Goal: Task Accomplishment & Management: Manage account settings

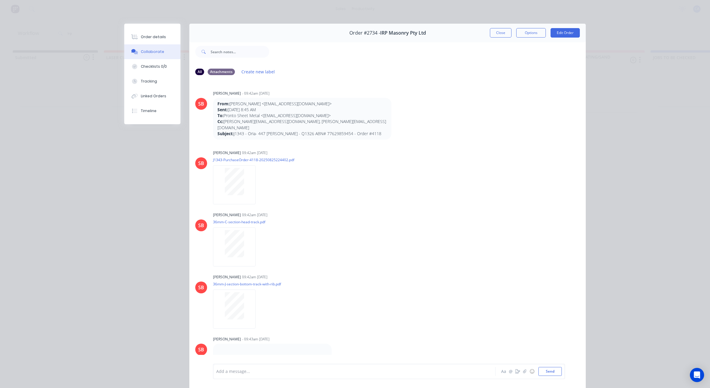
click at [485, 101] on div "SB Sandra Booker - 09:42am 26/08/25 From: Clarence Cornelius <noreply@notificat…" at bounding box center [387, 114] width 396 height 51
drag, startPoint x: 498, startPoint y: 33, endPoint x: 478, endPoint y: 30, distance: 19.7
click at [497, 33] on button "Close" at bounding box center [501, 32] width 22 height 9
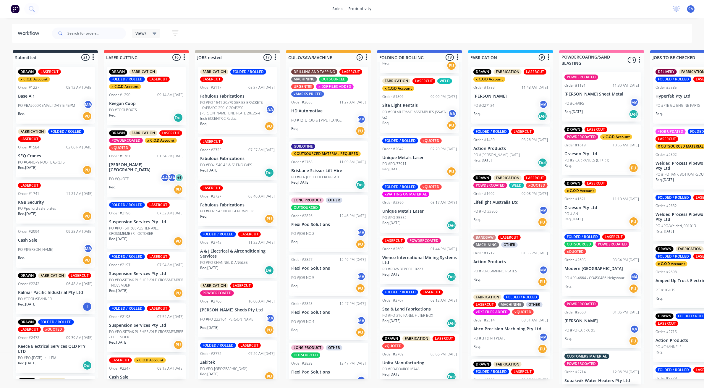
scroll to position [74, 0]
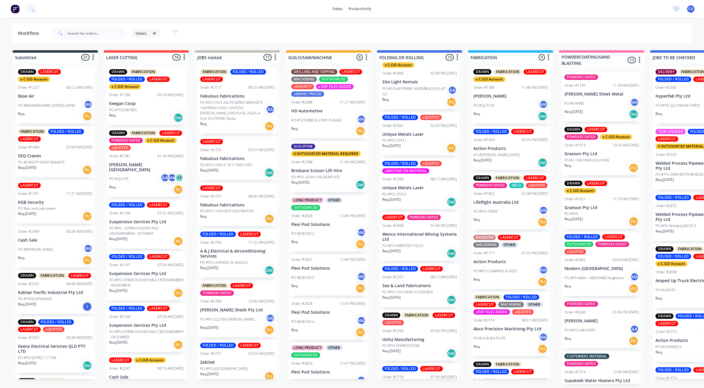
click at [409, 142] on div "PO #PO-33911" at bounding box center [419, 140] width 75 height 5
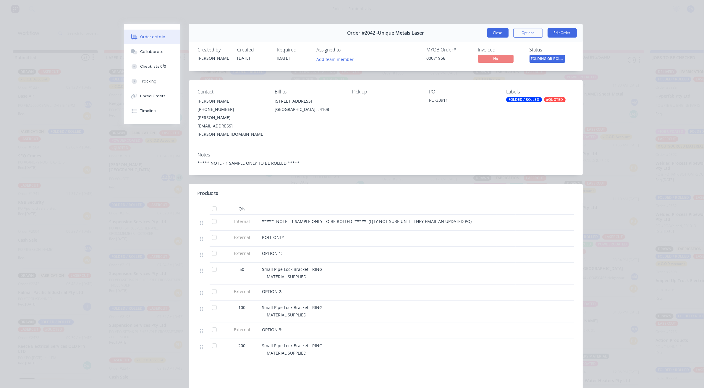
click at [491, 35] on button "Close" at bounding box center [498, 32] width 22 height 9
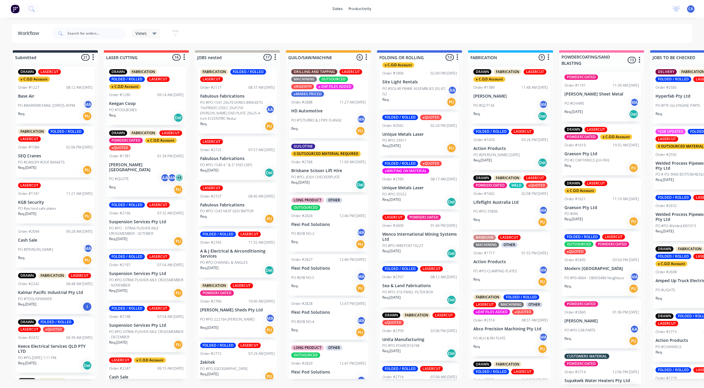
click at [415, 190] on p "Unique Metals Laser" at bounding box center [419, 187] width 75 height 5
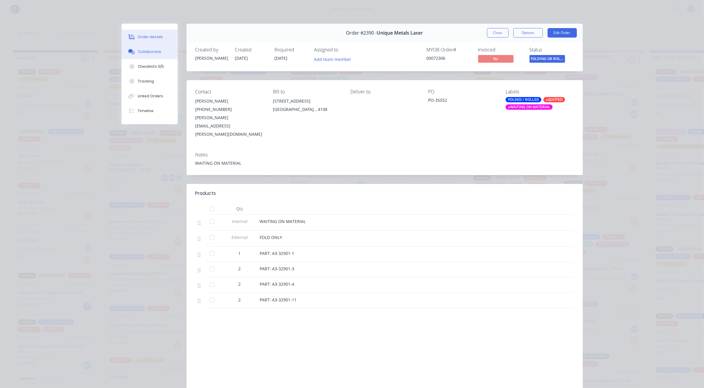
click at [153, 55] on button "Collaborate" at bounding box center [150, 51] width 56 height 15
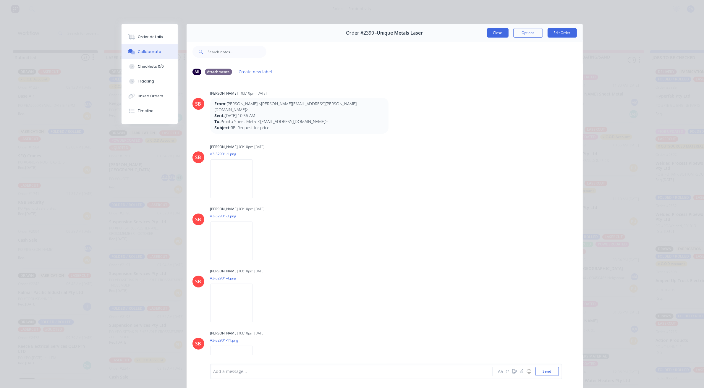
click at [490, 33] on button "Close" at bounding box center [498, 32] width 22 height 9
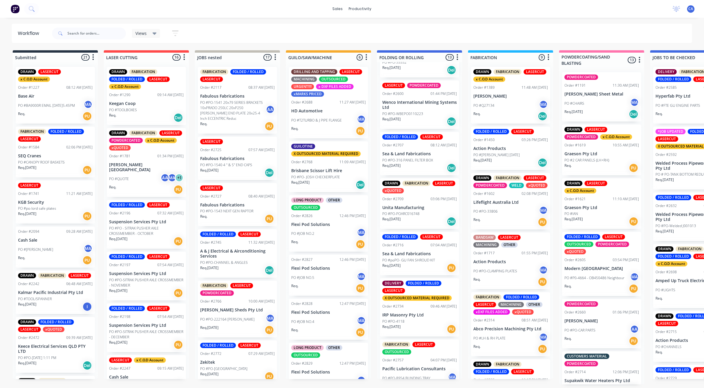
scroll to position [222, 0]
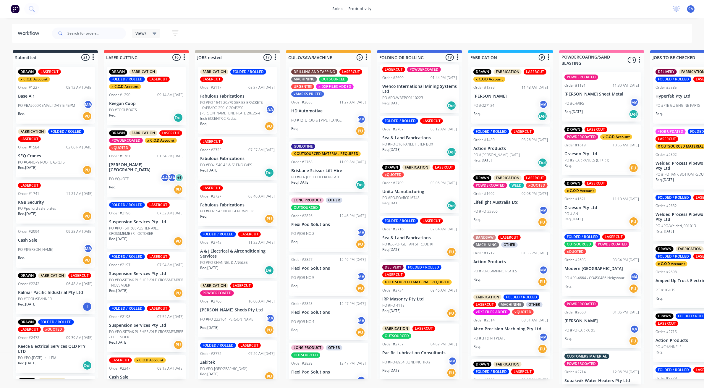
click at [417, 195] on p "PO #PO-POARC016748" at bounding box center [400, 197] width 37 height 5
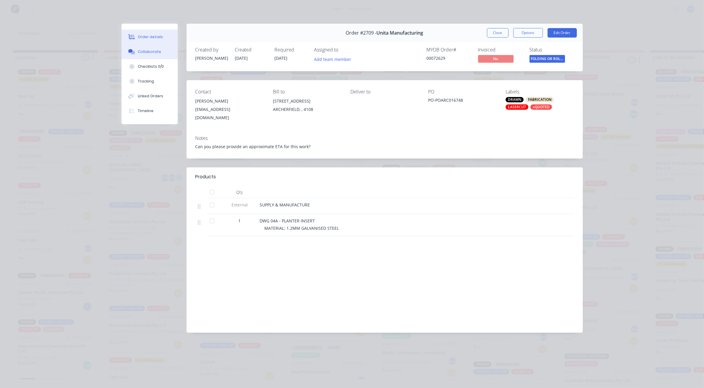
drag, startPoint x: 143, startPoint y: 53, endPoint x: 178, endPoint y: 52, distance: 35.2
click at [143, 53] on div "Collaborate" at bounding box center [149, 51] width 23 height 5
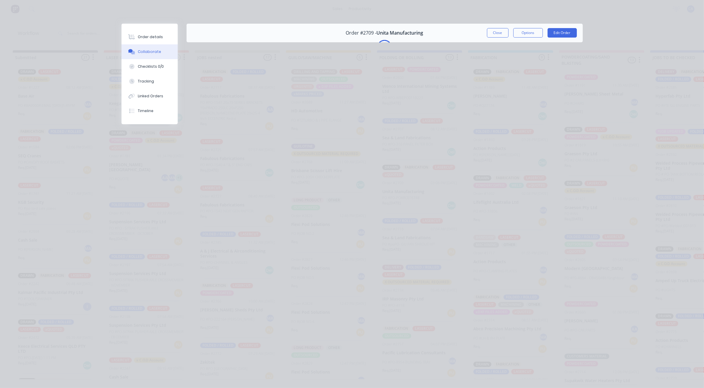
click at [493, 29] on button "Close" at bounding box center [498, 32] width 22 height 9
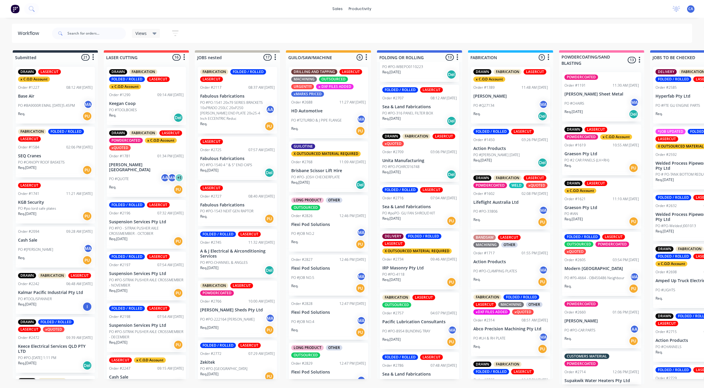
scroll to position [333, 0]
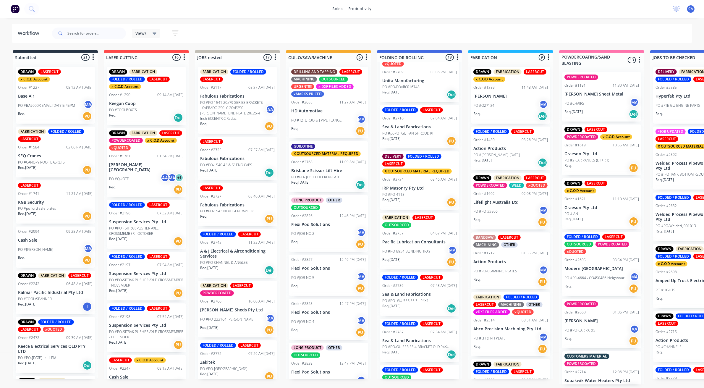
click at [414, 199] on div "Req. [DATE] PU" at bounding box center [419, 202] width 75 height 10
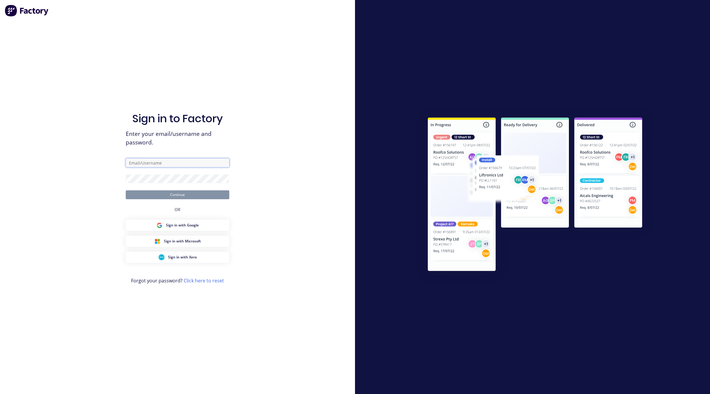
type input "[EMAIL_ADDRESS][DOMAIN_NAME]"
click at [203, 192] on button "Continue" at bounding box center [177, 194] width 103 height 9
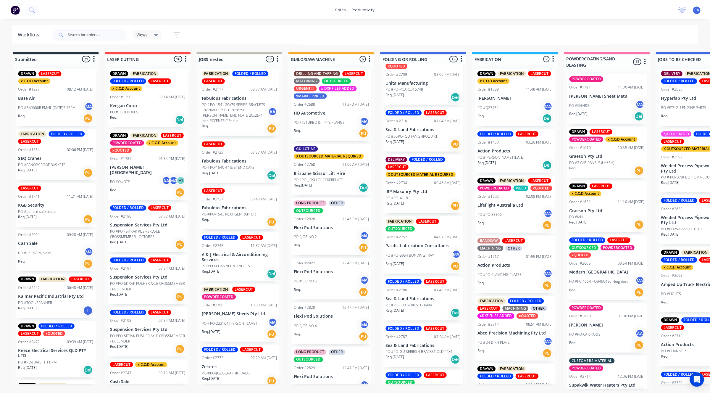
scroll to position [333, 0]
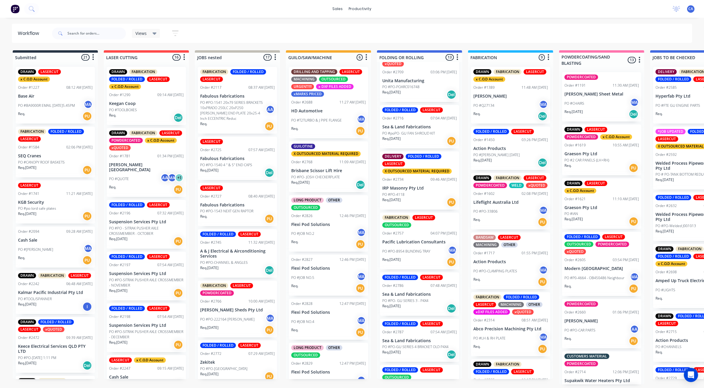
click at [417, 196] on div "PO #PO-4118" at bounding box center [419, 194] width 75 height 5
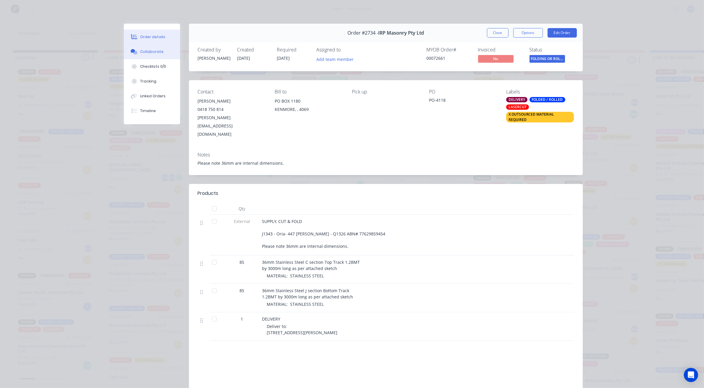
click at [148, 48] on button "Collaborate" at bounding box center [152, 51] width 56 height 15
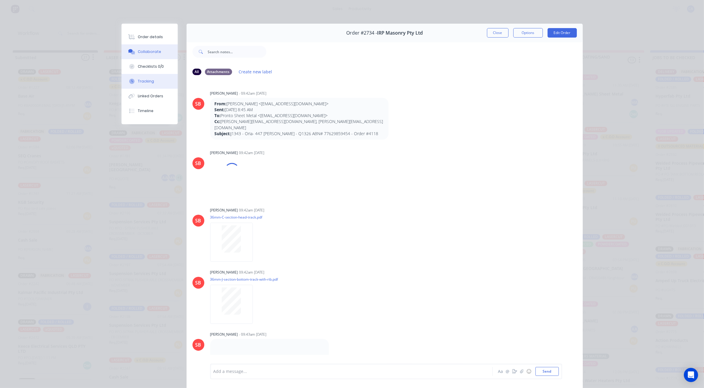
click at [164, 84] on button "Tracking" at bounding box center [150, 81] width 56 height 15
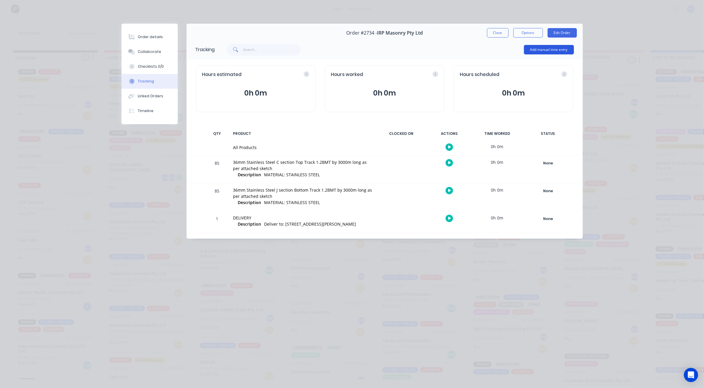
click at [543, 49] on button "Add manual time entry" at bounding box center [549, 49] width 50 height 9
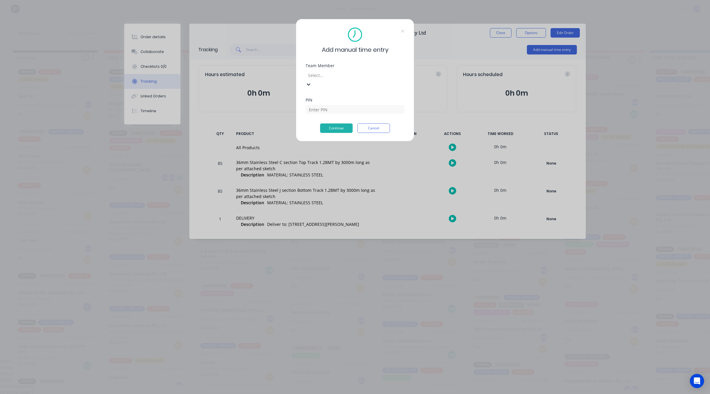
click at [337, 75] on div at bounding box center [349, 75] width 85 height 7
click at [325, 383] on div "[PERSON_NAME]" at bounding box center [352, 386] width 704 height 6
click at [379, 105] on input at bounding box center [354, 109] width 99 height 9
type input "3699"
click at [332, 113] on div "PIN 3699" at bounding box center [354, 101] width 99 height 25
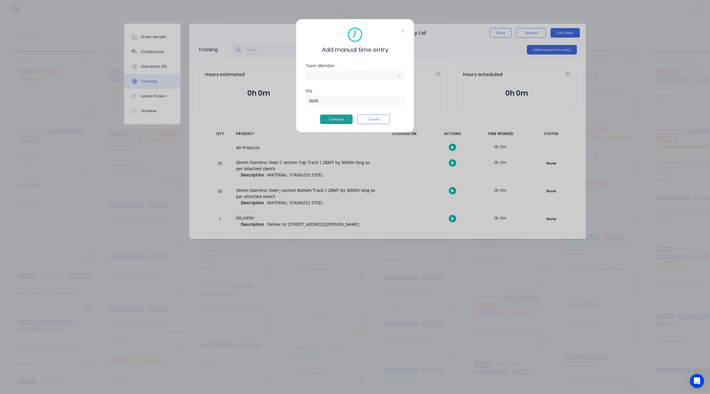
click at [332, 117] on button "Continue" at bounding box center [336, 118] width 33 height 9
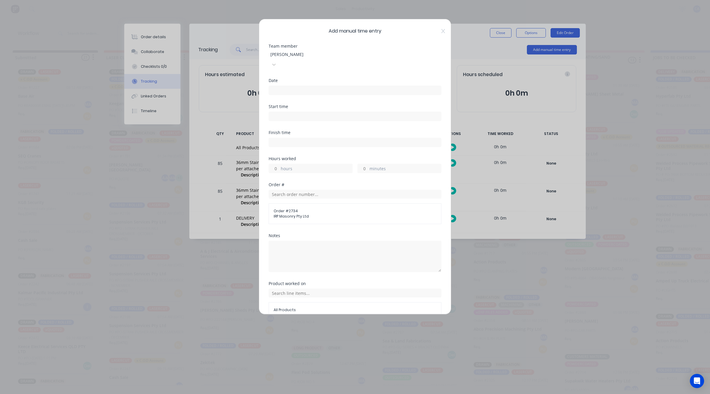
click at [282, 86] on input at bounding box center [355, 90] width 172 height 9
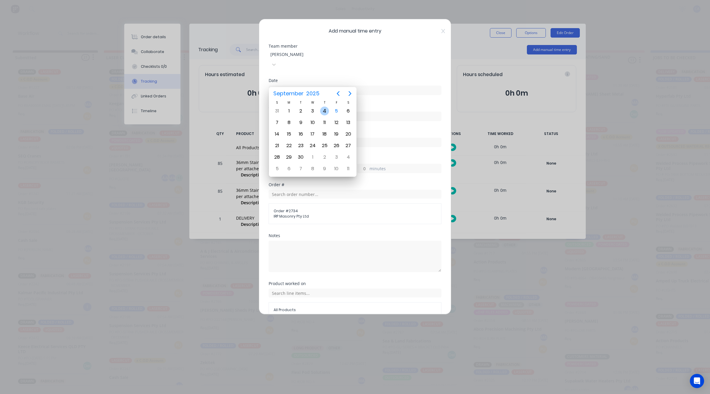
click at [322, 110] on div "4" at bounding box center [324, 110] width 9 height 9
type input "[DATE]"
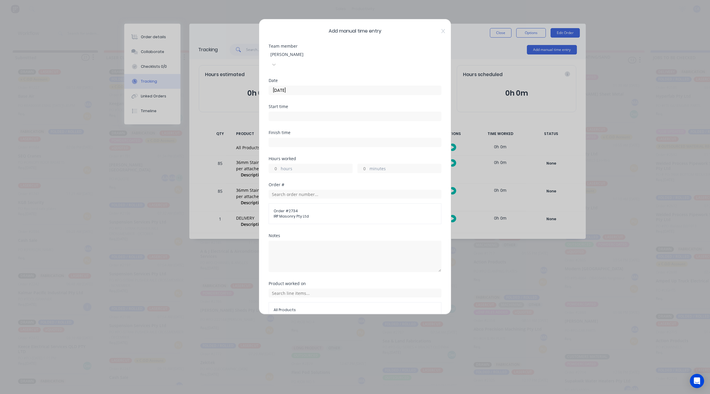
click at [270, 164] on input "hours" at bounding box center [274, 168] width 10 height 9
type input "8"
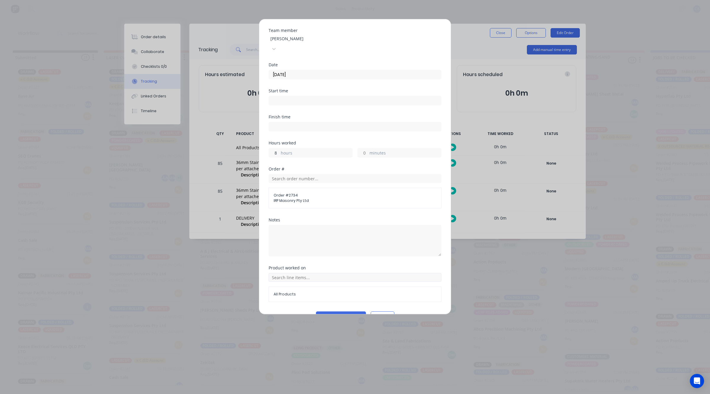
scroll to position [23, 0]
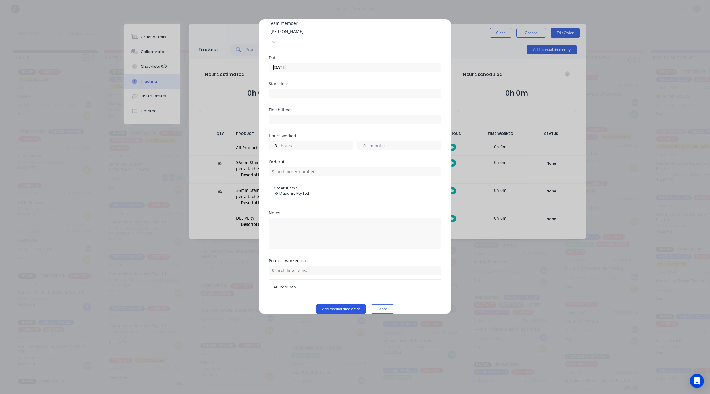
click at [335, 304] on button "Add manual time entry" at bounding box center [341, 308] width 50 height 9
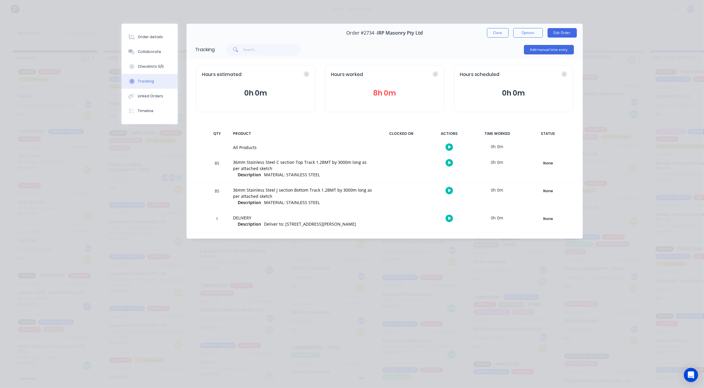
click at [150, 81] on div "Tracking" at bounding box center [146, 81] width 16 height 5
click at [540, 53] on button "Add manual time entry" at bounding box center [549, 49] width 50 height 9
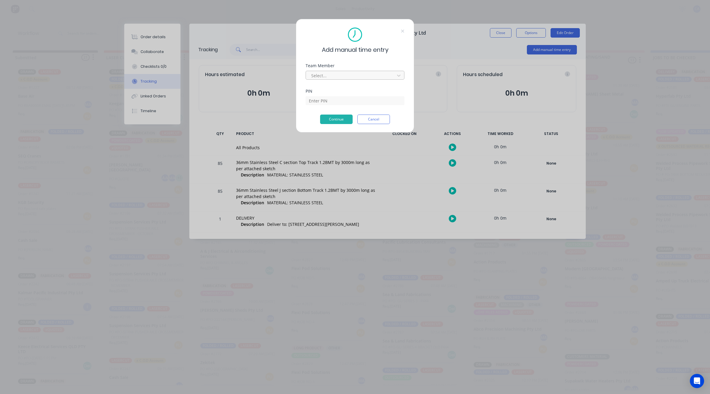
click at [375, 71] on div "Select..." at bounding box center [351, 75] width 85 height 9
click at [321, 377] on div "[PERSON_NAME]" at bounding box center [352, 380] width 704 height 6
click at [322, 101] on input at bounding box center [354, 100] width 99 height 9
type input "0000"
click at [333, 115] on button "Continue" at bounding box center [336, 118] width 33 height 9
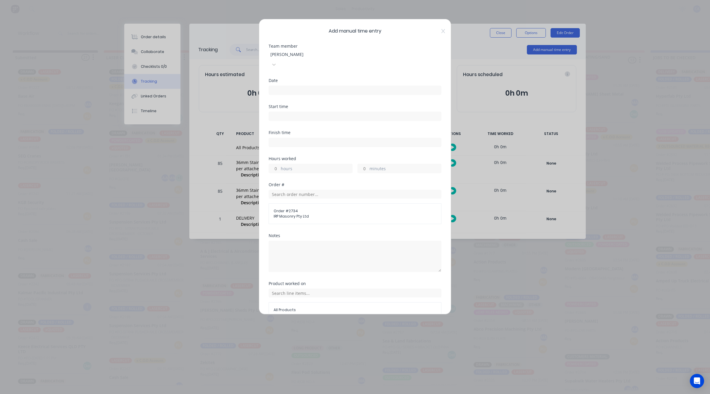
click at [287, 86] on label at bounding box center [354, 89] width 173 height 9
click at [287, 86] on input at bounding box center [355, 90] width 172 height 9
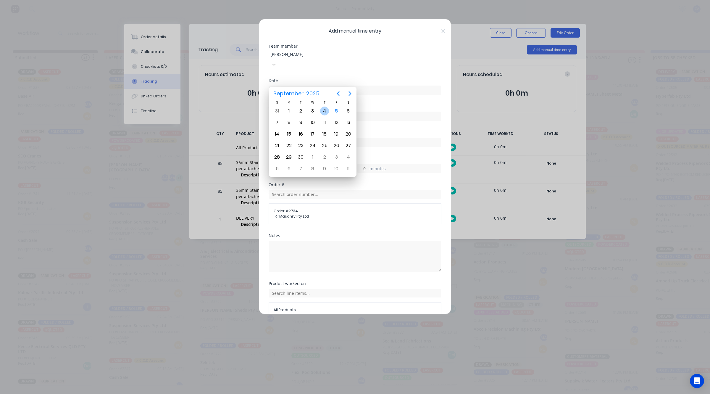
click at [324, 113] on div "4" at bounding box center [324, 110] width 9 height 9
type input "[DATE]"
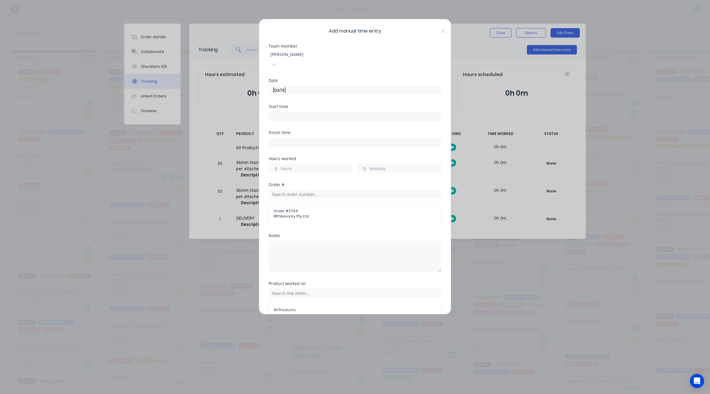
click at [274, 164] on input "hours" at bounding box center [274, 168] width 10 height 9
type input "8"
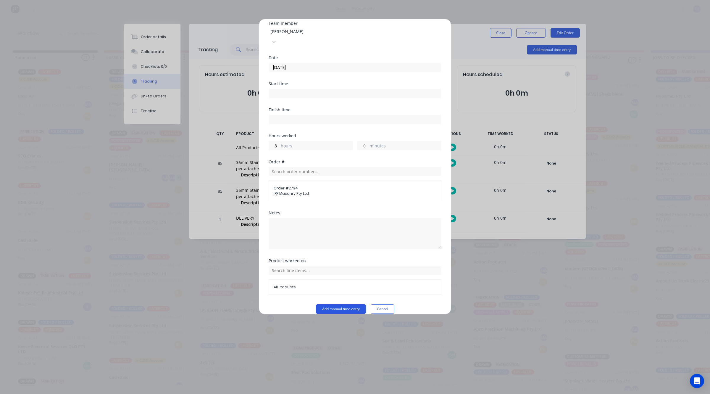
click at [347, 304] on button "Add manual time entry" at bounding box center [341, 308] width 50 height 9
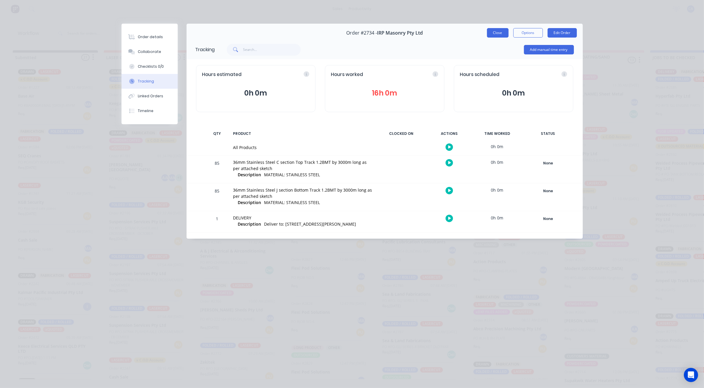
click at [503, 35] on button "Close" at bounding box center [498, 32] width 22 height 9
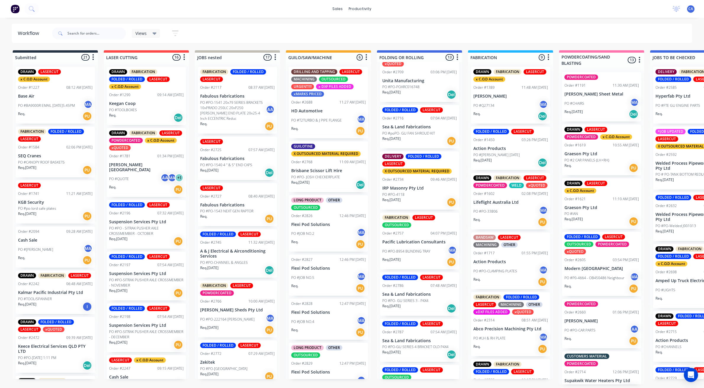
click at [407, 202] on div "Req. [DATE] PU" at bounding box center [419, 202] width 75 height 10
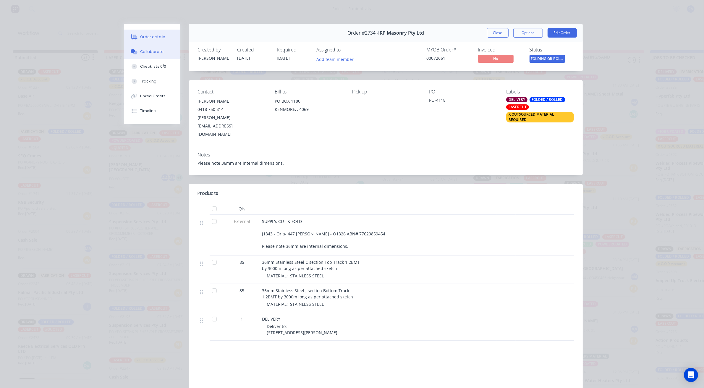
click at [160, 53] on button "Collaborate" at bounding box center [152, 51] width 56 height 15
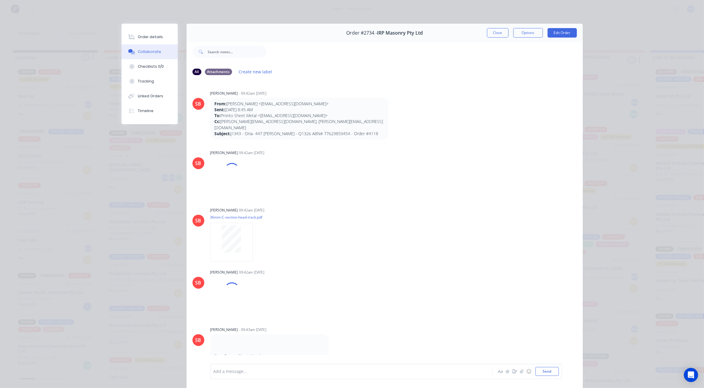
click at [265, 367] on div "Add a message... Aa @ ☺ Send" at bounding box center [386, 371] width 352 height 15
click at [265, 368] on div at bounding box center [343, 371] width 259 height 6
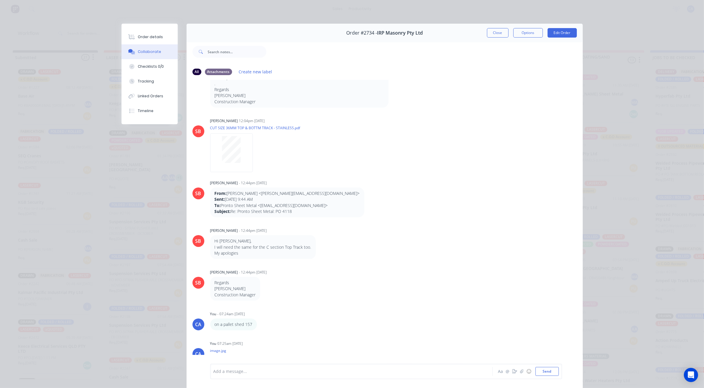
scroll to position [493, 0]
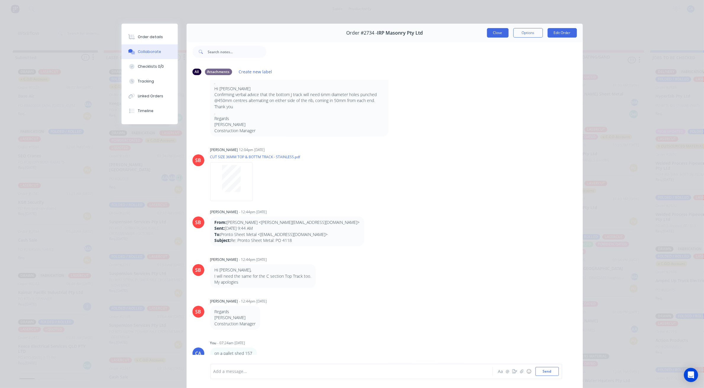
click at [488, 32] on button "Close" at bounding box center [498, 32] width 22 height 9
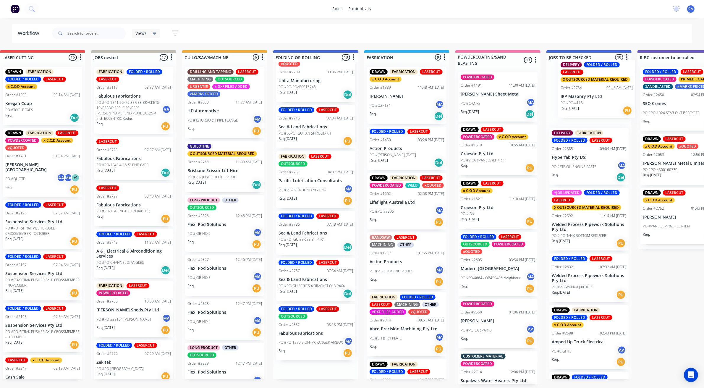
drag, startPoint x: 409, startPoint y: 195, endPoint x: 582, endPoint y: 97, distance: 197.8
click at [585, 98] on div "Submitted 21 Sort By Created date Required date Order number Customer name Most…" at bounding box center [685, 217] width 1586 height 334
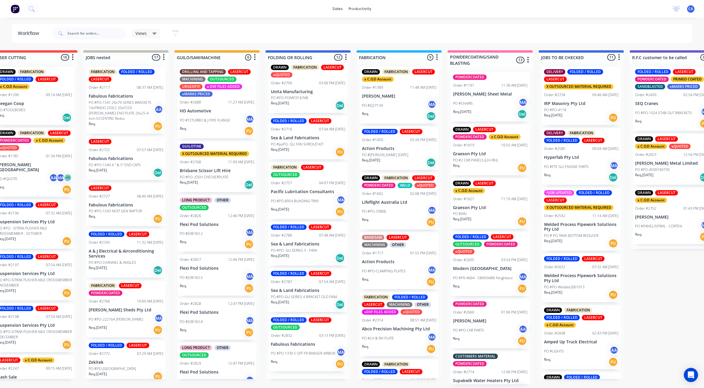
scroll to position [313, 0]
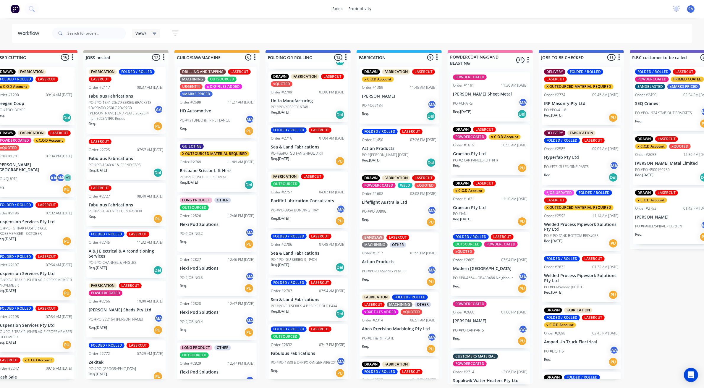
click at [298, 376] on div "Req. PU" at bounding box center [308, 373] width 75 height 10
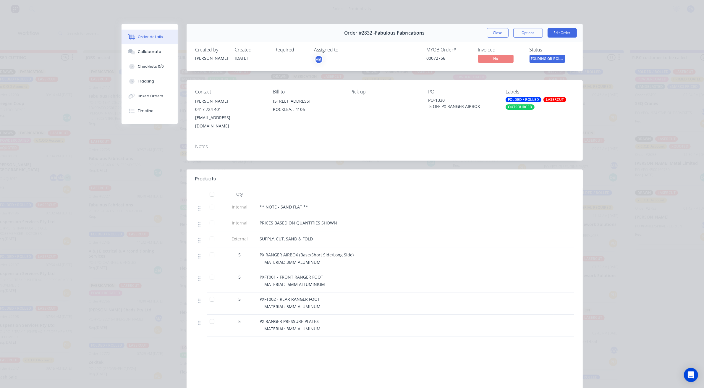
click at [492, 39] on div "Order #2832 - Fabulous Fabrications Close Options Edit Order" at bounding box center [385, 33] width 396 height 19
click at [495, 36] on button "Close" at bounding box center [498, 32] width 22 height 9
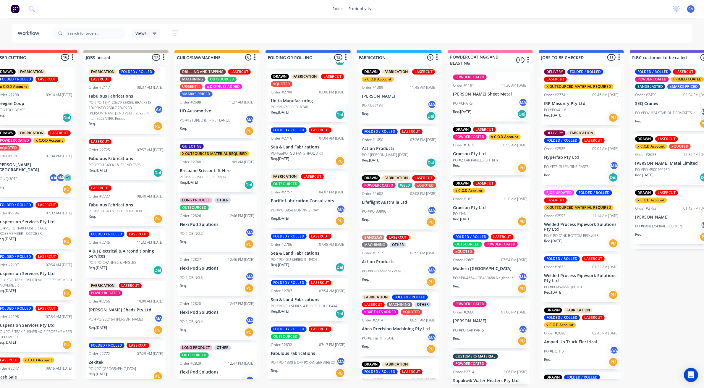
click at [304, 196] on div "FABRICATION LASERCUT OUTSOURCED Order #2757 04:07 PM [DATE] Pacific Lubrication…" at bounding box center [307, 199] width 79 height 57
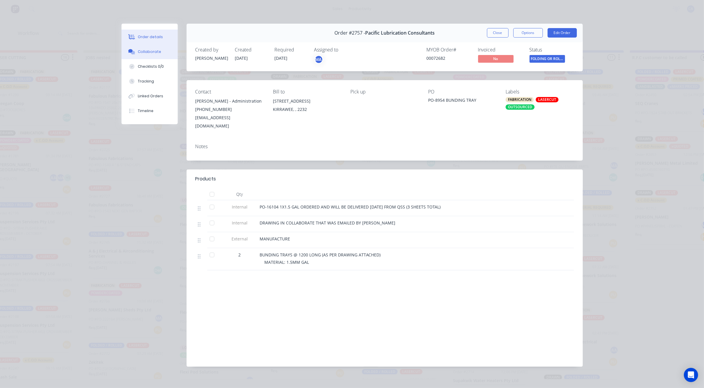
click at [157, 50] on div "Collaborate" at bounding box center [149, 51] width 23 height 5
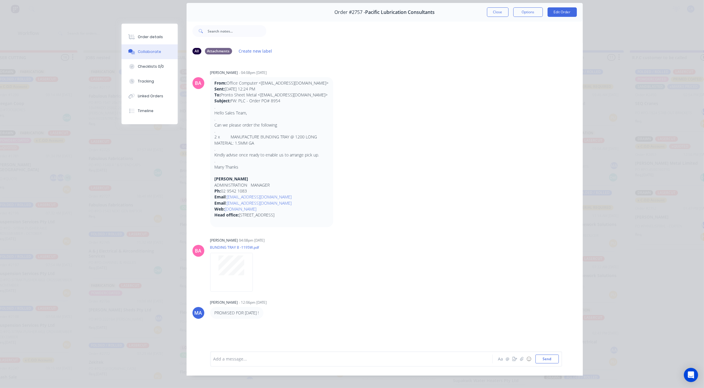
scroll to position [33, 0]
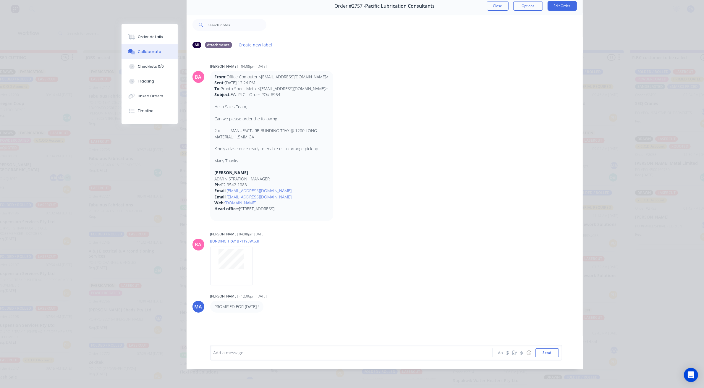
click at [498, 7] on div "Order #2757 - Pacific Lubrication Consultants Close Options Edit Order" at bounding box center [385, 6] width 396 height 19
click at [495, 1] on button "Close" at bounding box center [498, 5] width 22 height 9
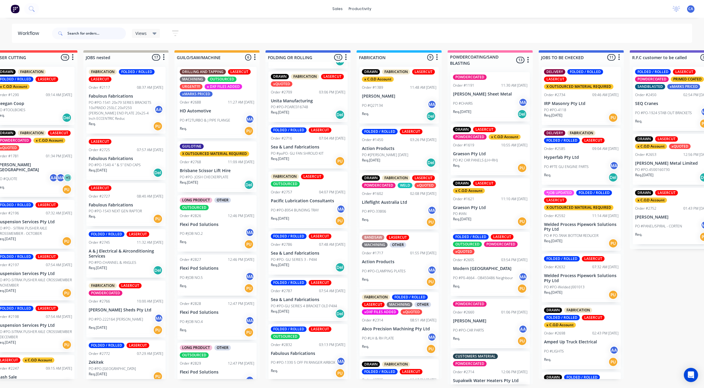
click at [72, 35] on input "text" at bounding box center [96, 33] width 59 height 12
type input "s"
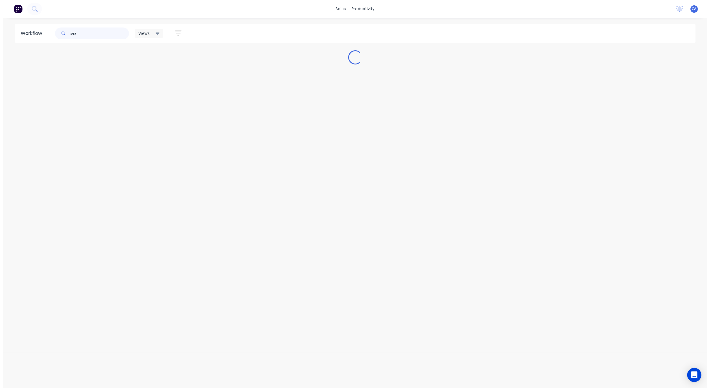
scroll to position [0, 0]
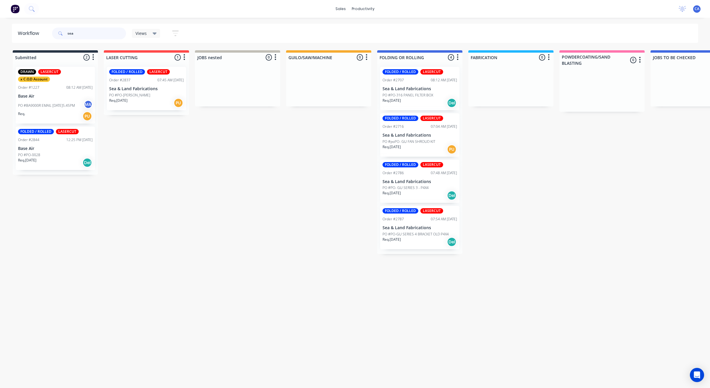
type input "sea"
click at [424, 141] on p "PO #poPO- GU FAN SHROUD KIT" at bounding box center [408, 141] width 53 height 5
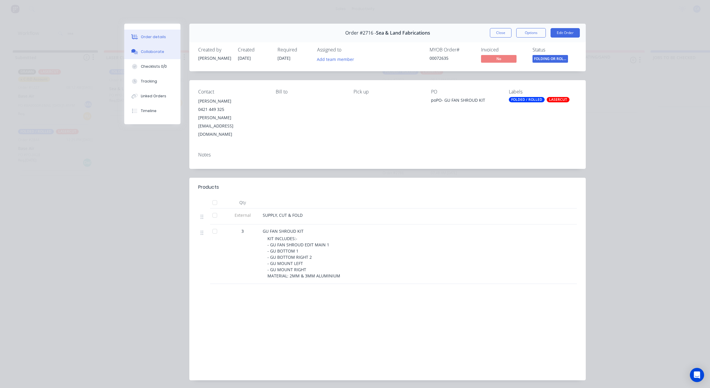
click at [151, 52] on div "Collaborate" at bounding box center [152, 51] width 23 height 5
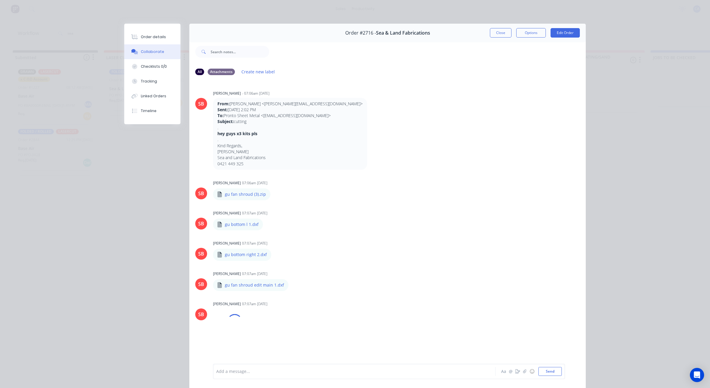
click at [251, 370] on div at bounding box center [345, 371] width 259 height 6
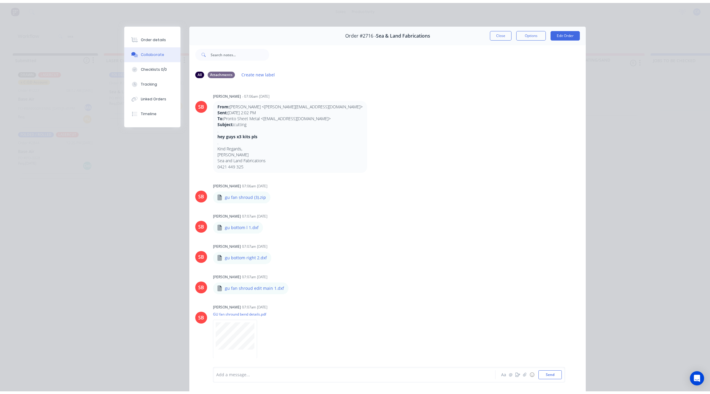
scroll to position [174, 0]
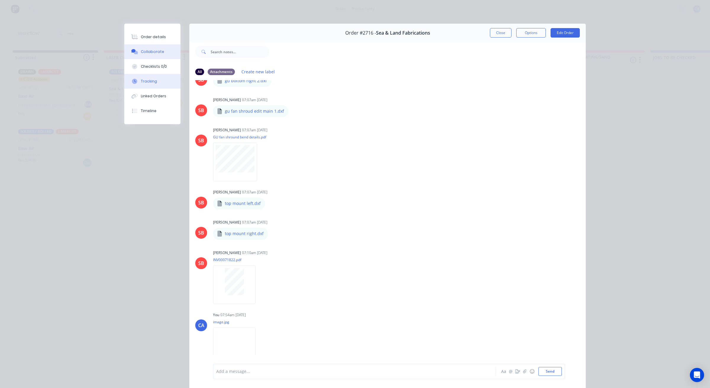
click at [158, 78] on button "Tracking" at bounding box center [152, 81] width 56 height 15
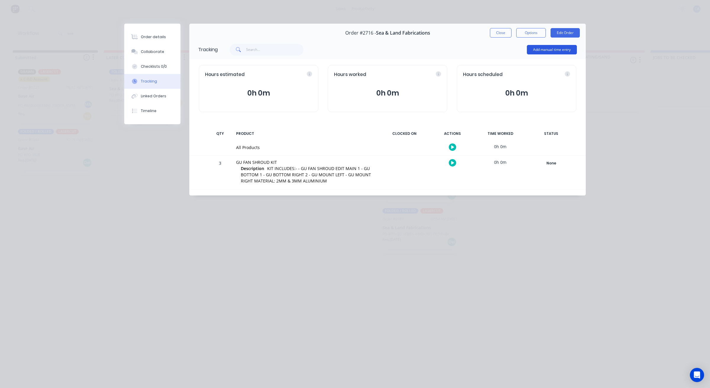
click at [548, 51] on button "Add manual time entry" at bounding box center [552, 49] width 50 height 9
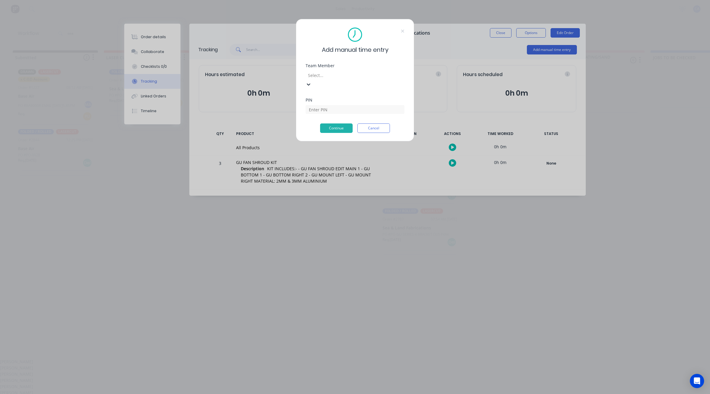
click at [369, 75] on div at bounding box center [349, 75] width 85 height 7
drag, startPoint x: 321, startPoint y: 131, endPoint x: 321, endPoint y: 126, distance: 4.7
click at [321, 383] on div "[PERSON_NAME]" at bounding box center [355, 386] width 710 height 6
click at [318, 105] on input at bounding box center [354, 109] width 99 height 9
type input "3699"
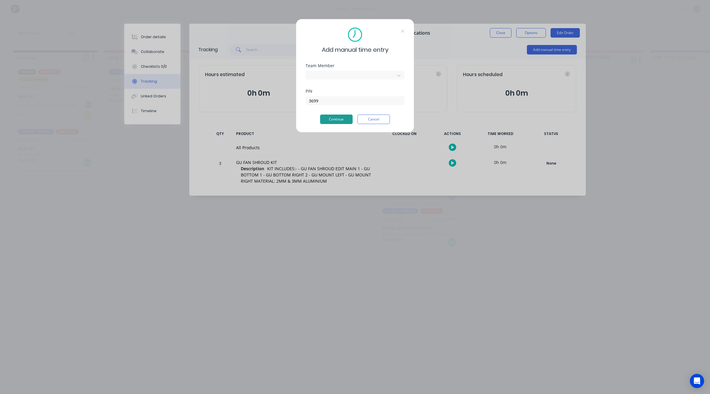
click at [341, 119] on button "Continue" at bounding box center [336, 118] width 33 height 9
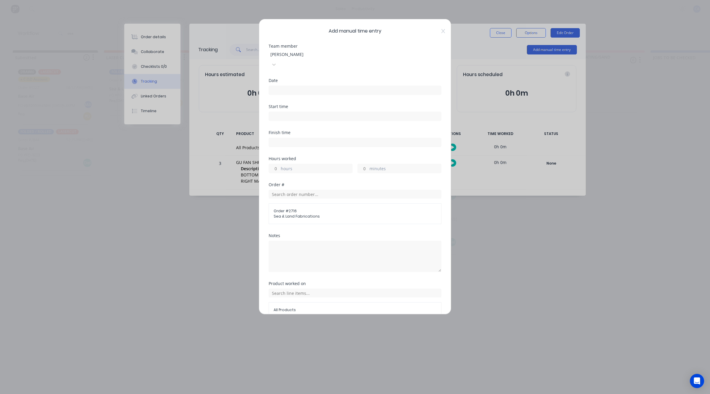
click at [297, 110] on div at bounding box center [354, 115] width 173 height 11
click at [296, 112] on input at bounding box center [355, 116] width 172 height 9
type input "07:54 AM"
click at [276, 78] on div "Date" at bounding box center [354, 80] width 173 height 4
click at [276, 85] on label at bounding box center [354, 89] width 173 height 9
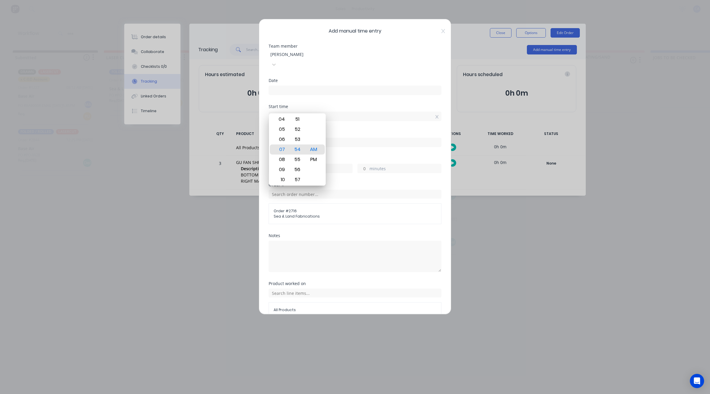
click at [276, 86] on input at bounding box center [355, 90] width 172 height 9
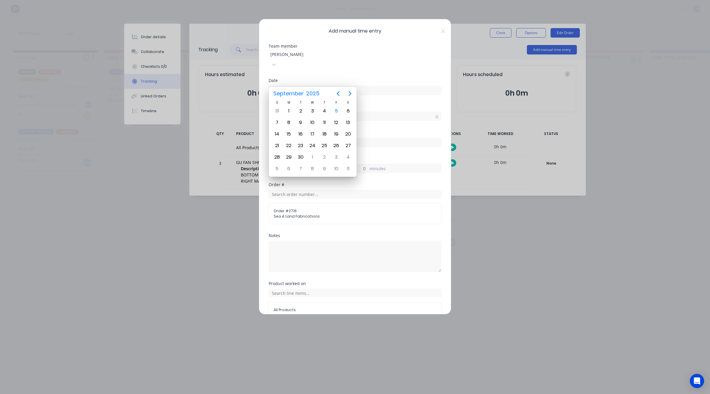
click at [276, 86] on input at bounding box center [355, 90] width 172 height 9
click at [333, 111] on div "5" at bounding box center [336, 110] width 9 height 9
type input "[DATE]"
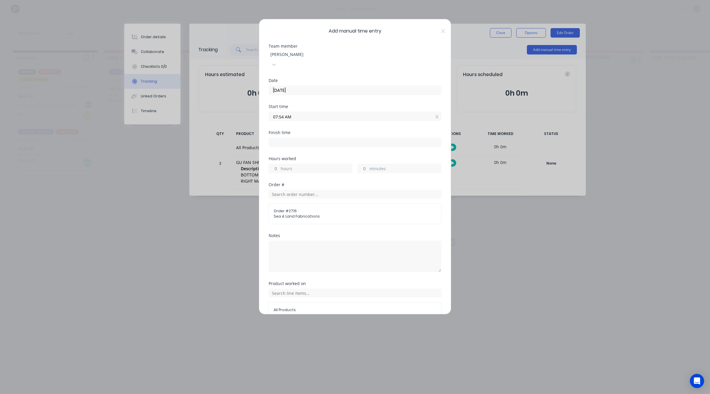
click at [357, 164] on input "minutes" at bounding box center [362, 168] width 10 height 9
type input "30"
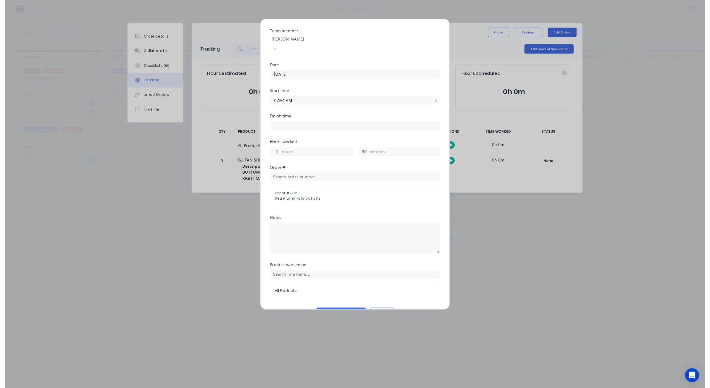
scroll to position [23, 0]
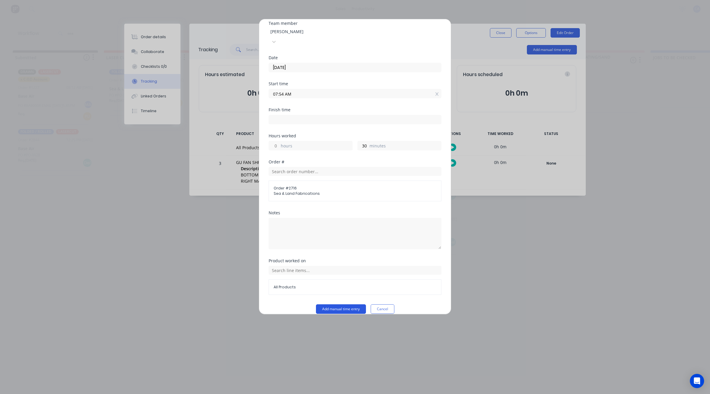
type input "08:24 AM"
drag, startPoint x: 357, startPoint y: 297, endPoint x: 368, endPoint y: 287, distance: 14.4
click at [357, 304] on button "Add manual time entry" at bounding box center [341, 308] width 50 height 9
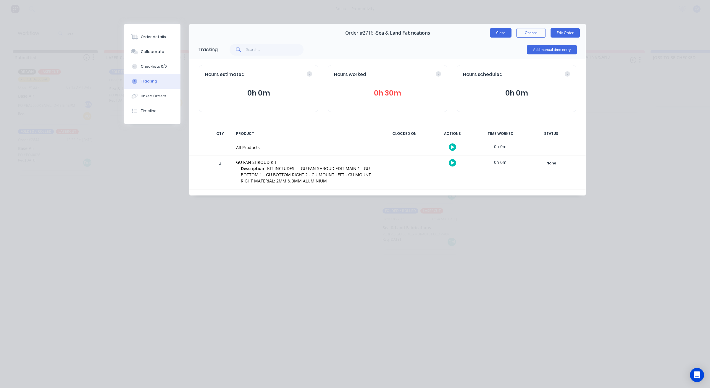
click at [501, 33] on button "Close" at bounding box center [501, 32] width 22 height 9
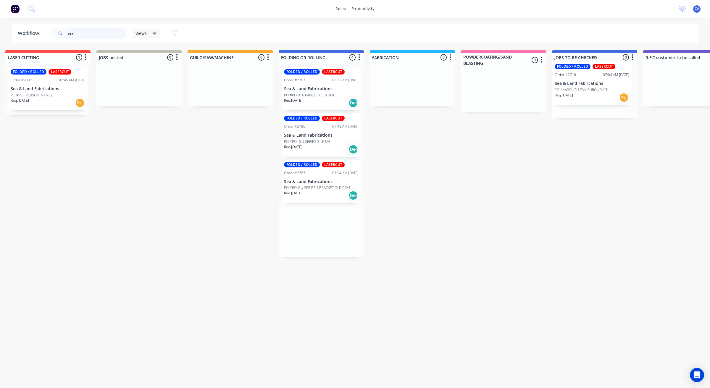
drag, startPoint x: 405, startPoint y: 147, endPoint x: 581, endPoint y: 92, distance: 184.2
click at [581, 92] on div "Submitted 2 Sort By Created date Required date Order number Customer name Most …" at bounding box center [690, 153] width 1586 height 207
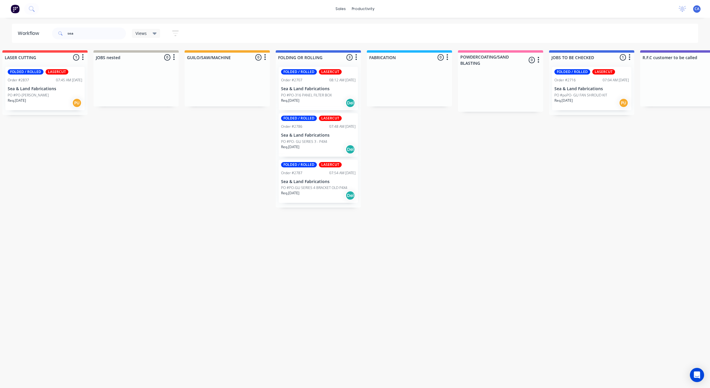
click at [324, 195] on div "Req. [DATE] Del" at bounding box center [318, 195] width 75 height 10
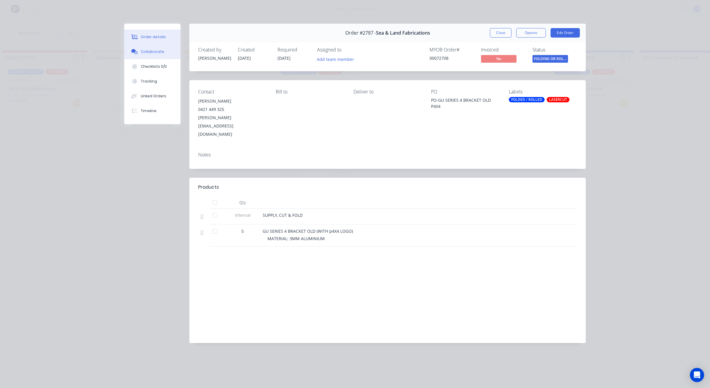
click at [163, 55] on button "Collaborate" at bounding box center [152, 51] width 56 height 15
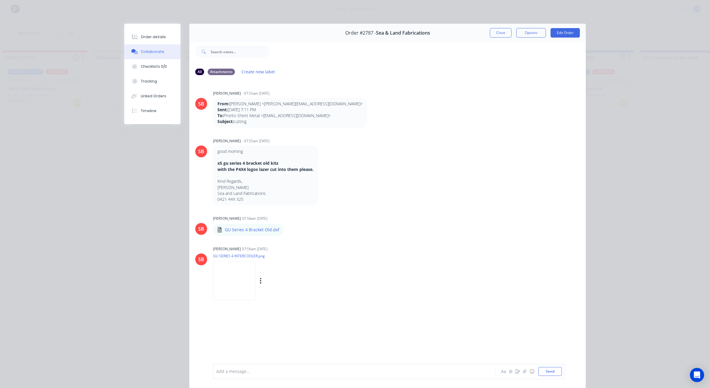
click at [226, 294] on img at bounding box center [234, 280] width 43 height 39
click at [493, 38] on div "Order #2787 - Sea & Land Fabrications Close Options Edit Order" at bounding box center [387, 33] width 396 height 19
click at [498, 38] on div "Order #2787 - Sea & Land Fabrications Close Options Edit Order" at bounding box center [387, 33] width 396 height 19
click at [498, 36] on button "Close" at bounding box center [501, 32] width 22 height 9
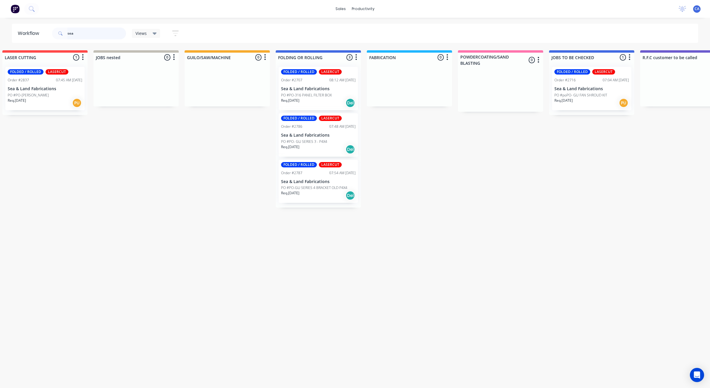
drag, startPoint x: 71, startPoint y: 30, endPoint x: 36, endPoint y: 30, distance: 35.2
click at [39, 30] on header "Workflow sea Views Save new view None (Default) edit Show/Hide statuses Show li…" at bounding box center [355, 33] width 686 height 19
drag, startPoint x: 61, startPoint y: 34, endPoint x: 29, endPoint y: 30, distance: 32.3
click at [33, 31] on header "Workflow sea Views Save new view None (Default) edit Show/Hide statuses Show li…" at bounding box center [355, 33] width 686 height 19
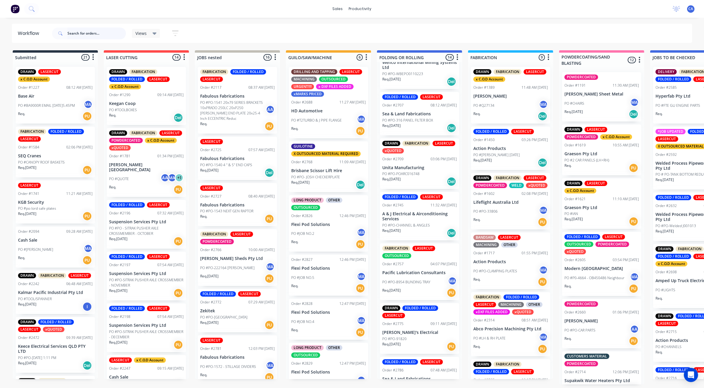
scroll to position [246, 0]
click at [422, 229] on div "Req. [DATE] Del" at bounding box center [419, 232] width 75 height 10
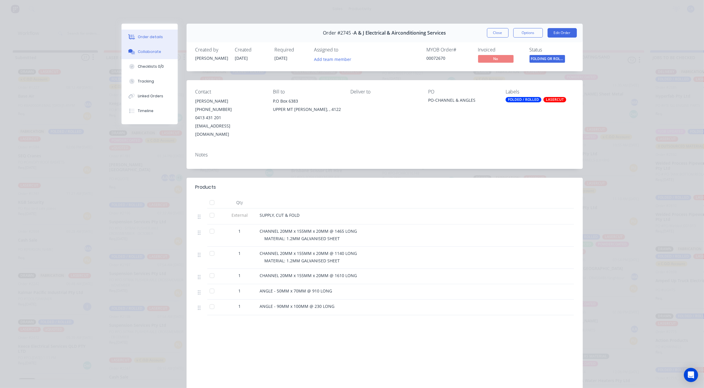
click at [154, 54] on div "Collaborate" at bounding box center [149, 51] width 23 height 5
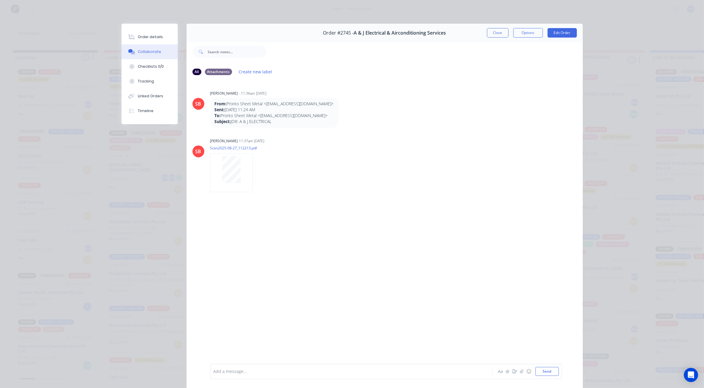
scroll to position [33, 0]
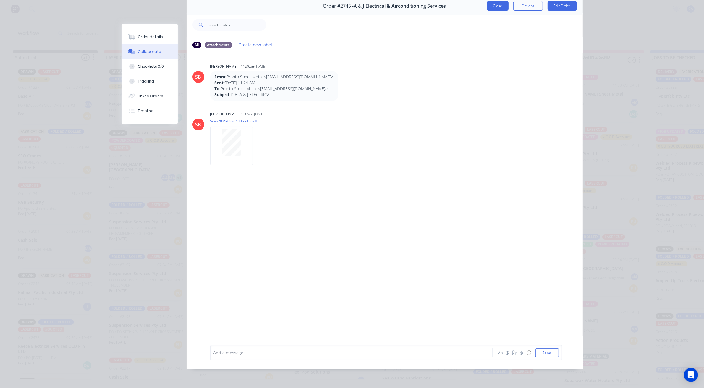
click at [496, 2] on button "Close" at bounding box center [498, 5] width 22 height 9
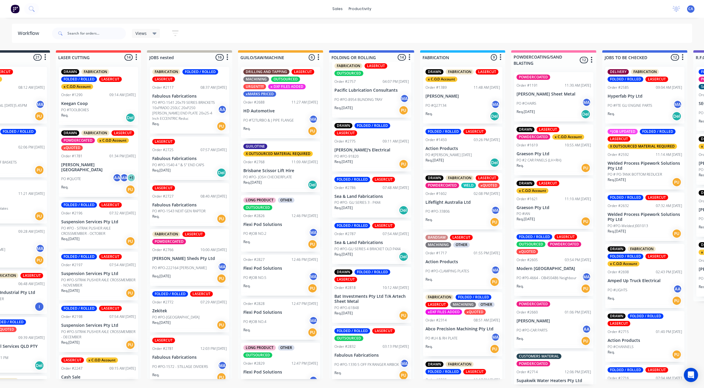
scroll to position [430, 0]
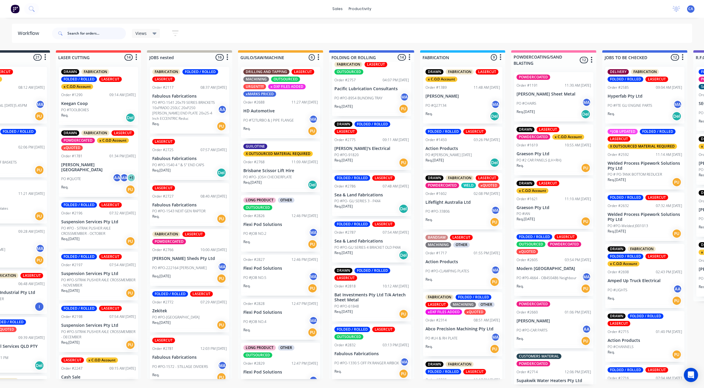
click at [102, 36] on input "text" at bounding box center [96, 33] width 59 height 12
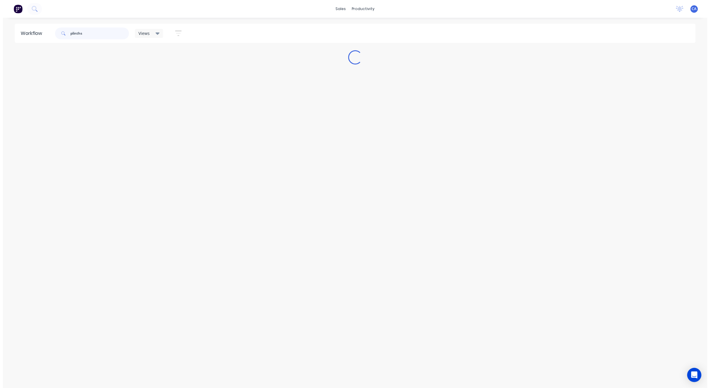
scroll to position [0, 0]
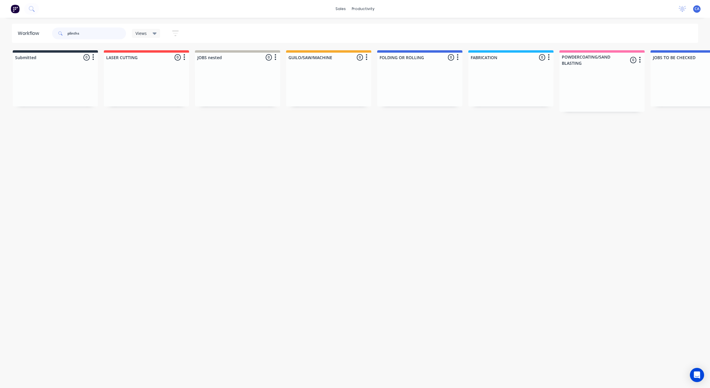
type input "plinths"
drag, startPoint x: 214, startPoint y: 136, endPoint x: 220, endPoint y: 139, distance: 6.6
click at [219, 138] on div "Workflow plinths Views Save new view None (Default) edit Show/Hide statuses Sho…" at bounding box center [355, 200] width 710 height 352
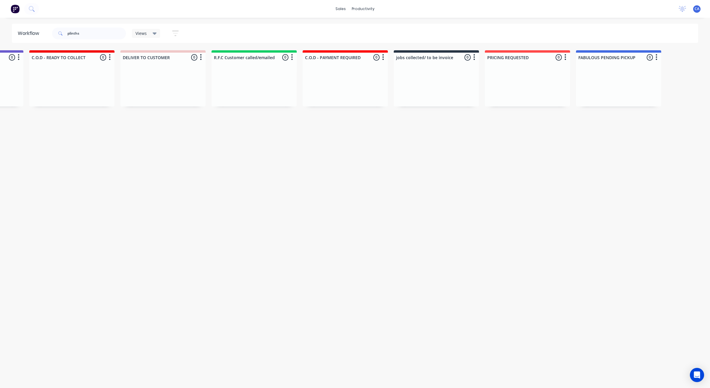
scroll to position [0, 877]
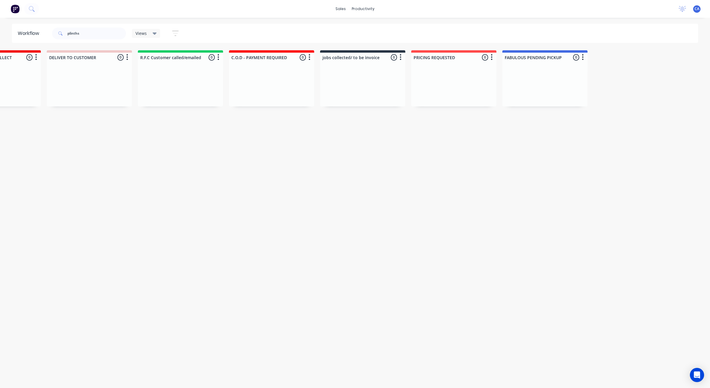
drag, startPoint x: 228, startPoint y: 140, endPoint x: 294, endPoint y: 143, distance: 66.6
drag, startPoint x: 89, startPoint y: 33, endPoint x: 24, endPoint y: 29, distance: 64.6
click at [28, 29] on header "Workflow plinths Views Save new view None (Default) edit Show/Hide statuses Sho…" at bounding box center [355, 33] width 686 height 19
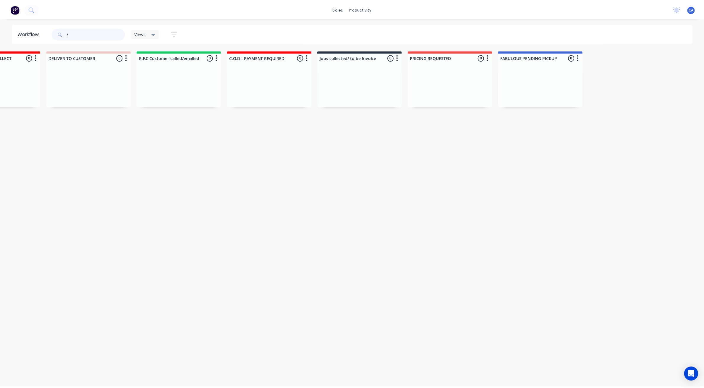
scroll to position [0, 0]
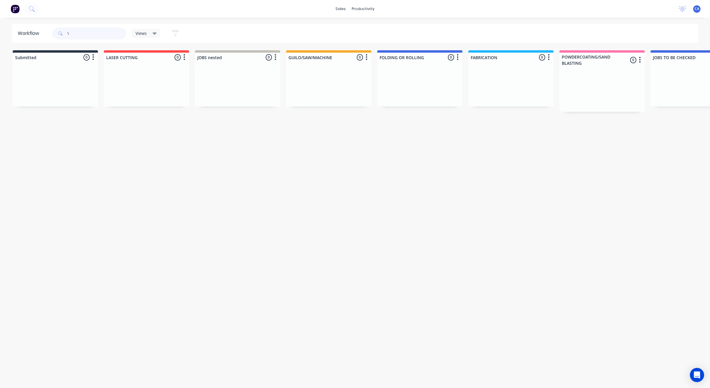
type input "\"
click at [79, 38] on div "\" at bounding box center [89, 34] width 74 height 18
click at [82, 33] on input "\" at bounding box center [96, 33] width 59 height 12
type input "jd"
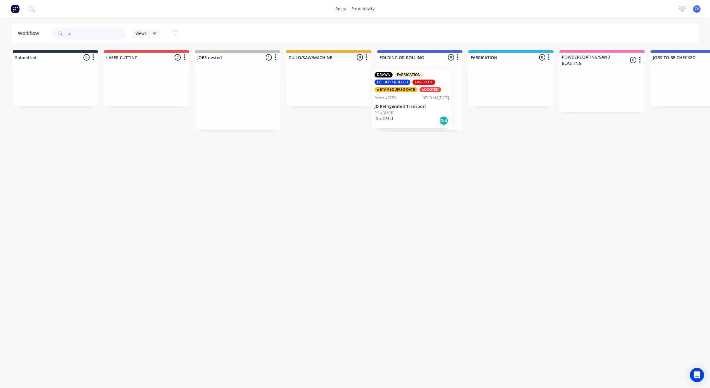
drag, startPoint x: 219, startPoint y: 103, endPoint x: 404, endPoint y: 106, distance: 184.5
click at [405, 102] on p "JD Refrigerated Transport" at bounding box center [419, 103] width 75 height 5
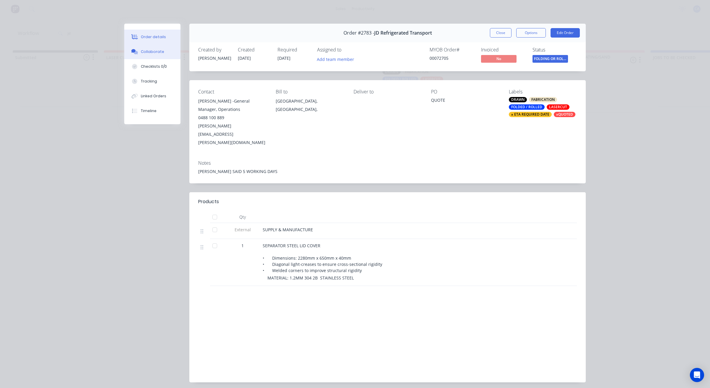
click at [145, 53] on div "Collaborate" at bounding box center [152, 51] width 23 height 5
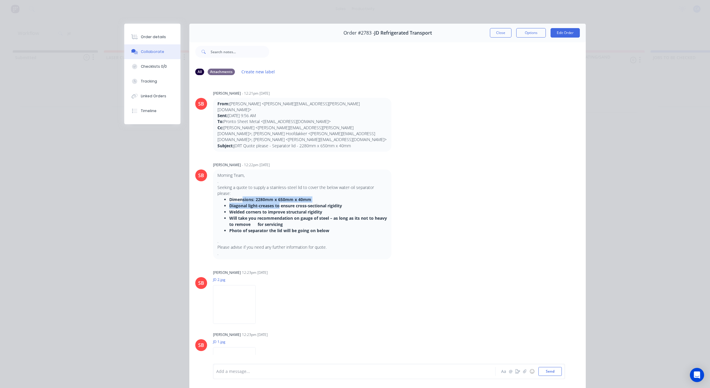
drag, startPoint x: 240, startPoint y: 181, endPoint x: 277, endPoint y: 189, distance: 38.0
click at [277, 196] on ul "Dimensions: 2280mm x 650mm x 40mm Diagonal light-creases to ensure cross-sectio…" at bounding box center [301, 214] width 169 height 37
click at [266, 197] on strong "Dimensions: 2280mm x 650mm x 40mm" at bounding box center [270, 200] width 82 height 6
click at [237, 299] on img at bounding box center [234, 304] width 43 height 39
drag, startPoint x: 250, startPoint y: 181, endPoint x: 276, endPoint y: 182, distance: 25.2
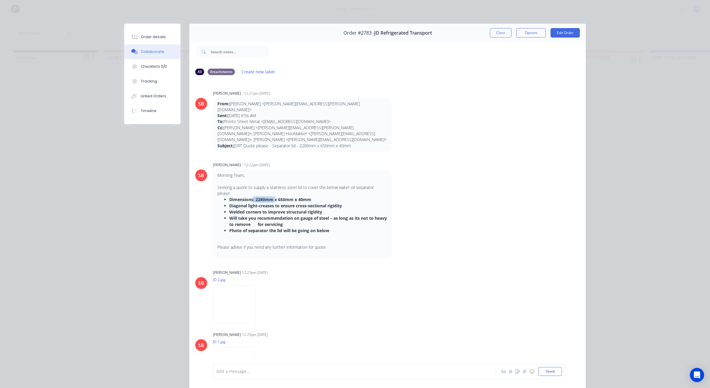
click at [276, 197] on strong "Dimensions: 2280mm x 650mm x 40mm" at bounding box center [270, 200] width 82 height 6
click at [264, 184] on p "Seeking a quote to supply a stainless-steel lid to cover the below water-oil se…" at bounding box center [301, 190] width 169 height 12
click at [506, 39] on div "Order #2783 - JD Refrigerated Transport Close Options Edit Order" at bounding box center [387, 33] width 396 height 19
click at [505, 35] on button "Close" at bounding box center [501, 32] width 22 height 9
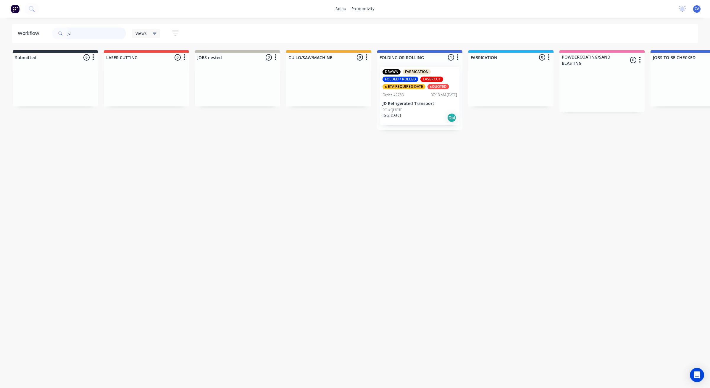
drag, startPoint x: 72, startPoint y: 33, endPoint x: 59, endPoint y: 33, distance: 13.3
click at [60, 34] on div "jd" at bounding box center [89, 33] width 74 height 12
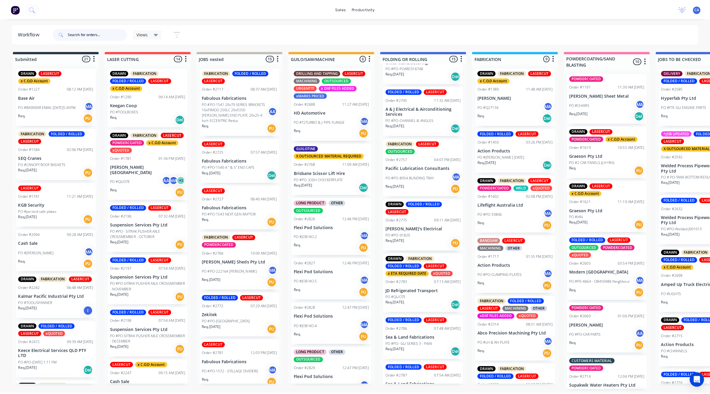
scroll to position [370, 0]
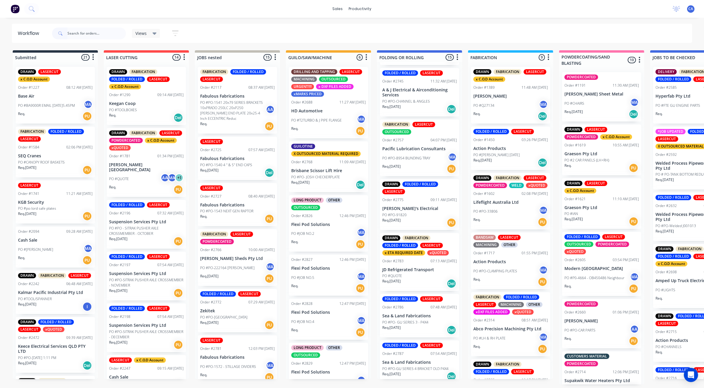
click at [406, 104] on div "Req. [DATE] Del" at bounding box center [419, 109] width 75 height 10
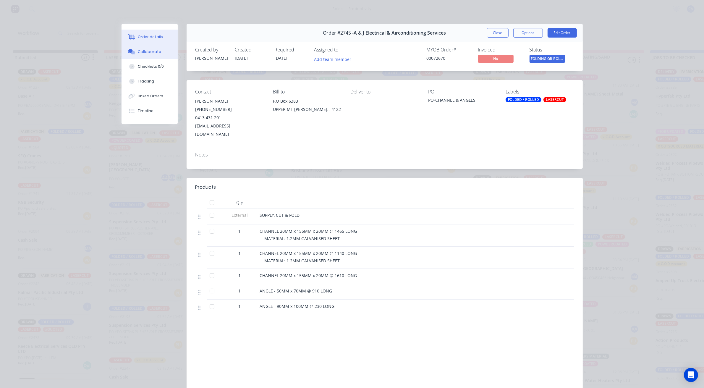
click at [155, 55] on button "Collaborate" at bounding box center [150, 51] width 56 height 15
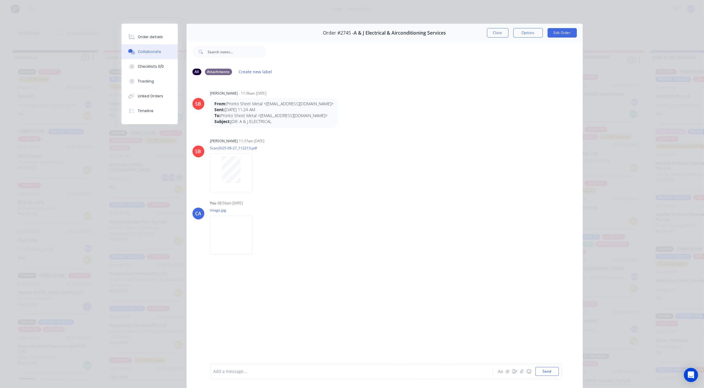
click at [240, 373] on div at bounding box center [343, 371] width 259 height 6
click at [154, 81] on button "Tracking" at bounding box center [150, 81] width 56 height 15
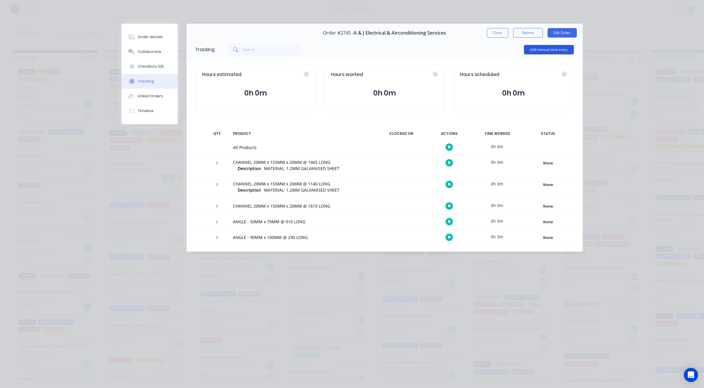
click at [553, 47] on button "Add manual time entry" at bounding box center [549, 49] width 50 height 9
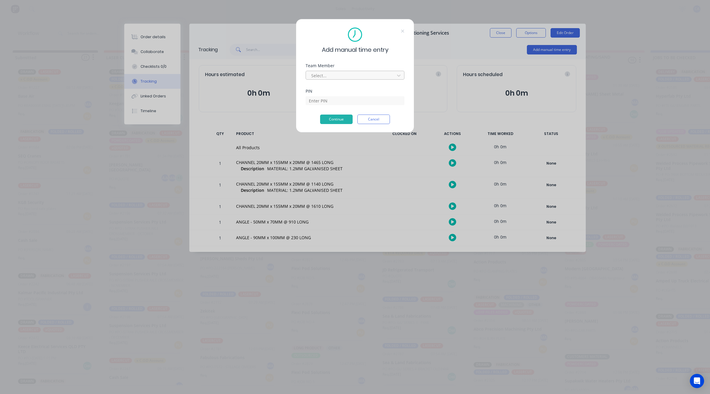
click at [333, 74] on div at bounding box center [350, 75] width 81 height 7
click at [324, 383] on div "[PERSON_NAME]" at bounding box center [352, 386] width 704 height 6
click at [332, 105] on input at bounding box center [354, 109] width 99 height 9
type input "3699"
click at [342, 117] on button "Continue" at bounding box center [336, 118] width 33 height 9
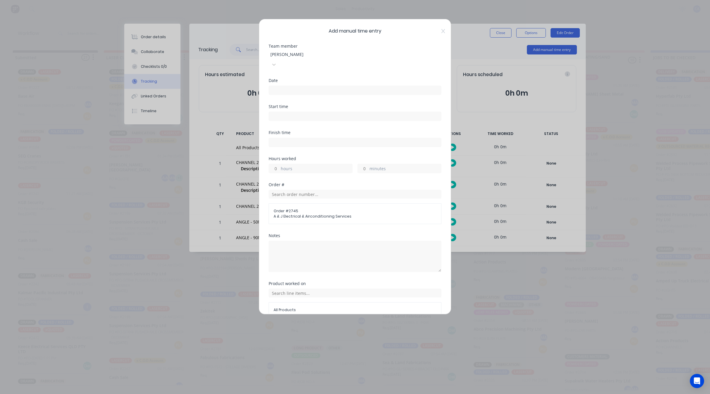
click at [300, 112] on input at bounding box center [355, 116] width 172 height 9
type input "08:57 AM"
click at [299, 85] on label at bounding box center [354, 89] width 173 height 9
click at [299, 86] on input at bounding box center [355, 90] width 172 height 9
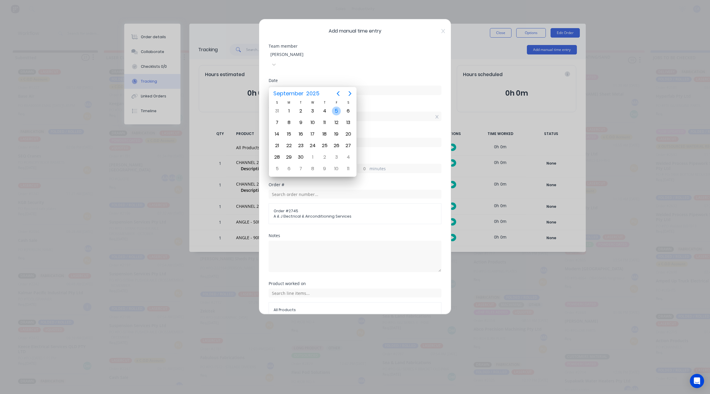
click at [339, 111] on div "5" at bounding box center [336, 110] width 9 height 9
type input "[DATE]"
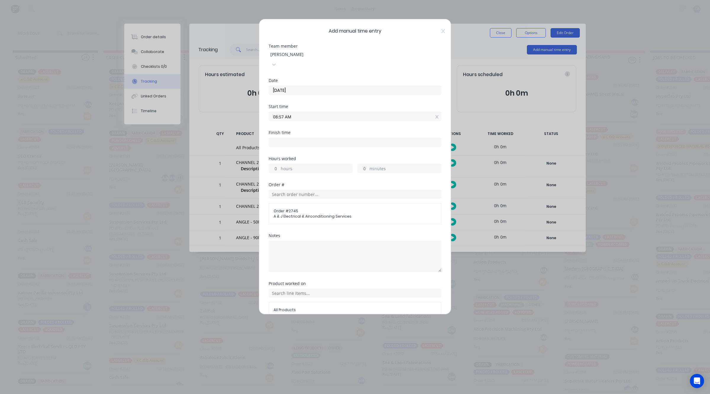
click at [361, 164] on input "minutes" at bounding box center [362, 168] width 10 height 9
type input "30"
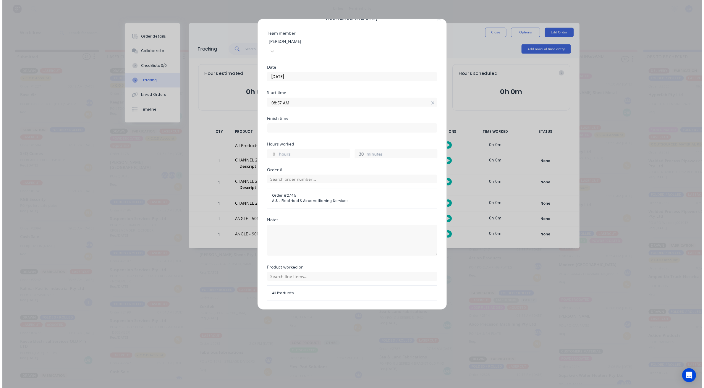
scroll to position [23, 0]
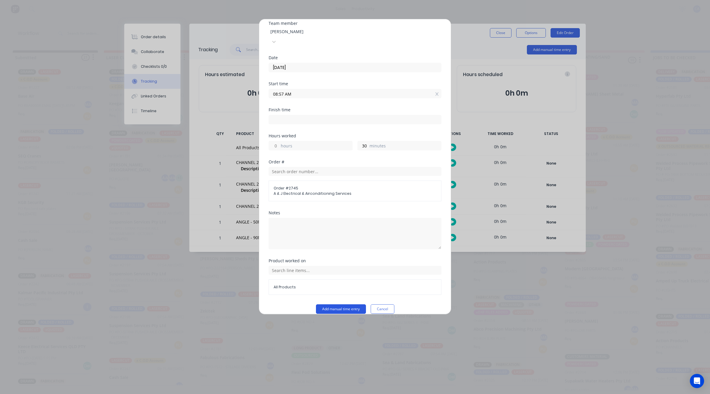
type input "09:27 AM"
drag, startPoint x: 344, startPoint y: 297, endPoint x: 344, endPoint y: 301, distance: 3.5
click at [344, 304] on button "Add manual time entry" at bounding box center [341, 308] width 50 height 9
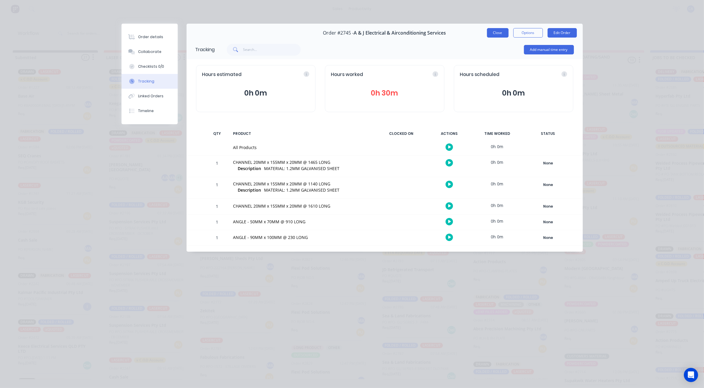
drag, startPoint x: 502, startPoint y: 31, endPoint x: 438, endPoint y: 135, distance: 121.9
click at [501, 31] on button "Close" at bounding box center [498, 32] width 22 height 9
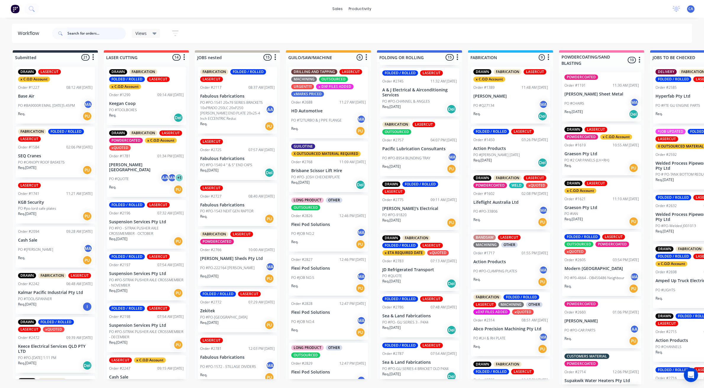
scroll to position [369, 0]
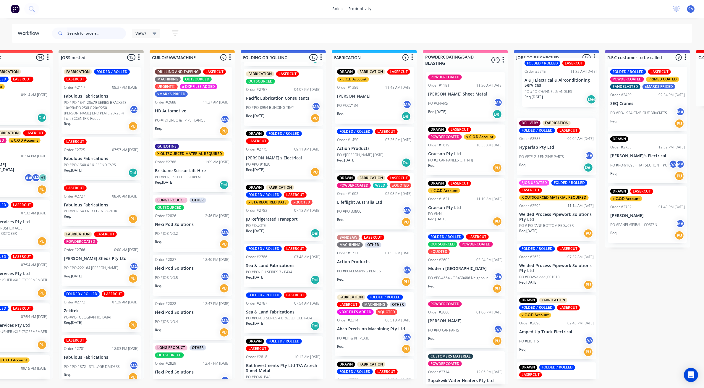
drag, startPoint x: 392, startPoint y: 94, endPoint x: 529, endPoint y: 83, distance: 137.3
click at [536, 84] on div "Submitted 21 Sort By Created date Required date Order number Customer name Most…" at bounding box center [652, 217] width 1586 height 334
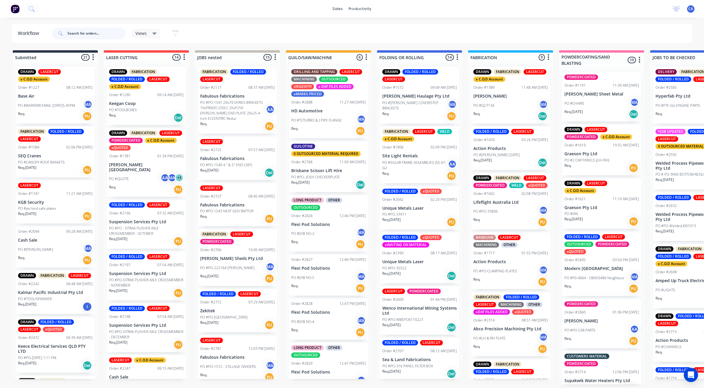
click at [75, 33] on input "text" at bounding box center [96, 33] width 59 height 12
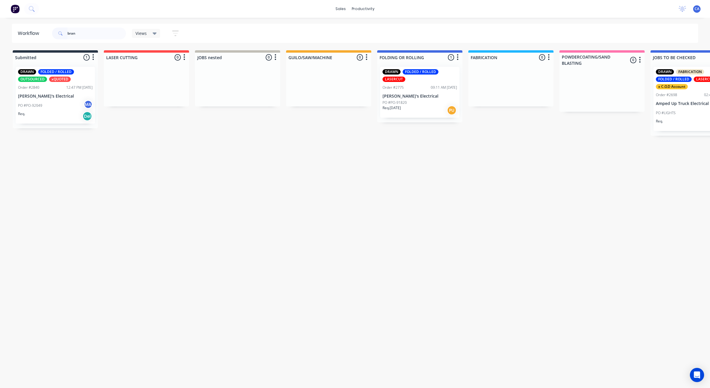
click at [404, 98] on div "DRAWN FOLDED / ROLLED LASERCUT Order #2775 09:11 AM 29/08/25 Brandon's Electric…" at bounding box center [419, 92] width 79 height 51
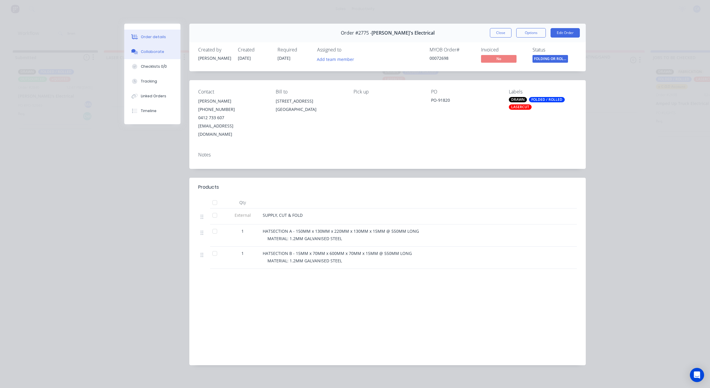
click at [145, 52] on div "Collaborate" at bounding box center [152, 51] width 23 height 5
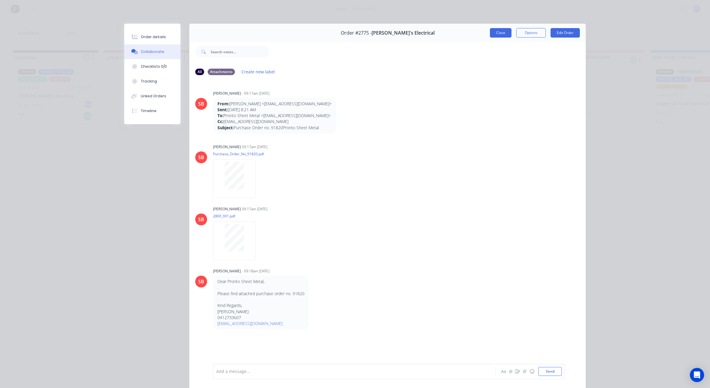
click at [497, 36] on button "Close" at bounding box center [501, 32] width 22 height 9
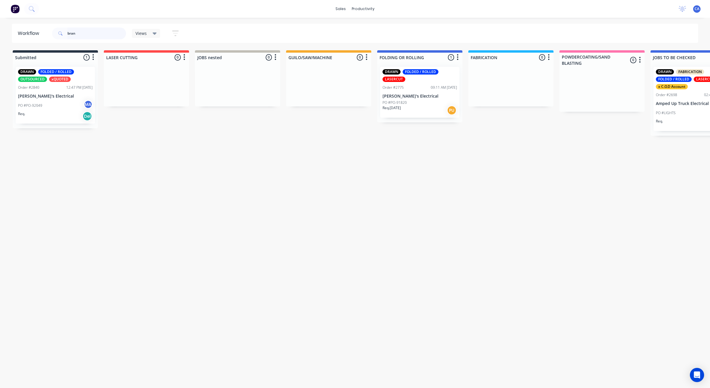
click at [107, 36] on input "bran" at bounding box center [96, 33] width 59 height 12
type input "b"
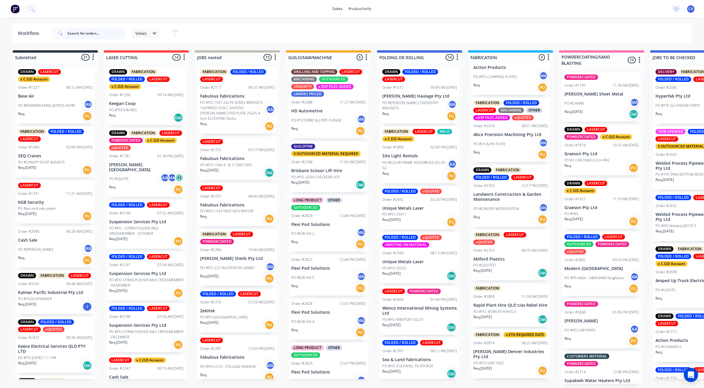
scroll to position [2, 0]
click at [516, 274] on div "Req. [DATE] Del" at bounding box center [510, 273] width 75 height 10
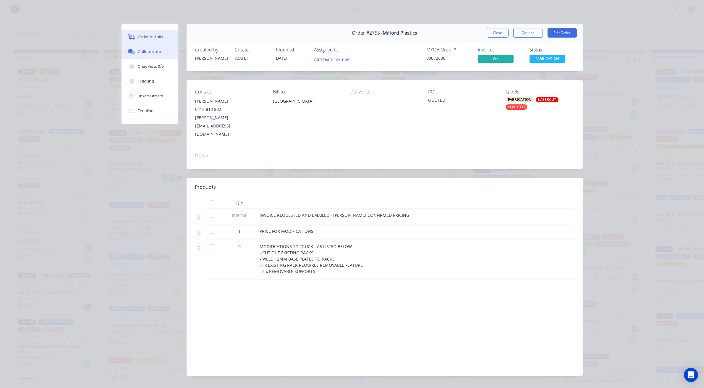
click at [168, 53] on button "Collaborate" at bounding box center [150, 51] width 56 height 15
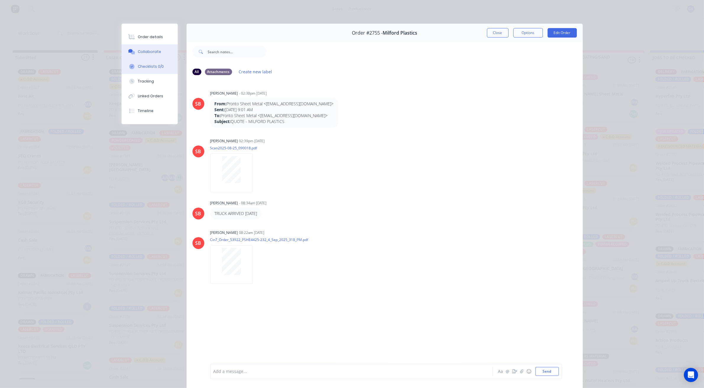
click at [166, 69] on button "Checklists 0/0" at bounding box center [150, 66] width 56 height 15
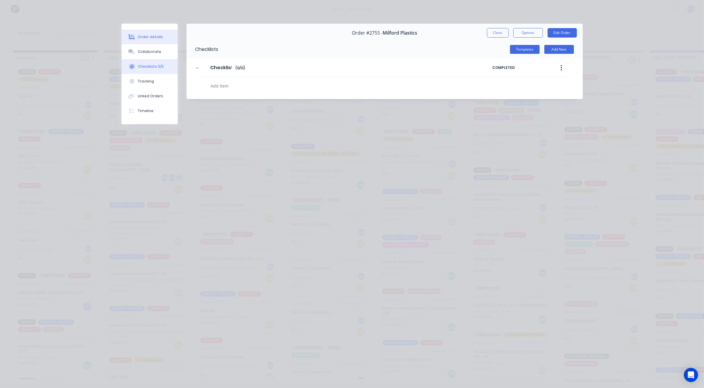
click at [168, 38] on button "Order details" at bounding box center [150, 37] width 56 height 15
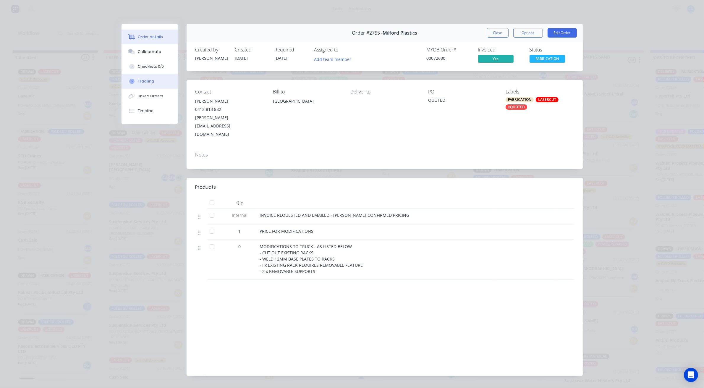
click at [161, 79] on button "Tracking" at bounding box center [150, 81] width 56 height 15
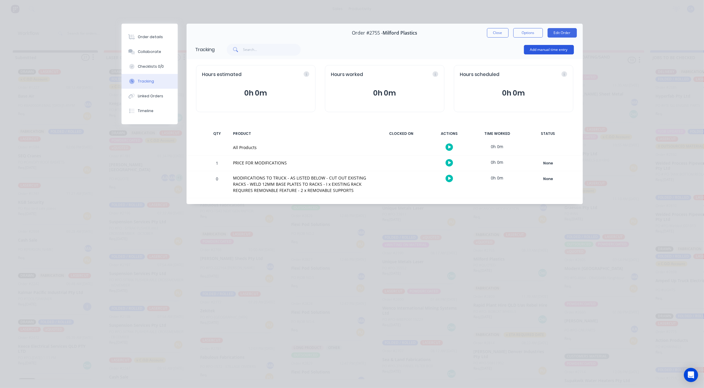
click at [532, 52] on button "Add manual time entry" at bounding box center [549, 49] width 50 height 9
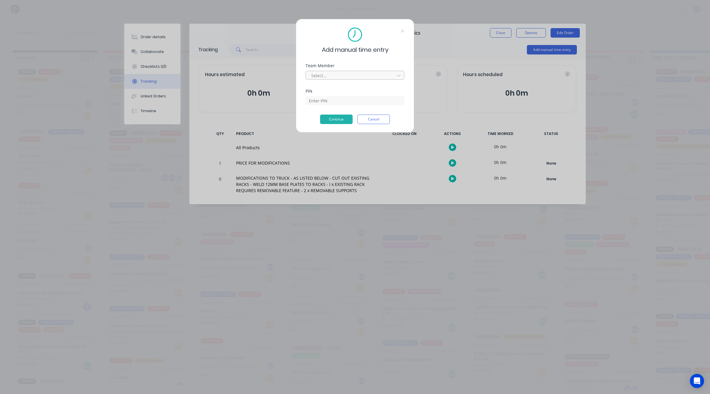
click at [370, 73] on div at bounding box center [350, 75] width 81 height 7
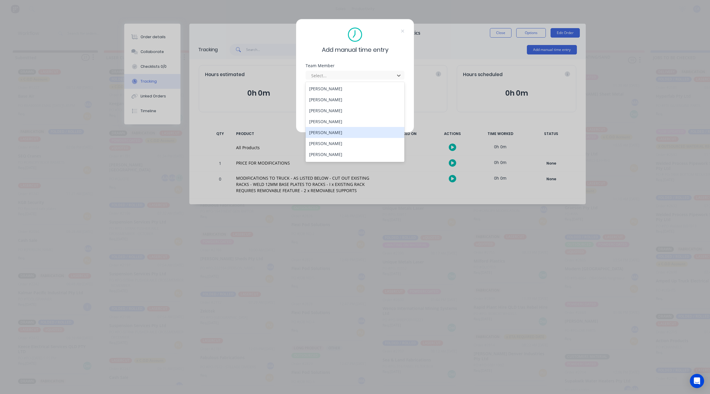
scroll to position [32, 0]
click at [344, 131] on div "[PERSON_NAME]" at bounding box center [354, 133] width 99 height 11
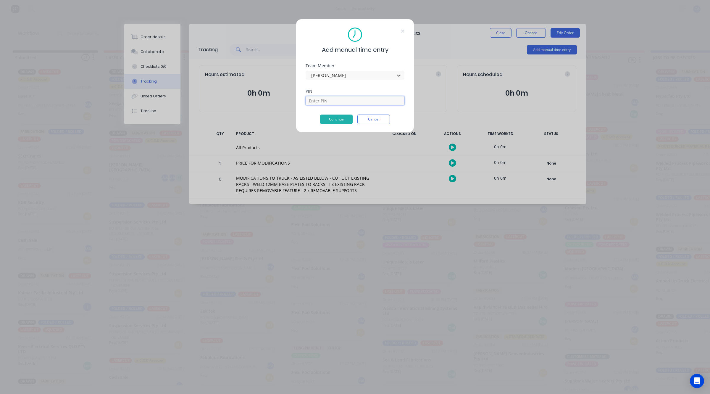
click at [326, 102] on input at bounding box center [354, 100] width 99 height 9
type input "0000"
click at [346, 123] on button "Continue" at bounding box center [336, 118] width 33 height 9
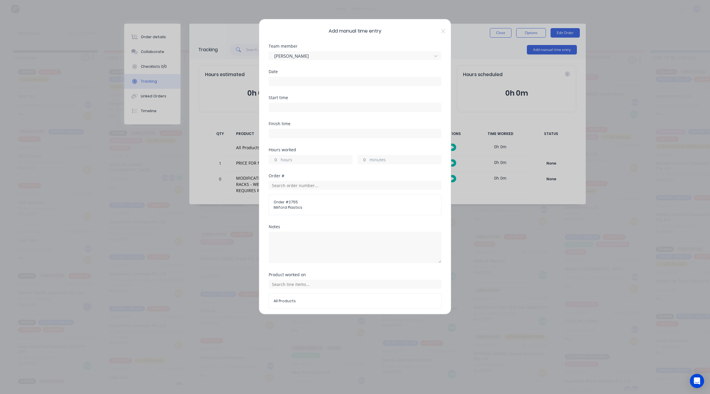
click at [290, 82] on input at bounding box center [355, 81] width 172 height 9
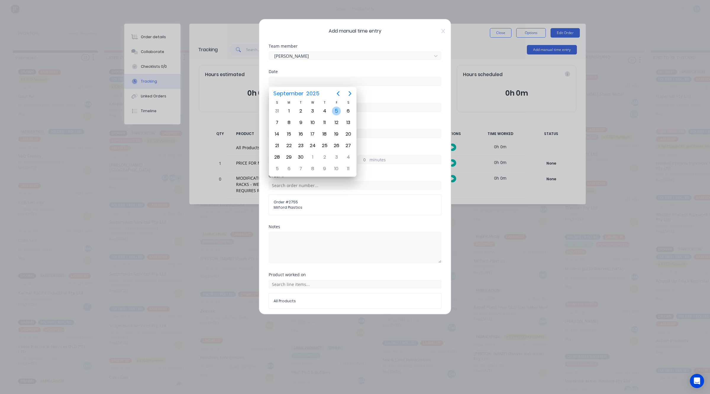
click at [334, 111] on div "5" at bounding box center [336, 110] width 9 height 9
type input "[DATE]"
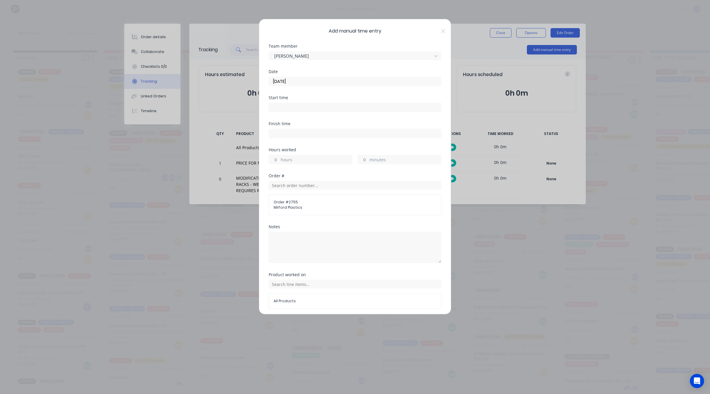
drag, startPoint x: 278, startPoint y: 158, endPoint x: 283, endPoint y: 158, distance: 5.0
click at [278, 158] on input "hours" at bounding box center [274, 159] width 10 height 9
type input "6"
click at [361, 162] on input "minutes" at bounding box center [362, 159] width 10 height 9
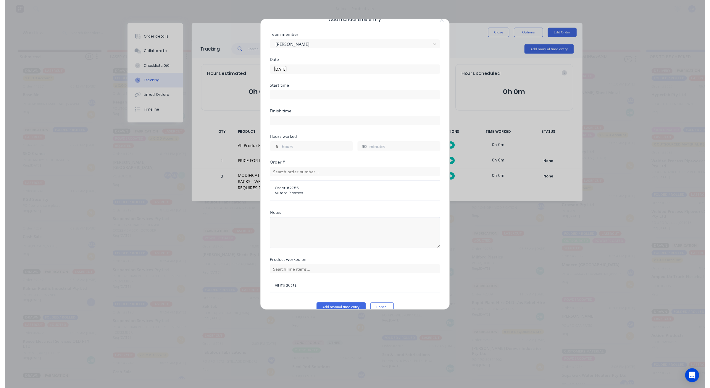
scroll to position [23, 0]
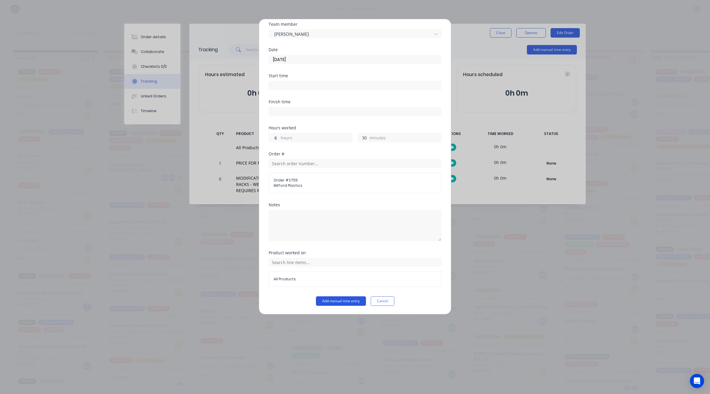
type input "30"
click at [349, 298] on button "Add manual time entry" at bounding box center [341, 300] width 50 height 9
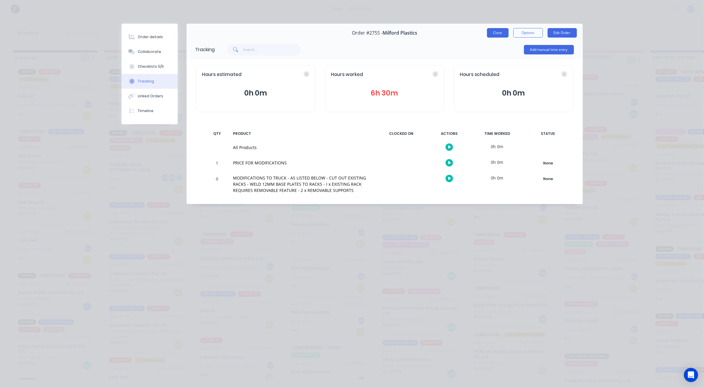
click at [498, 35] on button "Close" at bounding box center [498, 32] width 22 height 9
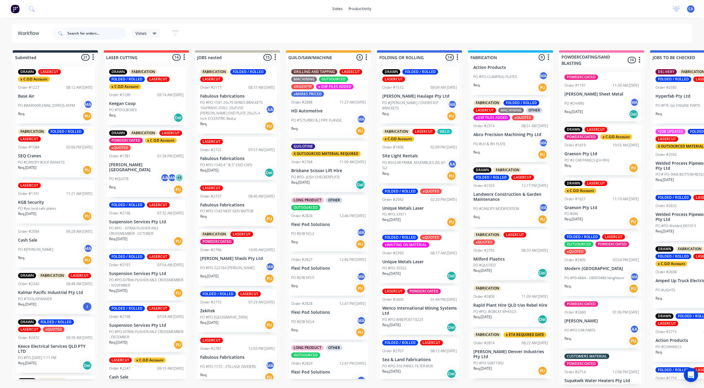
click at [101, 28] on input "text" at bounding box center [96, 33] width 59 height 12
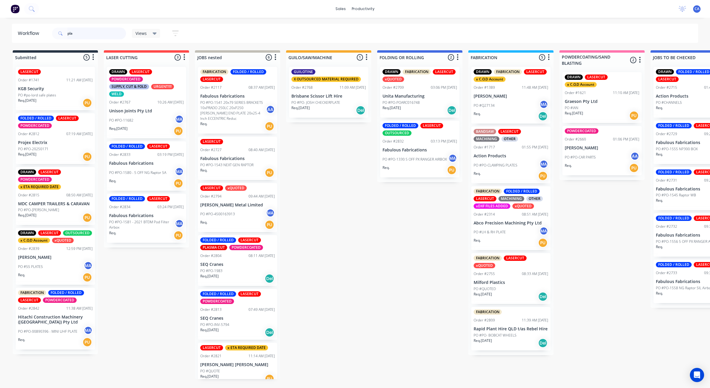
type input "pla"
click at [500, 290] on div "PO #QUOTED" at bounding box center [510, 288] width 75 height 5
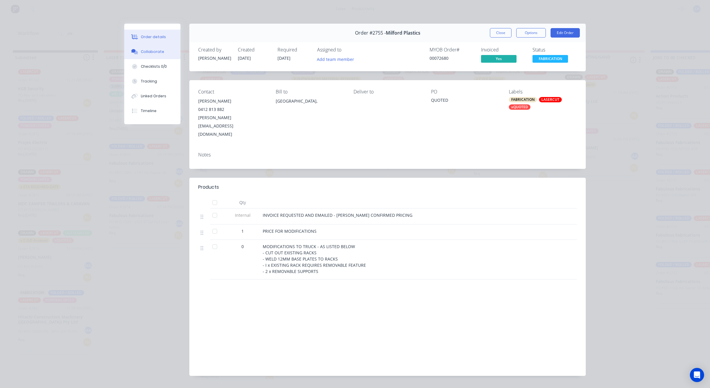
click at [161, 52] on div "Collaborate" at bounding box center [152, 51] width 23 height 5
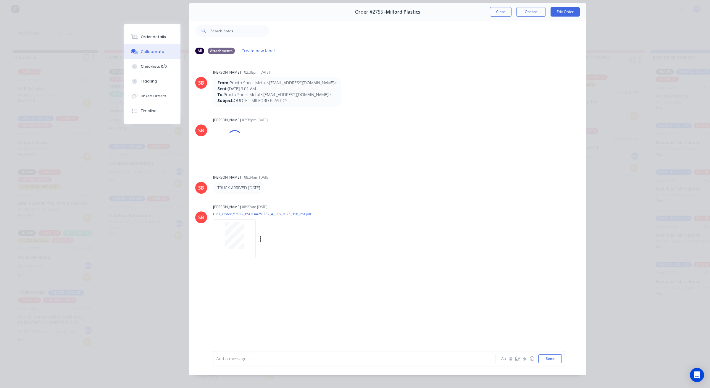
scroll to position [33, 0]
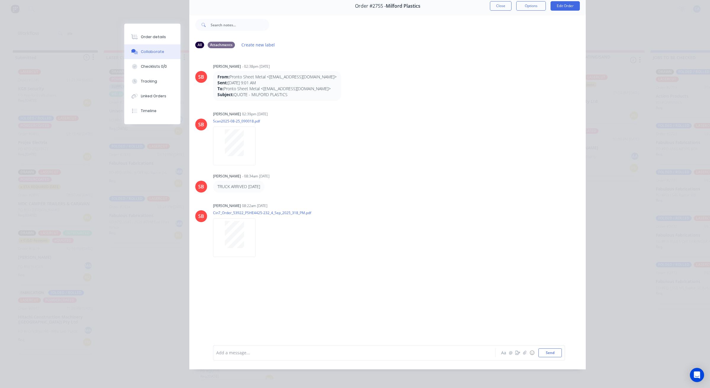
click at [262, 354] on div at bounding box center [345, 352] width 259 height 6
drag, startPoint x: 156, startPoint y: 79, endPoint x: 180, endPoint y: 85, distance: 25.2
click at [156, 79] on button "Tracking" at bounding box center [152, 81] width 56 height 15
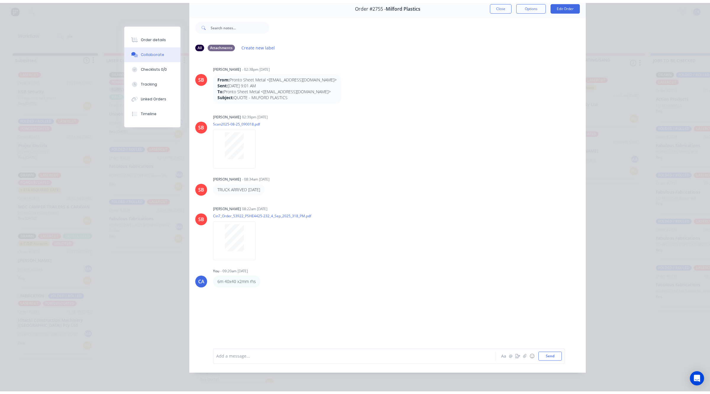
scroll to position [0, 0]
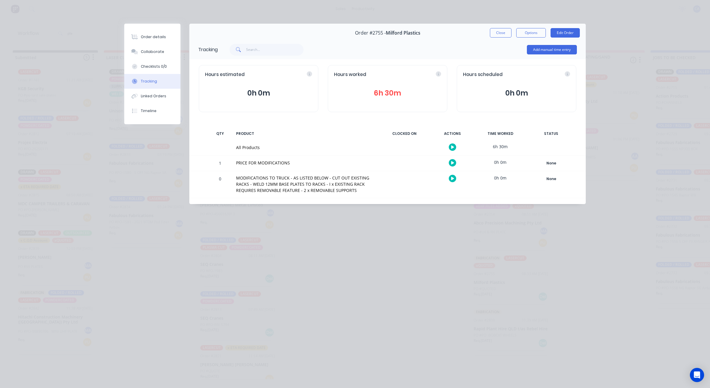
click at [392, 89] on button "6h 30m" at bounding box center [387, 93] width 107 height 11
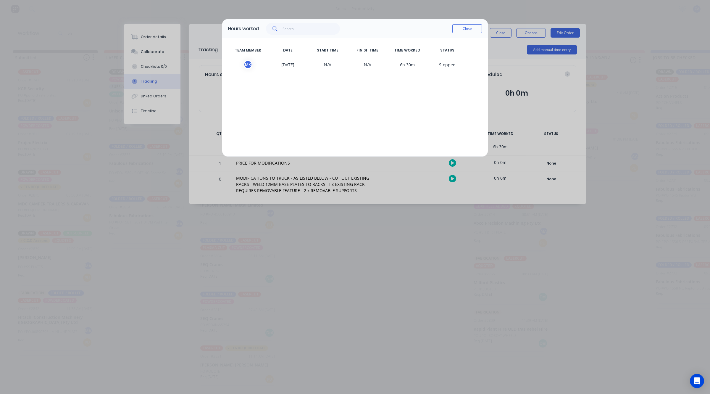
drag, startPoint x: 462, startPoint y: 30, endPoint x: 465, endPoint y: 28, distance: 4.0
click at [462, 29] on button "Close" at bounding box center [467, 28] width 30 height 9
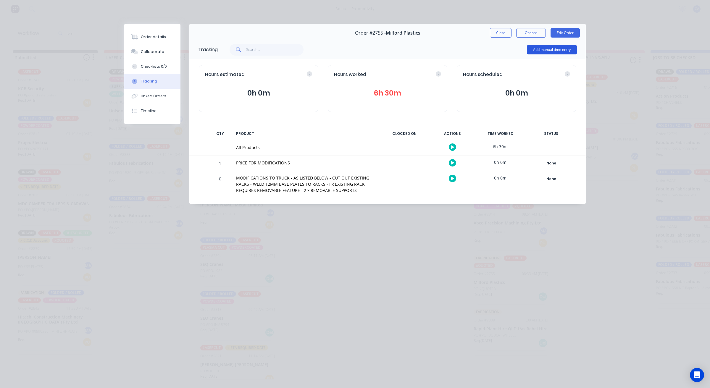
click at [546, 50] on button "Add manual time entry" at bounding box center [552, 49] width 50 height 9
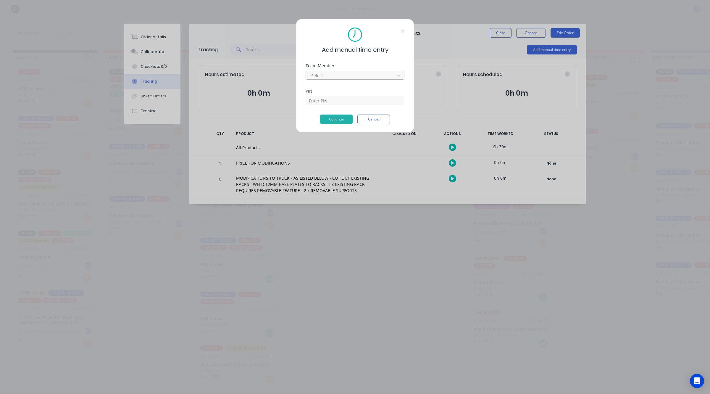
click at [344, 75] on div at bounding box center [350, 75] width 81 height 7
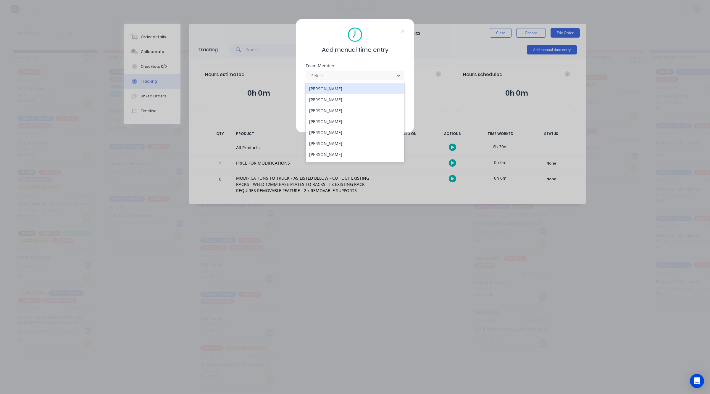
click at [320, 89] on div "[PERSON_NAME]" at bounding box center [354, 88] width 99 height 11
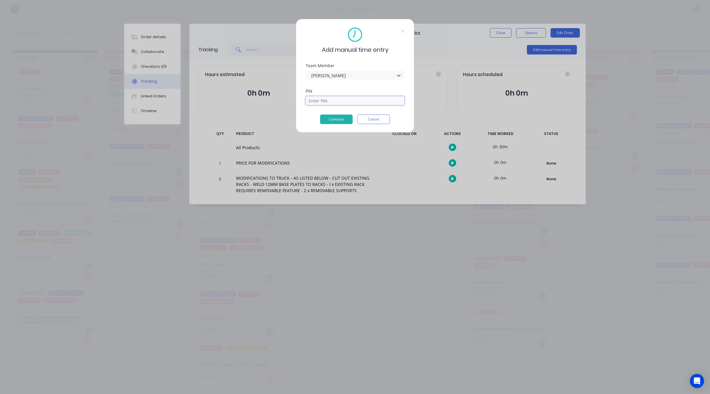
click at [326, 102] on input at bounding box center [354, 100] width 99 height 9
type input "0403"
click at [346, 119] on button "Continue" at bounding box center [336, 118] width 33 height 9
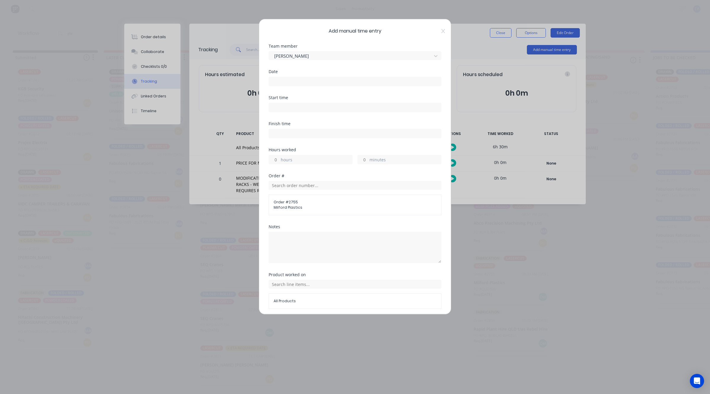
click at [323, 83] on input at bounding box center [355, 81] width 172 height 9
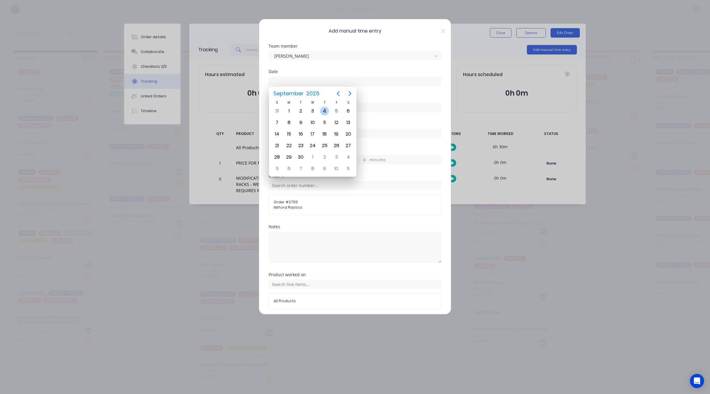
click at [324, 109] on div "4" at bounding box center [324, 110] width 9 height 9
type input "[DATE]"
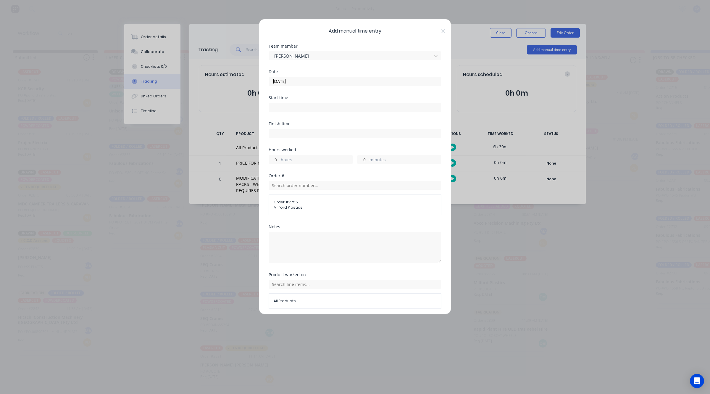
drag, startPoint x: 300, startPoint y: 158, endPoint x: 302, endPoint y: 163, distance: 5.4
click at [300, 158] on label "hours" at bounding box center [317, 159] width 72 height 7
click at [279, 158] on input "hours" at bounding box center [274, 159] width 10 height 9
click at [302, 163] on label "hours" at bounding box center [317, 159] width 72 height 7
click at [279, 163] on input "hours" at bounding box center [274, 159] width 10 height 9
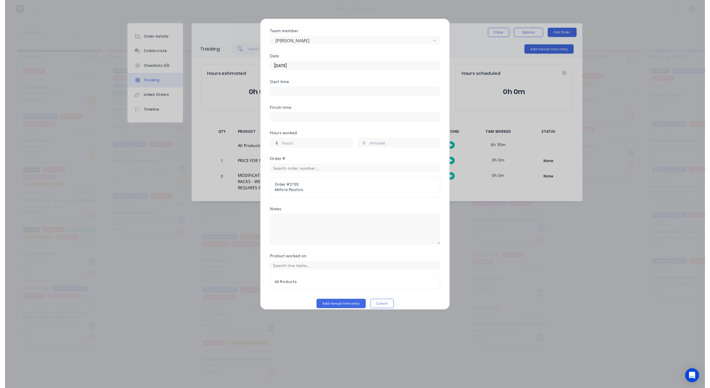
scroll to position [23, 0]
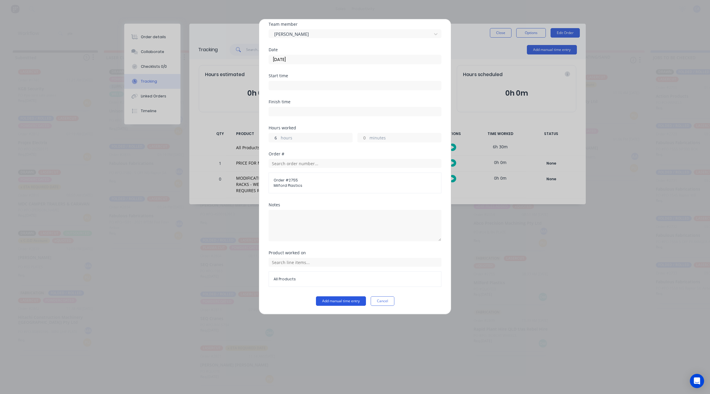
type input "6"
click at [327, 301] on button "Add manual time entry" at bounding box center [341, 300] width 50 height 9
click at [326, 301] on div "Order details Collaborate Checklists 0/0 Tracking Linked Orders Timeline Order …" at bounding box center [355, 197] width 710 height 394
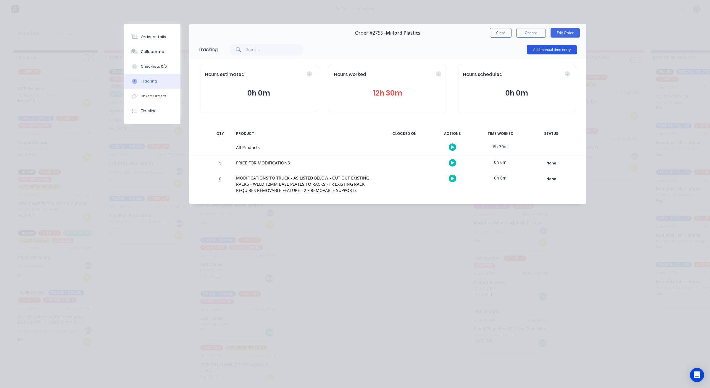
click at [574, 46] on button "Add manual time entry" at bounding box center [552, 49] width 50 height 9
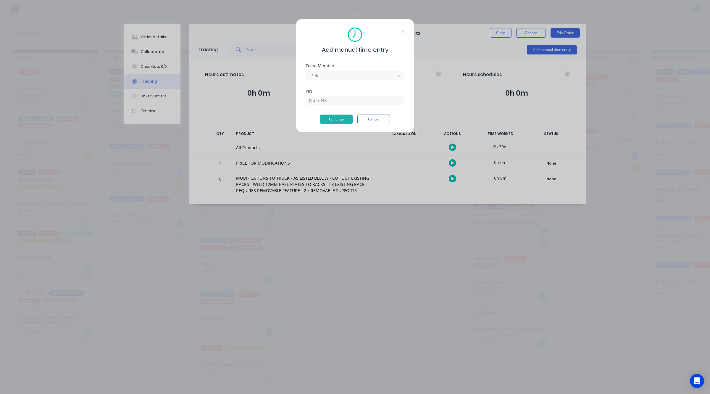
click at [355, 69] on div "Team Member Select..." at bounding box center [354, 72] width 99 height 16
click at [352, 78] on div at bounding box center [350, 75] width 81 height 7
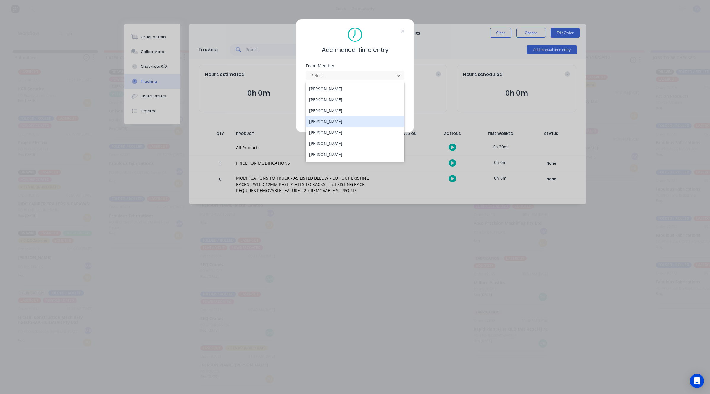
click at [454, 308] on div "Add manual time entry Team Member 10 results available. Use Up and Down to choo…" at bounding box center [355, 197] width 710 height 394
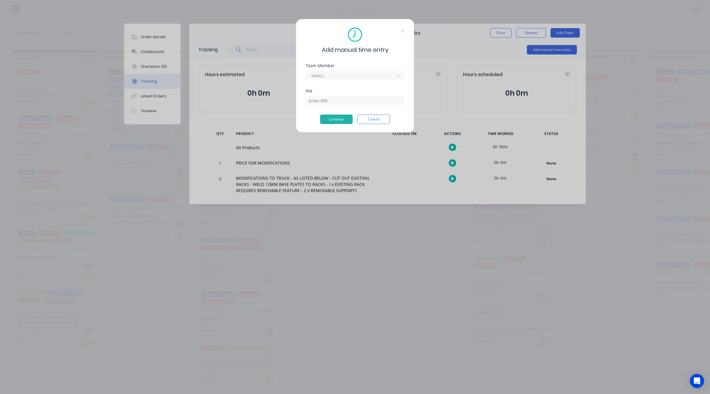
click at [401, 35] on div "Add manual time entry" at bounding box center [354, 40] width 99 height 27
click at [403, 30] on icon at bounding box center [402, 31] width 3 height 3
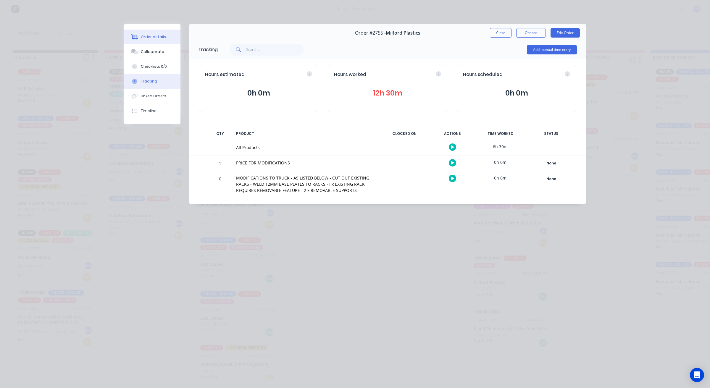
click at [167, 32] on button "Order details" at bounding box center [152, 37] width 56 height 15
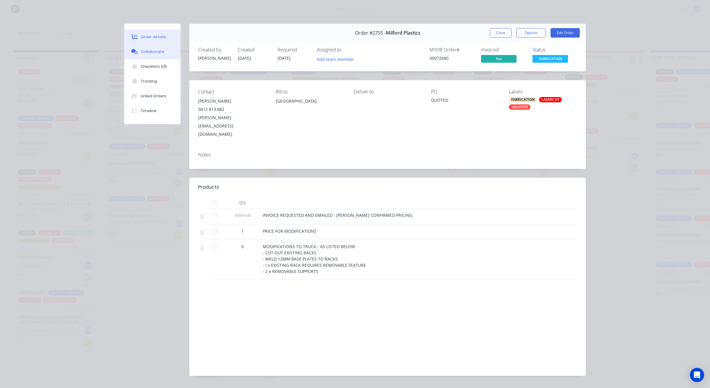
click at [169, 50] on button "Collaborate" at bounding box center [152, 51] width 56 height 15
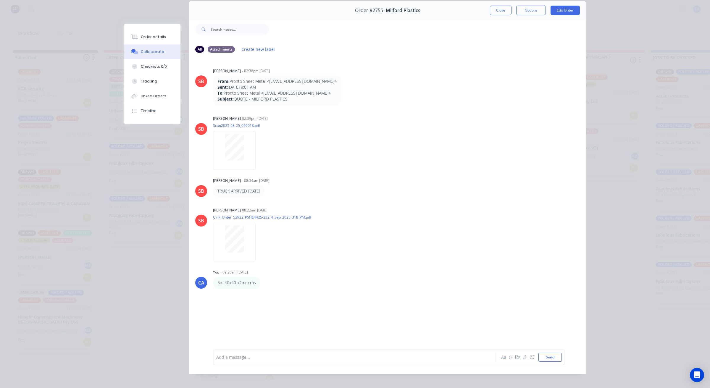
scroll to position [33, 0]
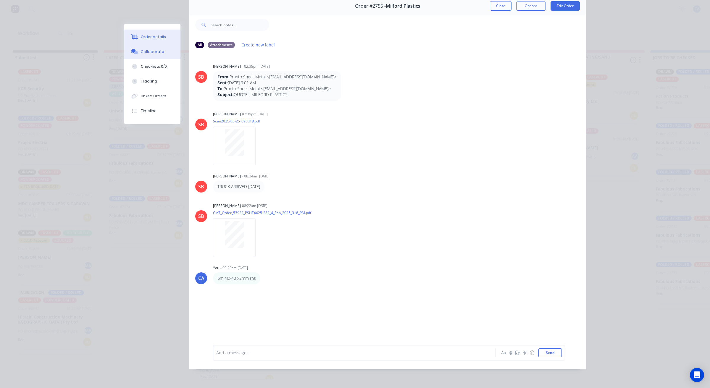
click at [160, 36] on div "Order details" at bounding box center [153, 36] width 25 height 5
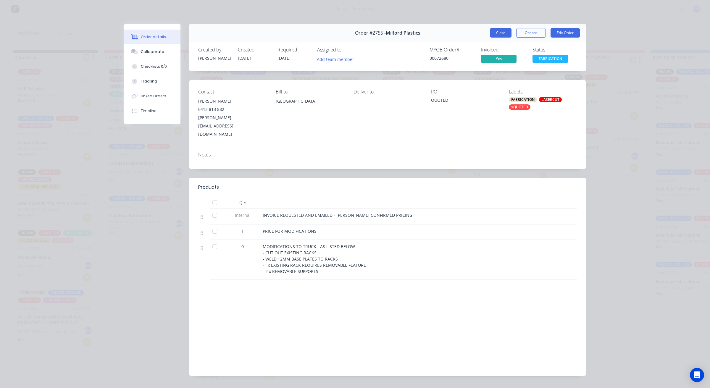
drag, startPoint x: 501, startPoint y: 36, endPoint x: 498, endPoint y: 38, distance: 3.6
click at [500, 36] on button "Close" at bounding box center [501, 32] width 22 height 9
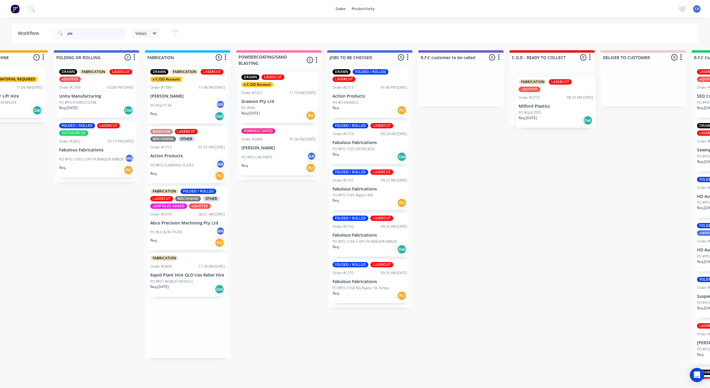
scroll to position [0, 325]
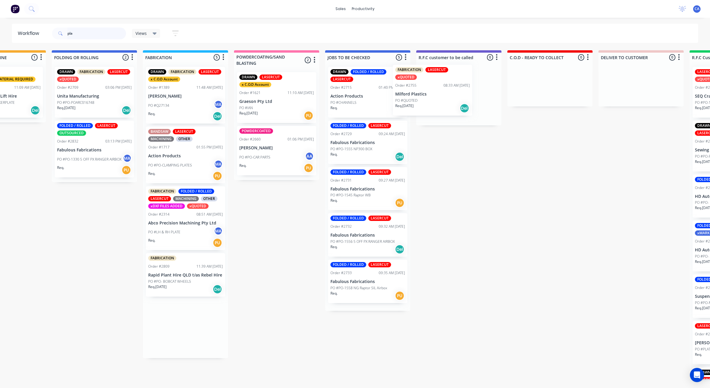
drag, startPoint x: 493, startPoint y: 271, endPoint x: 435, endPoint y: 76, distance: 203.4
click at [435, 76] on div "Submitted 5 Sort By Created date Required date Order number Customer name Most …" at bounding box center [463, 214] width 1586 height 329
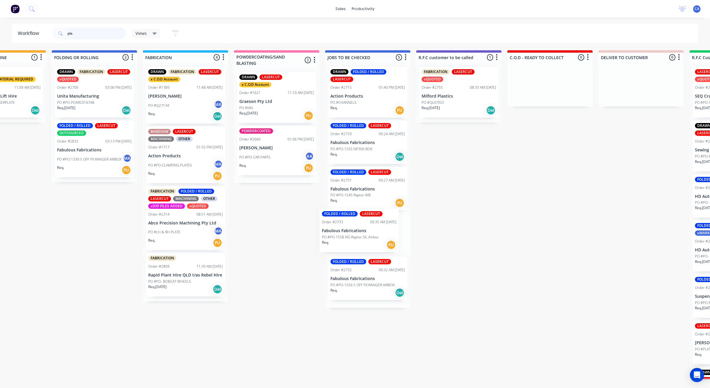
drag, startPoint x: 369, startPoint y: 275, endPoint x: 360, endPoint y: 219, distance: 56.3
click at [361, 224] on div "DRAWN FOLDED / ROLLED LASERCUT Order #2715 01:40 PM 25/08/25 Action Products PO…" at bounding box center [367, 185] width 85 height 246
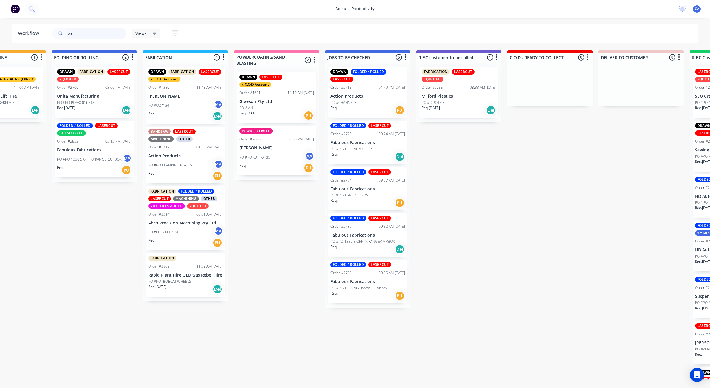
drag, startPoint x: 71, startPoint y: 30, endPoint x: 46, endPoint y: 4, distance: 36.4
click at [37, 17] on div "sales productivity sales Sales Orders Customers Price Level Manager productivit…" at bounding box center [30, 176] width 710 height 352
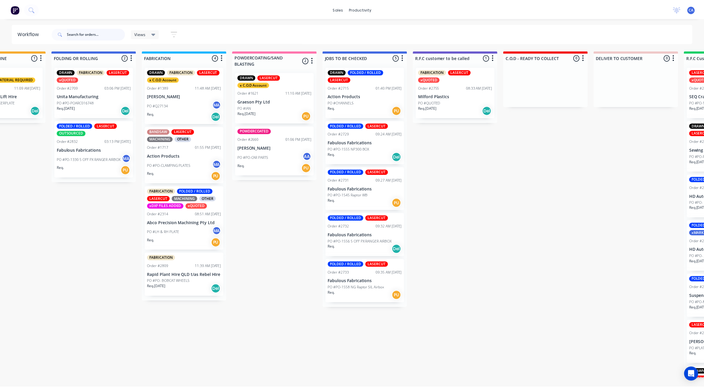
scroll to position [0, 0]
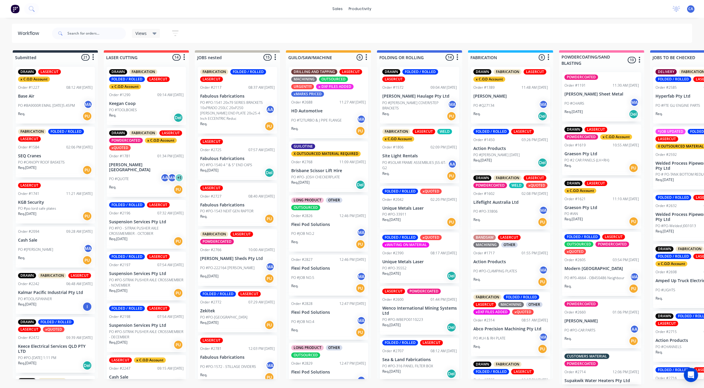
drag, startPoint x: 433, startPoint y: 38, endPoint x: 438, endPoint y: 40, distance: 4.4
click at [435, 39] on div "Views Save new view None (Default) edit Show/Hide statuses Show line item cards…" at bounding box center [372, 34] width 642 height 18
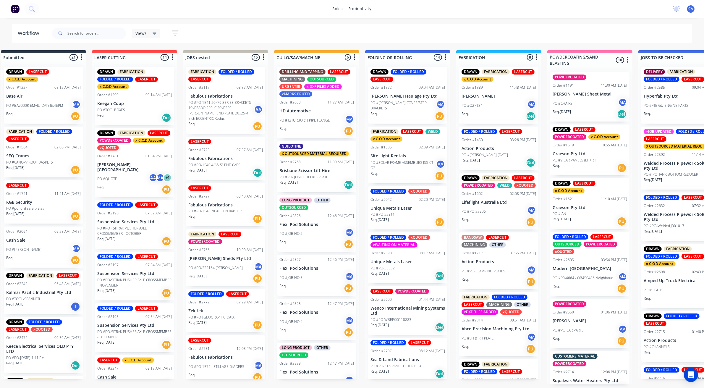
drag, startPoint x: 438, startPoint y: 40, endPoint x: 453, endPoint y: 40, distance: 15.4
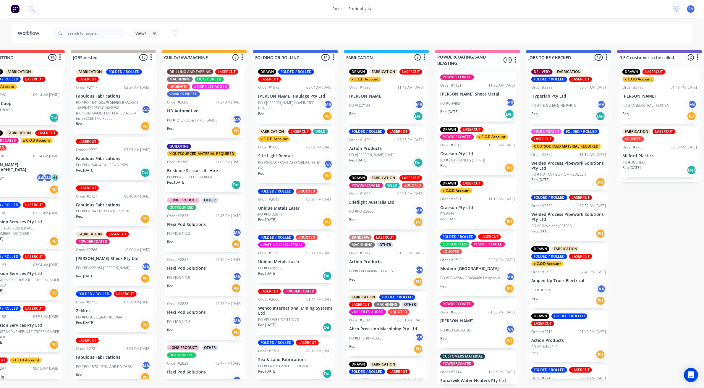
scroll to position [0, 159]
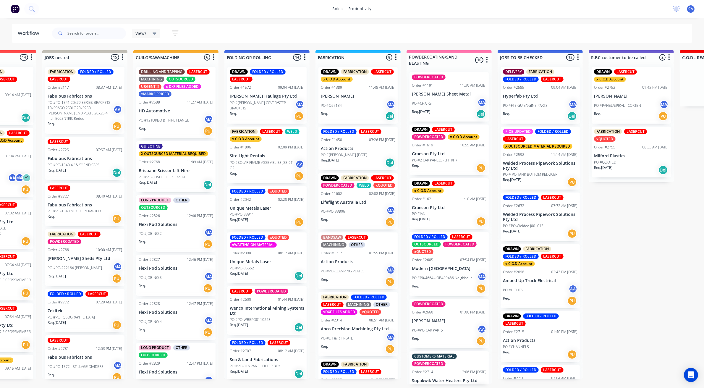
drag, startPoint x: 453, startPoint y: 40, endPoint x: 482, endPoint y: 41, distance: 29.0
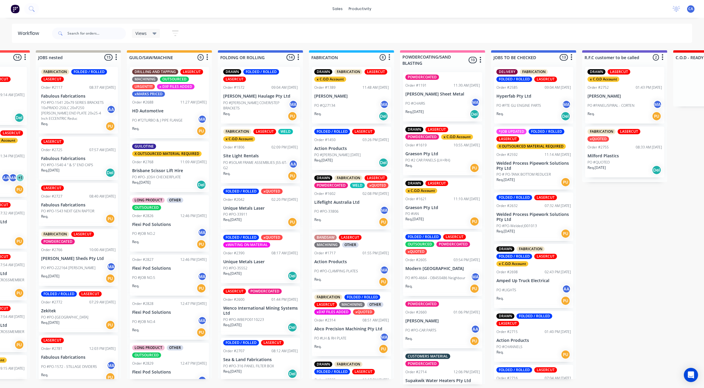
click at [519, 111] on div "Req. Del" at bounding box center [533, 116] width 75 height 10
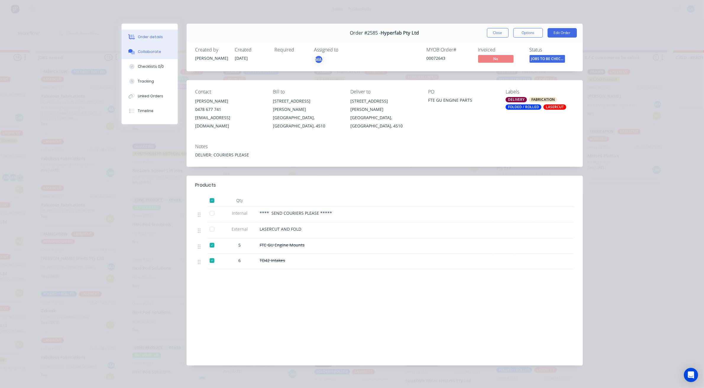
click at [142, 50] on div "Collaborate" at bounding box center [149, 51] width 23 height 5
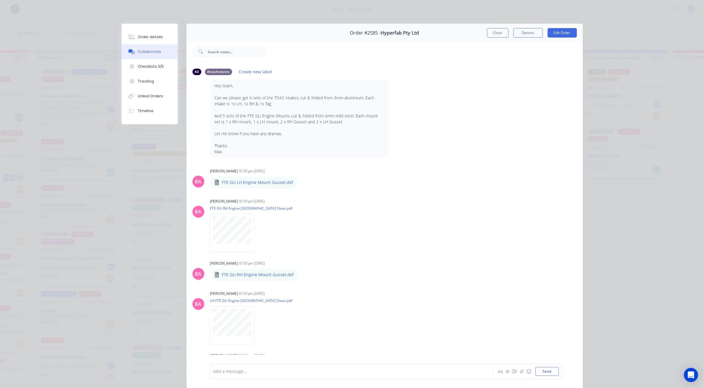
scroll to position [148, 0]
click at [152, 39] on div "Order details" at bounding box center [150, 36] width 25 height 5
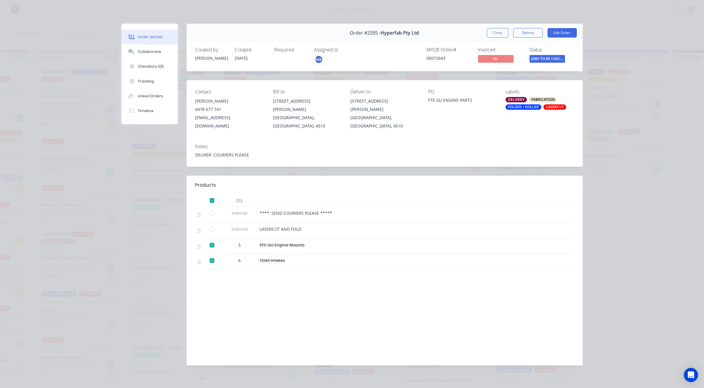
scroll to position [2, 159]
click at [158, 55] on button "Collaborate" at bounding box center [150, 51] width 56 height 15
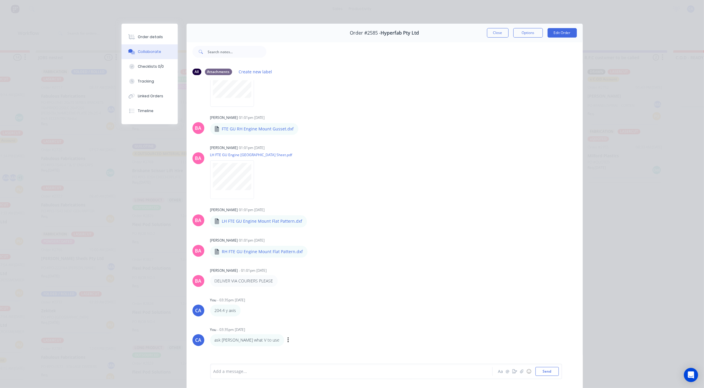
scroll to position [376, 0]
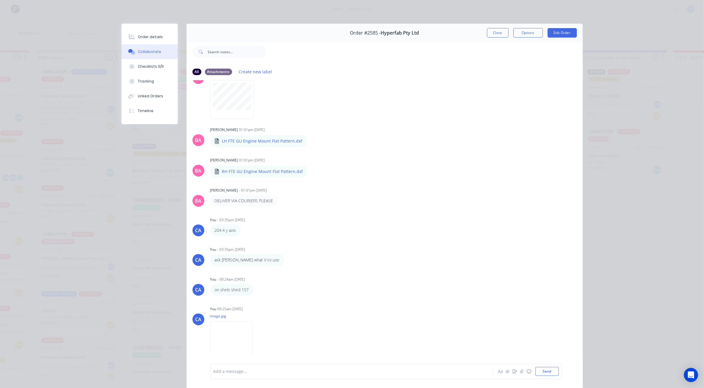
click at [279, 373] on div at bounding box center [343, 371] width 259 height 6
click at [512, 371] on icon "button" at bounding box center [514, 371] width 5 height 4
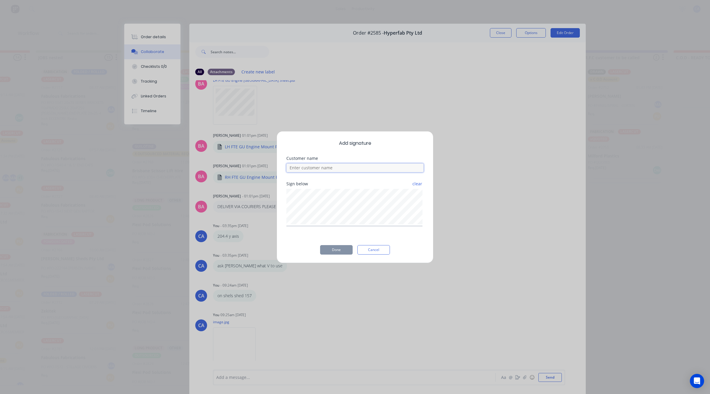
click at [354, 168] on input at bounding box center [354, 167] width 137 height 9
type input "aaron checked"
click at [336, 251] on button "Done" at bounding box center [336, 249] width 33 height 9
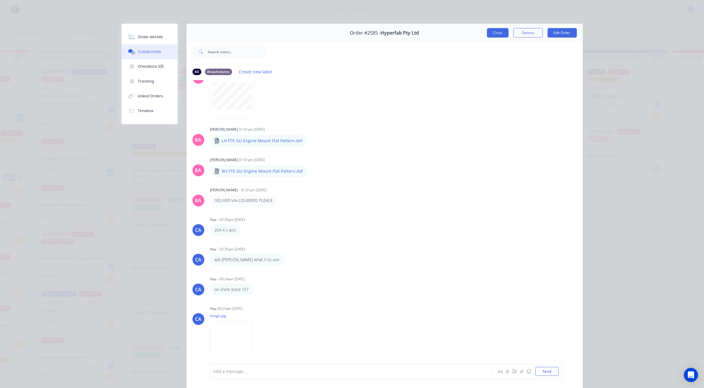
click at [492, 30] on button "Close" at bounding box center [498, 32] width 22 height 9
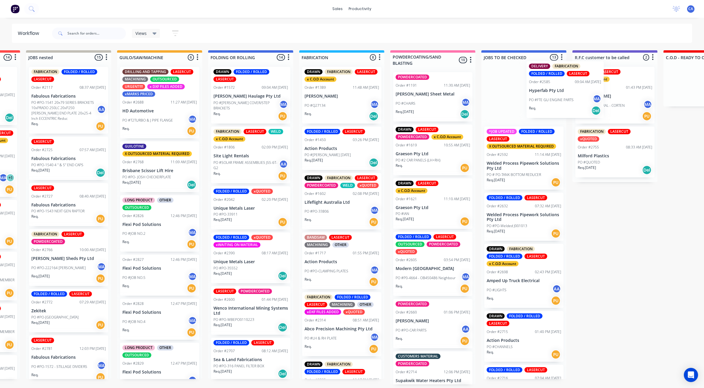
drag, startPoint x: 522, startPoint y: 104, endPoint x: 603, endPoint y: 91, distance: 81.7
click at [602, 92] on div "Submitted 21 Sort By Created date Required date Order number Customer name Most…" at bounding box center [620, 217] width 1586 height 334
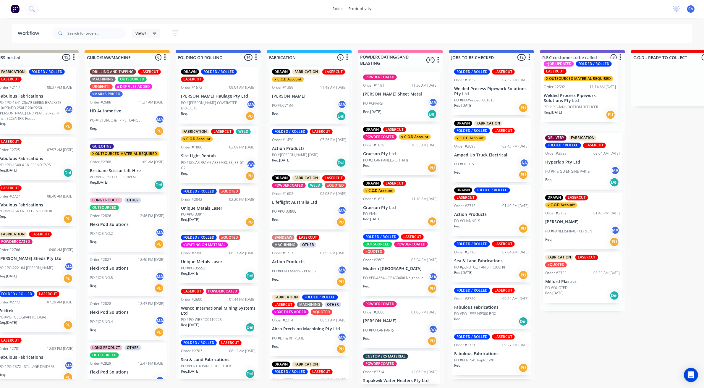
scroll to position [0, 211]
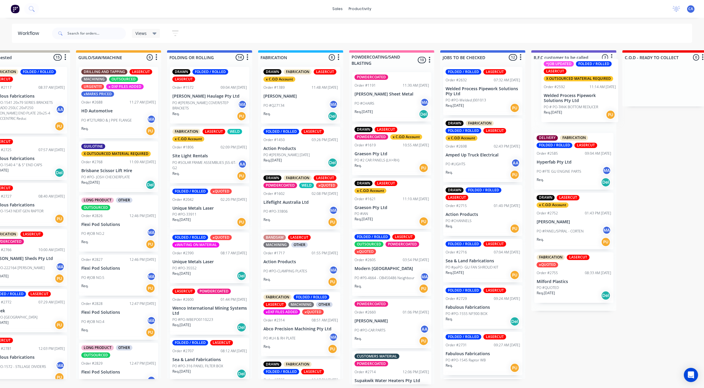
drag, startPoint x: 530, startPoint y: 105, endPoint x: 579, endPoint y: 98, distance: 50.1
click at [579, 98] on div "Submitted 21 Sort By Created date Required date Order number Customer name Most…" at bounding box center [579, 217] width 1586 height 334
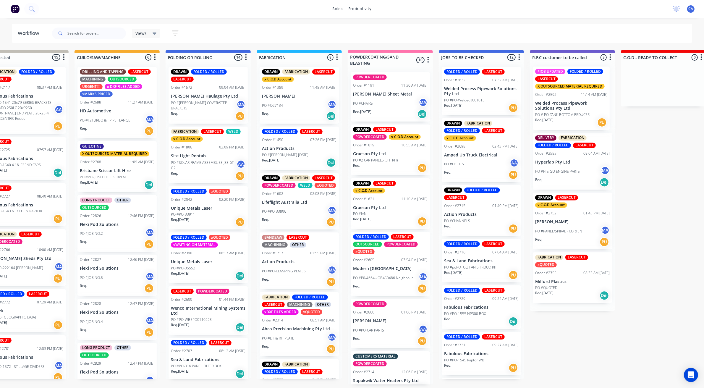
click at [573, 97] on div "DELIVERY FABRICATION FOLDED / ROLLED LASERCUT Order #2585 09:04 AM 12/08/25 Hyp…" at bounding box center [572, 186] width 85 height 249
click at [558, 99] on div "*JOB UPDATED FOLDED / ROLLED LASERCUT X OUTSOURCED MATERIAL REQUIRED Order #259…" at bounding box center [572, 98] width 79 height 63
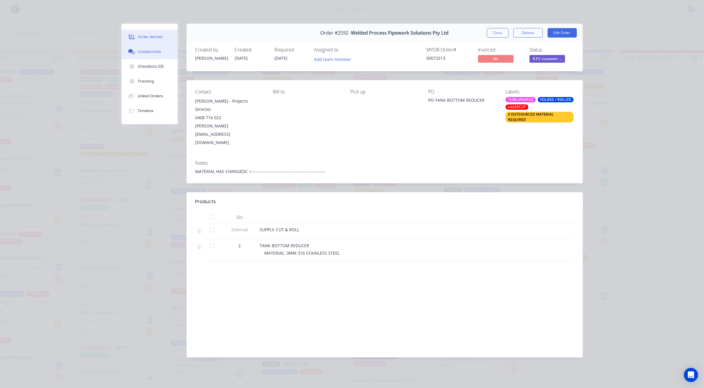
click at [161, 52] on button "Collaborate" at bounding box center [150, 51] width 56 height 15
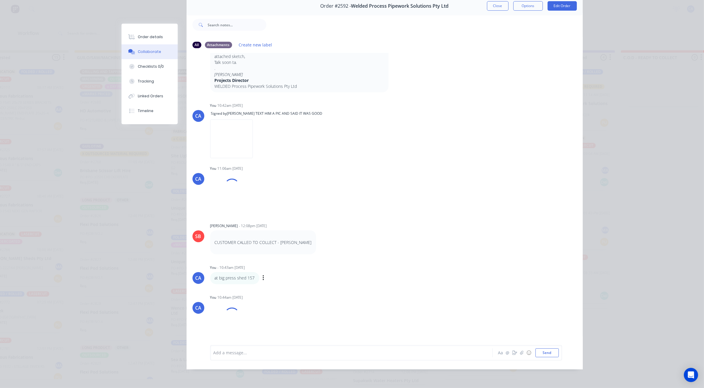
scroll to position [148, 0]
click at [262, 354] on div at bounding box center [343, 352] width 259 height 6
click at [535, 351] on button "Send" at bounding box center [546, 352] width 23 height 9
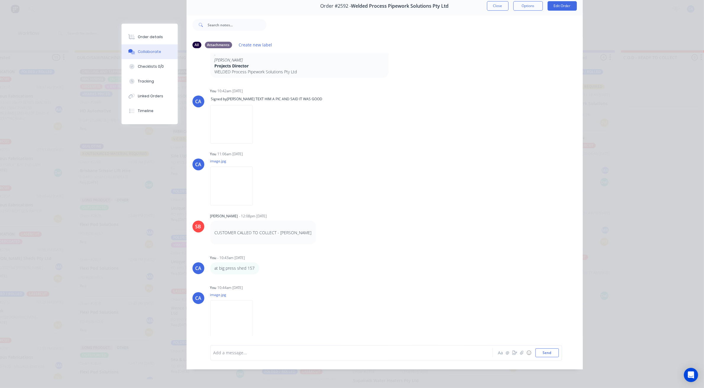
click at [496, 2] on button "Close" at bounding box center [498, 5] width 22 height 9
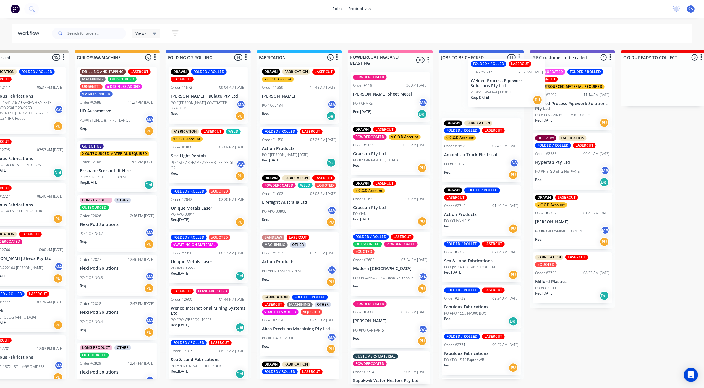
scroll to position [0, 216]
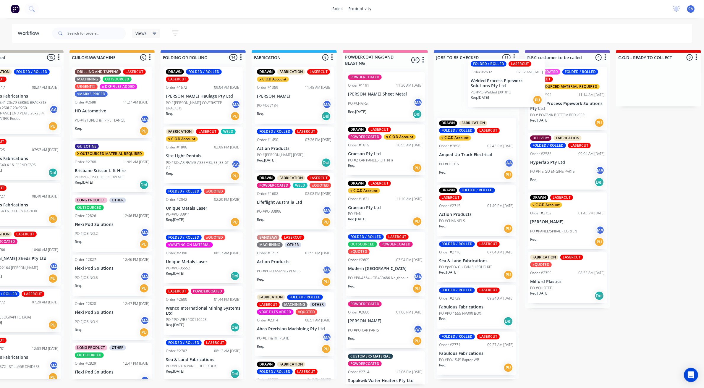
drag, startPoint x: 460, startPoint y: 91, endPoint x: 555, endPoint y: 75, distance: 95.7
click at [555, 75] on div "Submitted 21 Sort By Created date Required date Order number Customer name Most…" at bounding box center [572, 217] width 1586 height 334
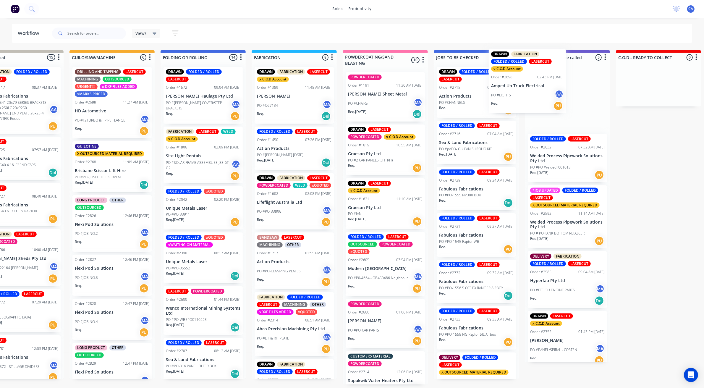
scroll to position [0, 219]
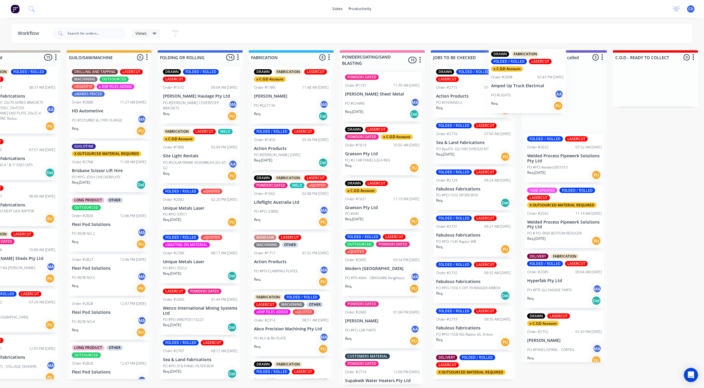
drag, startPoint x: 472, startPoint y: 111, endPoint x: 552, endPoint y: 87, distance: 83.3
click at [551, 87] on div "Submitted 21 Sort By Created date Required date Order number Customer name Most…" at bounding box center [569, 217] width 1586 height 334
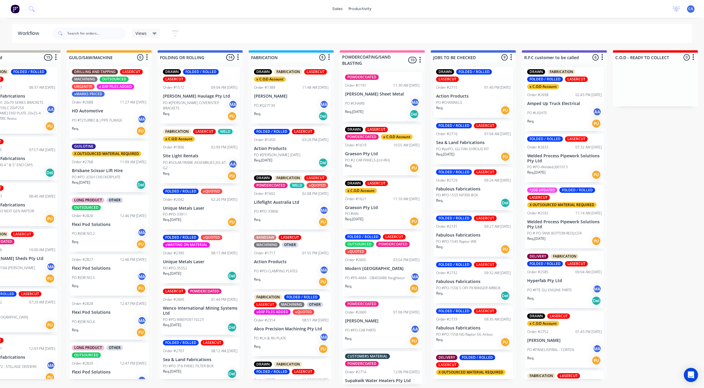
click at [540, 93] on div "Order #2698" at bounding box center [537, 94] width 21 height 5
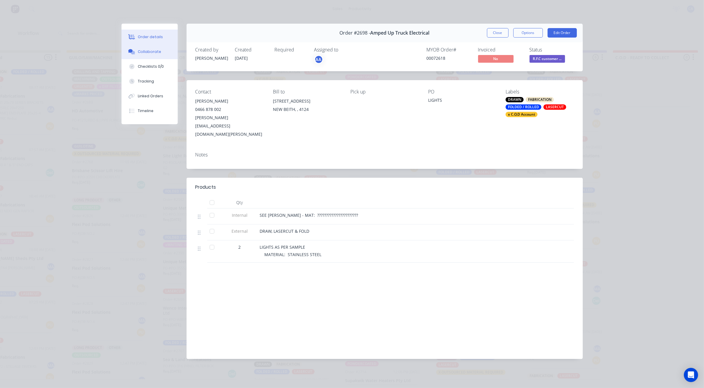
drag, startPoint x: 141, startPoint y: 51, endPoint x: 165, endPoint y: 56, distance: 24.4
click at [142, 51] on div "Collaborate" at bounding box center [149, 51] width 23 height 5
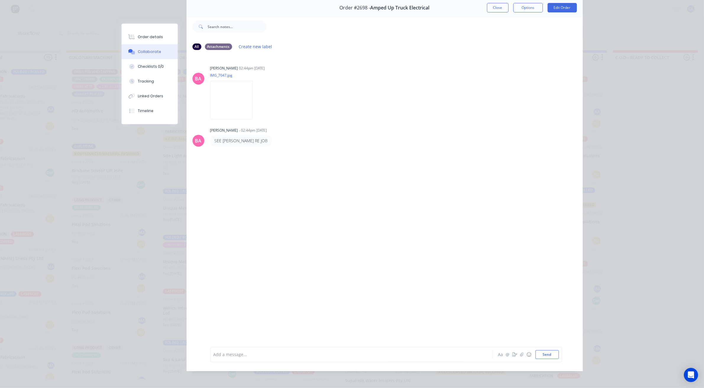
scroll to position [33, 0]
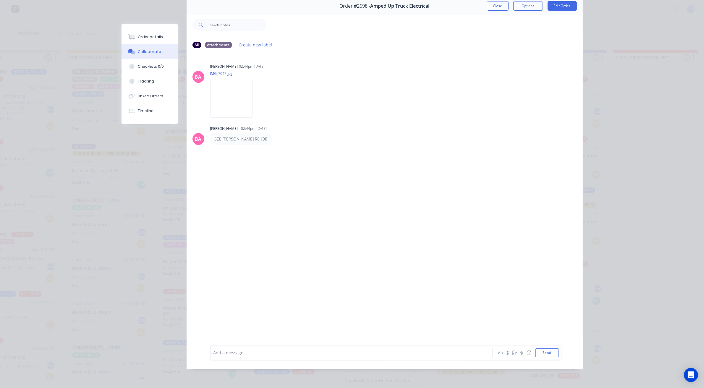
click at [262, 347] on div "Add a message... Aa @ ☺ Send" at bounding box center [386, 352] width 352 height 15
click at [258, 351] on div at bounding box center [343, 352] width 259 height 6
click at [513, 353] on icon "button" at bounding box center [514, 353] width 5 height 4
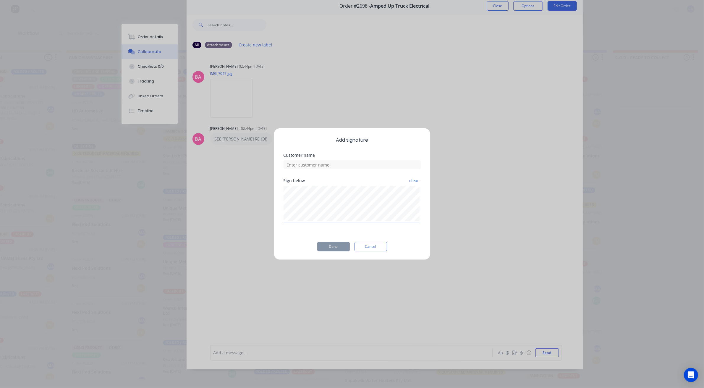
scroll to position [27, 0]
click at [336, 171] on input at bounding box center [354, 167] width 137 height 9
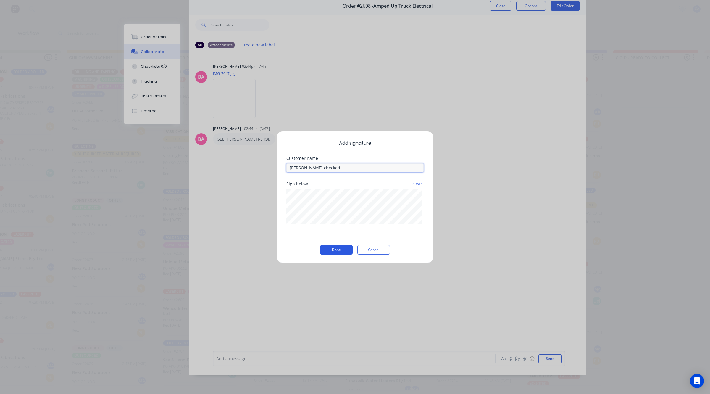
type input "aaron checked"
click at [331, 251] on button "Done" at bounding box center [336, 249] width 33 height 9
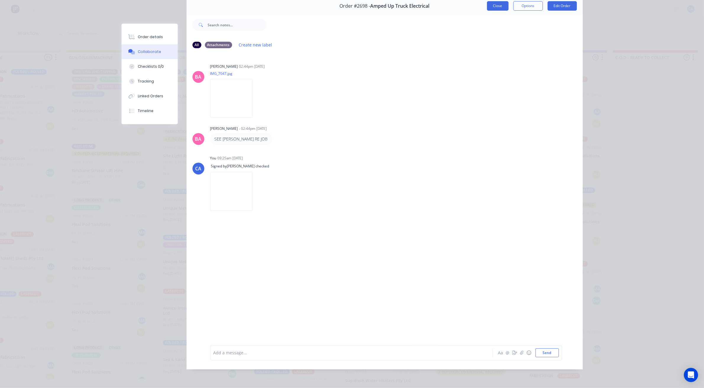
click at [502, 4] on button "Close" at bounding box center [498, 5] width 22 height 9
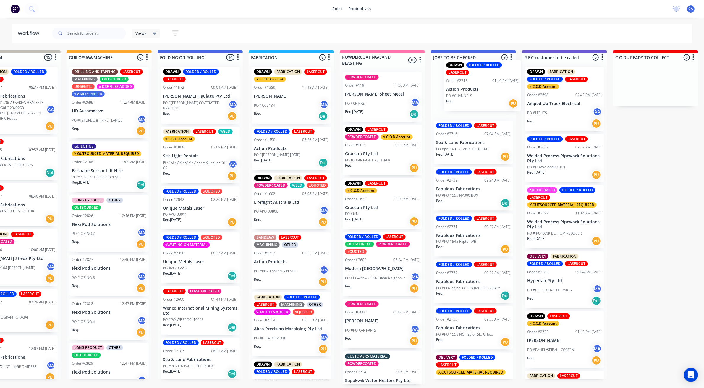
drag, startPoint x: 500, startPoint y: 91, endPoint x: 478, endPoint y: 87, distance: 21.6
click at [478, 87] on div "DRAWN FOLDED / ROLLED LASERCUT Order #2715 01:40 PM 25/08/25 Action Products PO…" at bounding box center [473, 220] width 85 height 317
click at [460, 155] on div "Req. 25/08/25 PU" at bounding box center [473, 157] width 75 height 10
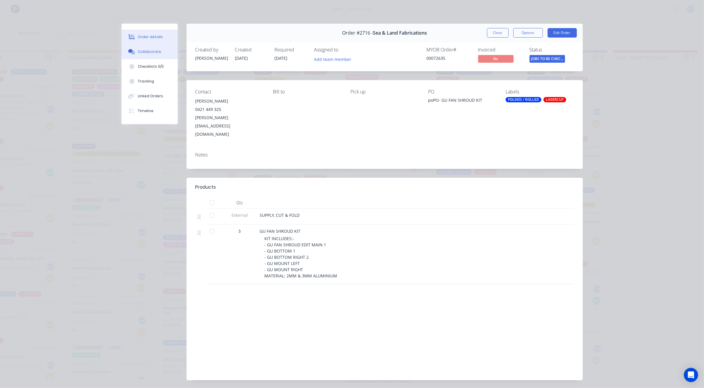
click at [138, 51] on div "Collaborate" at bounding box center [149, 51] width 23 height 5
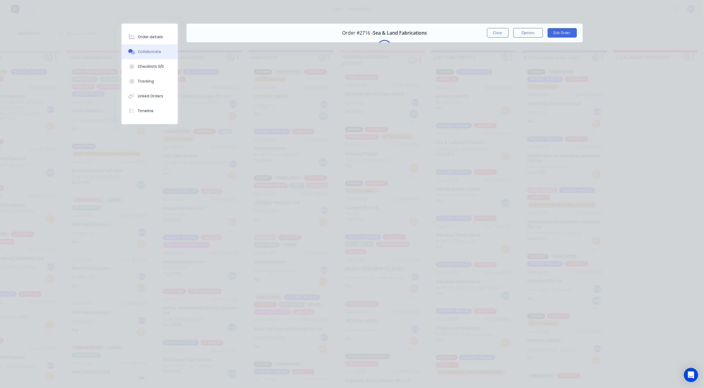
scroll to position [0, 219]
click at [156, 34] on div "Order details" at bounding box center [150, 36] width 25 height 5
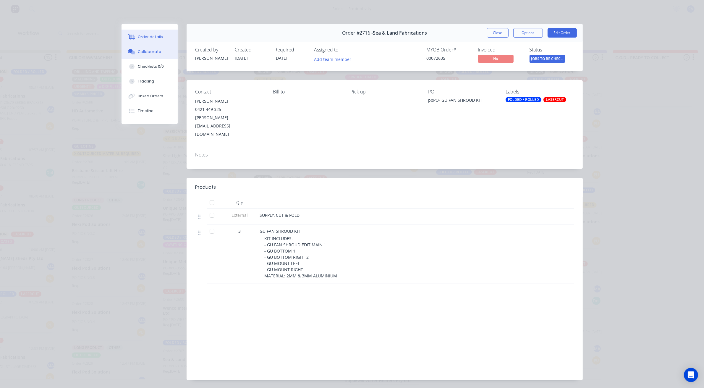
click at [143, 45] on button "Collaborate" at bounding box center [150, 51] width 56 height 15
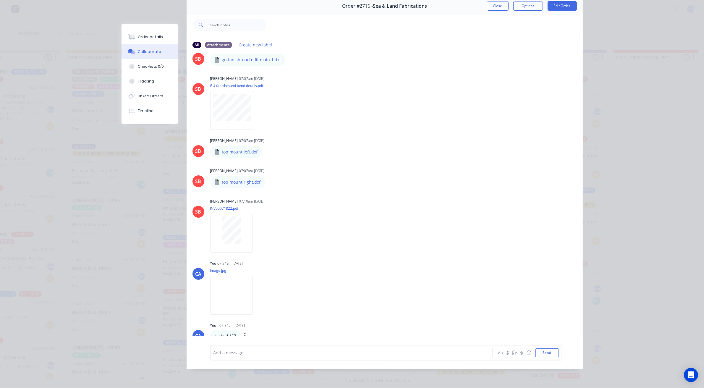
scroll to position [2, 219]
click at [512, 352] on icon "button" at bounding box center [514, 353] width 5 height 4
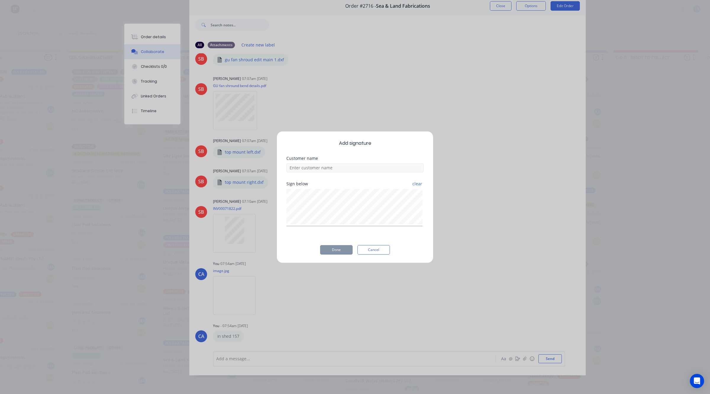
click at [368, 182] on div "Sign below clear" at bounding box center [354, 204] width 137 height 44
click at [365, 162] on div at bounding box center [354, 167] width 137 height 10
click at [364, 165] on input at bounding box center [354, 167] width 137 height 9
drag, startPoint x: 364, startPoint y: 165, endPoint x: 368, endPoint y: 173, distance: 8.6
type input "AARON CHECKED"
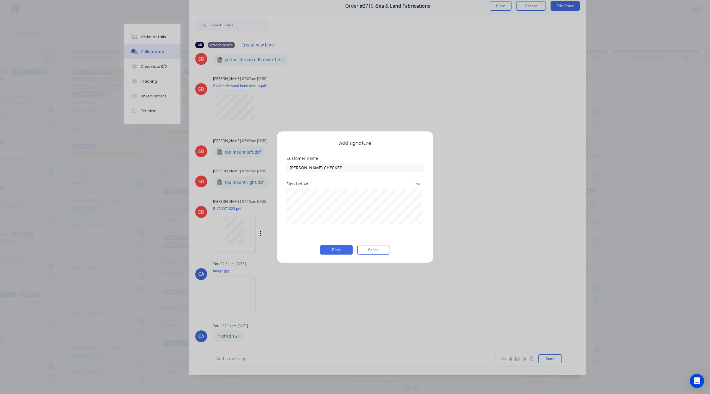
drag, startPoint x: 368, startPoint y: 173, endPoint x: 336, endPoint y: 246, distance: 79.3
click at [336, 246] on button "Done" at bounding box center [336, 249] width 33 height 9
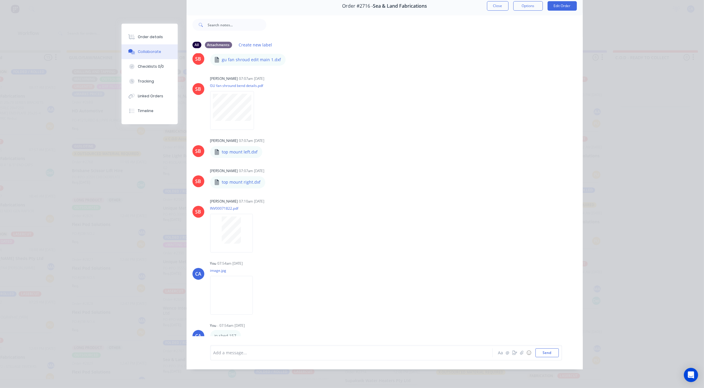
click at [494, 0] on div "Order #2716 - Sea & Land Fabrications Close Options Edit Order" at bounding box center [385, 6] width 396 height 19
click at [493, 6] on button "Close" at bounding box center [498, 5] width 22 height 9
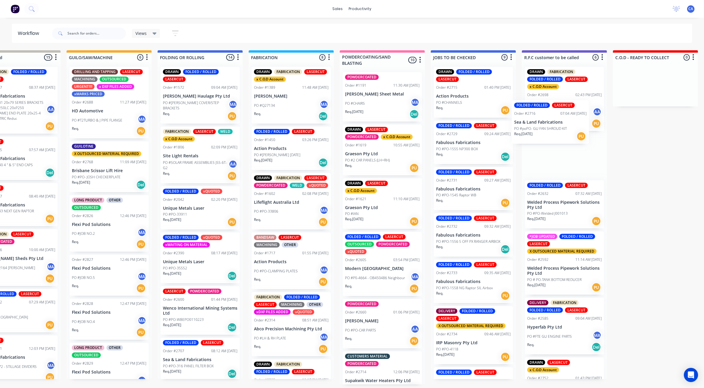
scroll to position [0, 224]
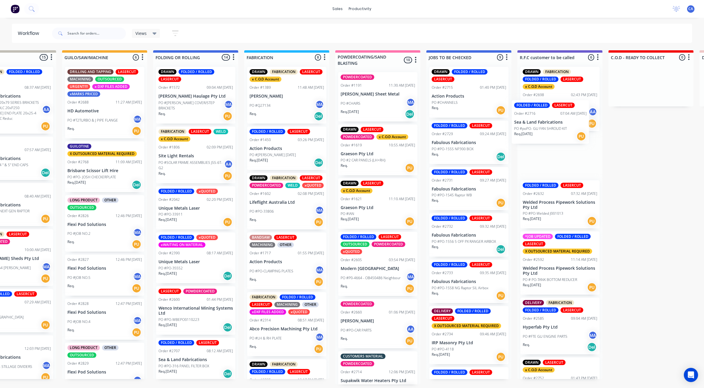
drag, startPoint x: 542, startPoint y: 136, endPoint x: 571, endPoint y: 128, distance: 30.2
click at [571, 128] on div "Submitted 21 Sort By Created date Required date Order number Customer name Most…" at bounding box center [565, 217] width 1586 height 334
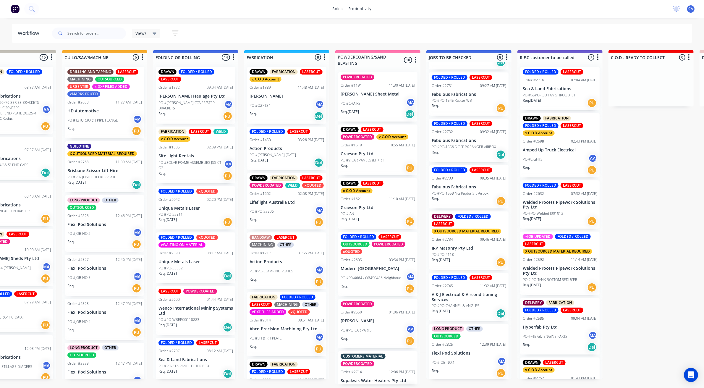
scroll to position [2, 224]
click at [462, 242] on div "DELIVERY FOLDED / ROLLED LASERCUT X OUTSOURCED MATERIAL REQUIRED Order #2734 09…" at bounding box center [468, 240] width 79 height 58
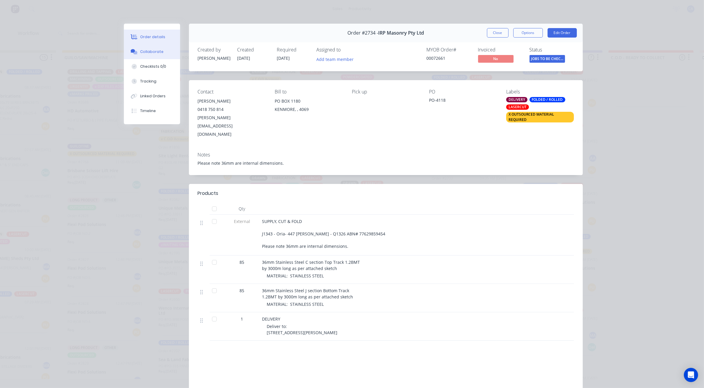
click at [147, 54] on div "Collaborate" at bounding box center [151, 51] width 23 height 5
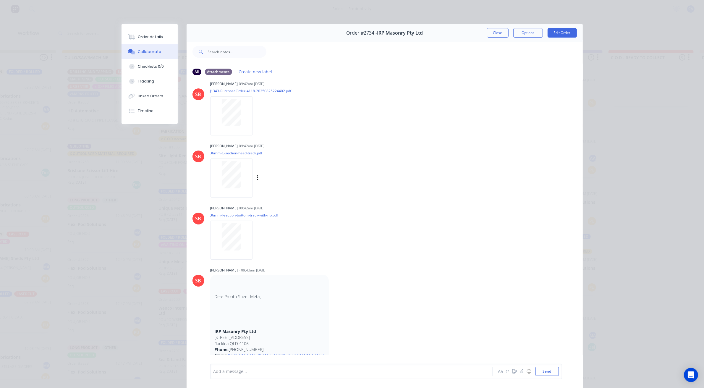
scroll to position [0, 0]
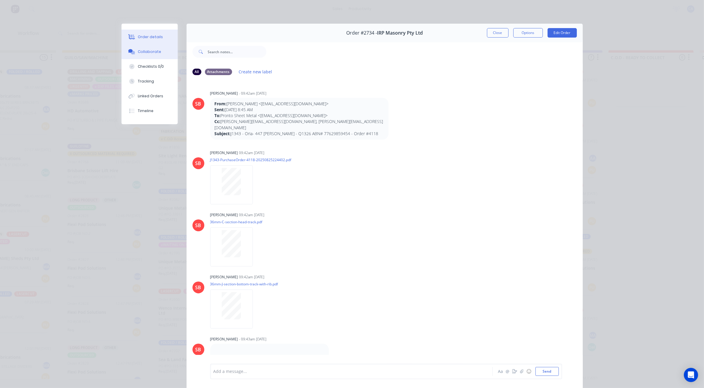
click at [161, 35] on button "Order details" at bounding box center [150, 37] width 56 height 15
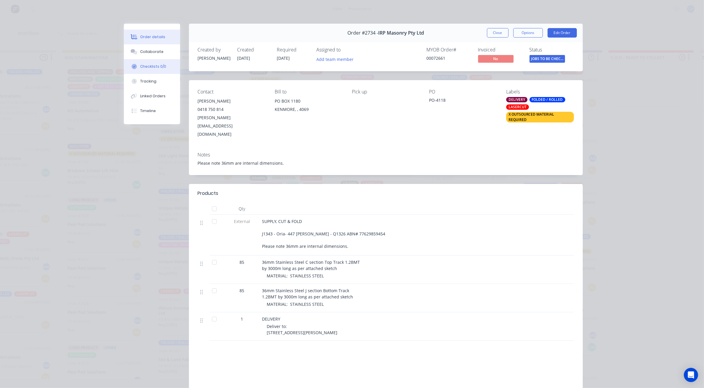
click at [155, 59] on button "Checklists 0/0" at bounding box center [152, 66] width 56 height 15
type textarea "x"
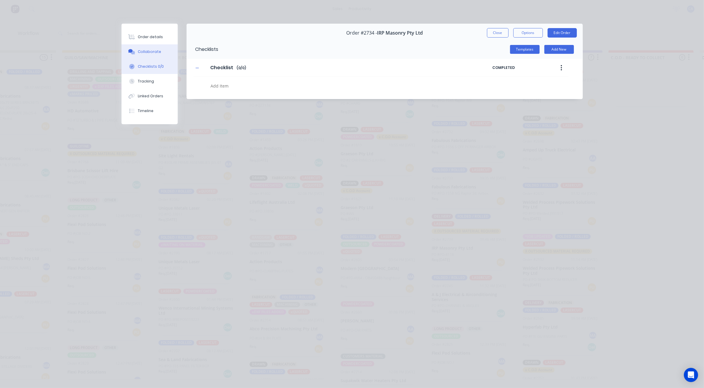
click at [155, 55] on button "Collaborate" at bounding box center [150, 51] width 56 height 15
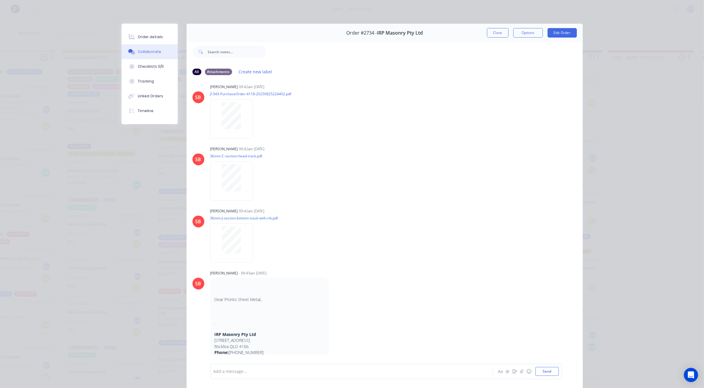
scroll to position [49, 0]
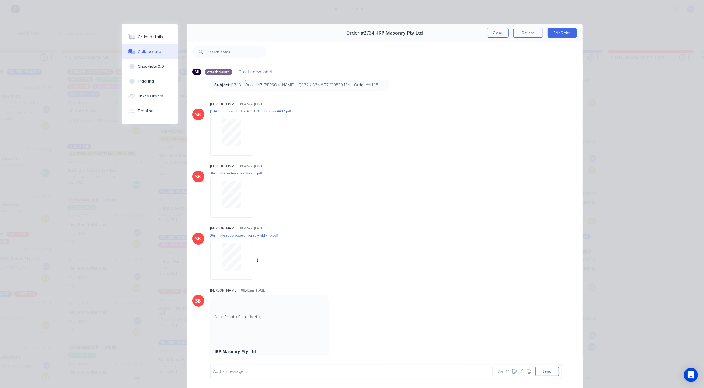
click at [241, 254] on div at bounding box center [231, 256] width 37 height 27
click at [500, 33] on button "Close" at bounding box center [498, 32] width 22 height 9
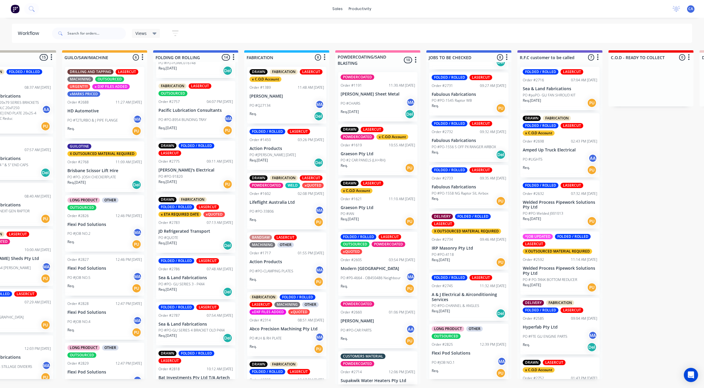
scroll to position [370, 0]
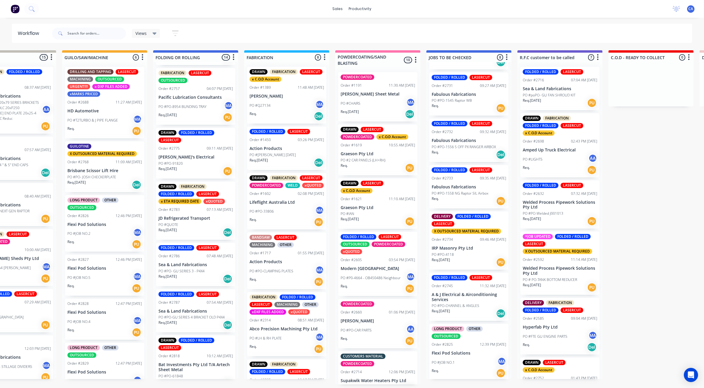
click at [194, 223] on div "PO #QUOTE" at bounding box center [195, 224] width 75 height 5
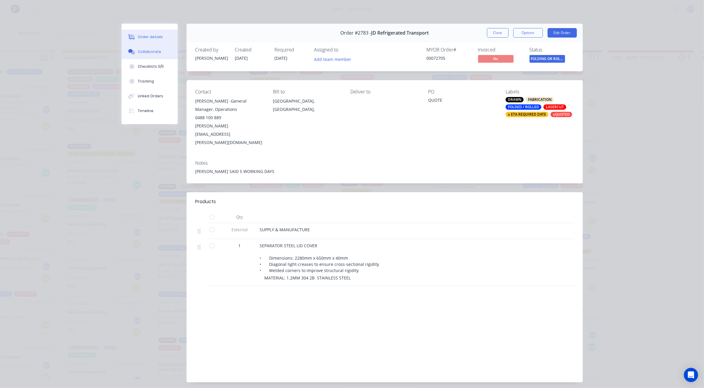
click at [163, 52] on button "Collaborate" at bounding box center [150, 51] width 56 height 15
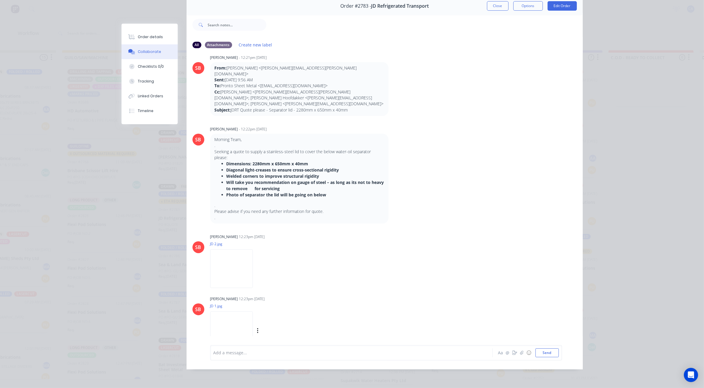
scroll to position [0, 0]
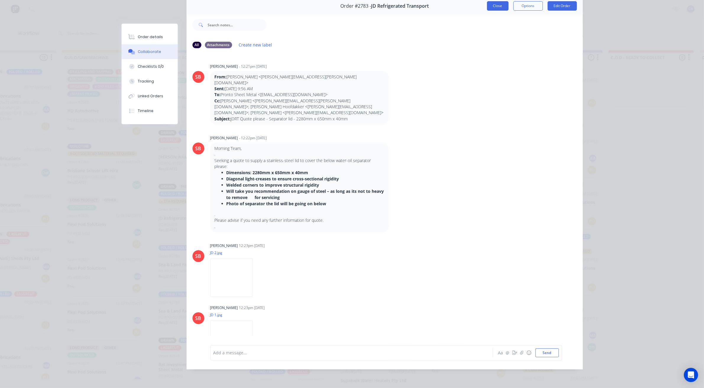
click at [491, 4] on button "Close" at bounding box center [498, 5] width 22 height 9
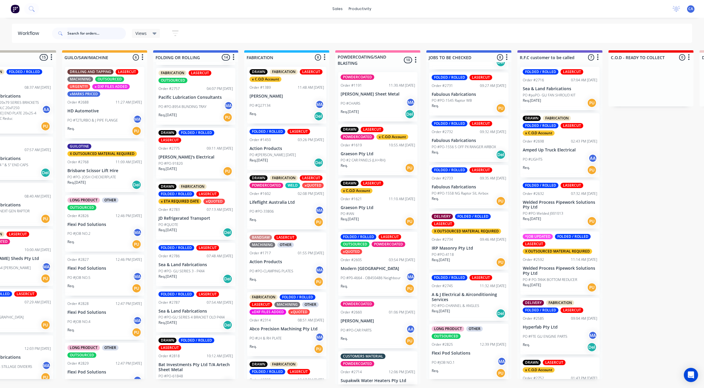
click at [91, 36] on input "text" at bounding box center [96, 33] width 59 height 12
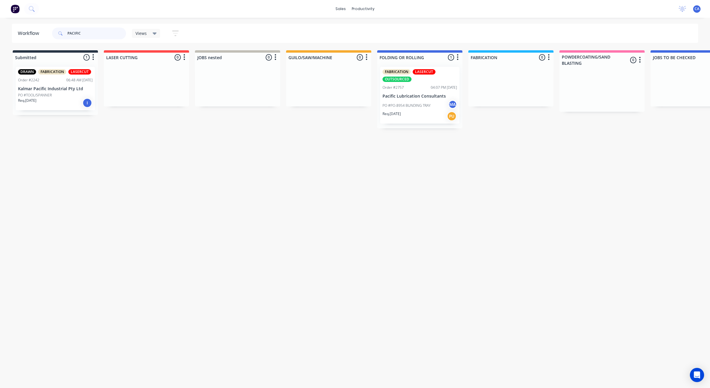
type input "PACIFIC"
click at [420, 111] on div "Req. 05/09/25 PU" at bounding box center [419, 116] width 75 height 10
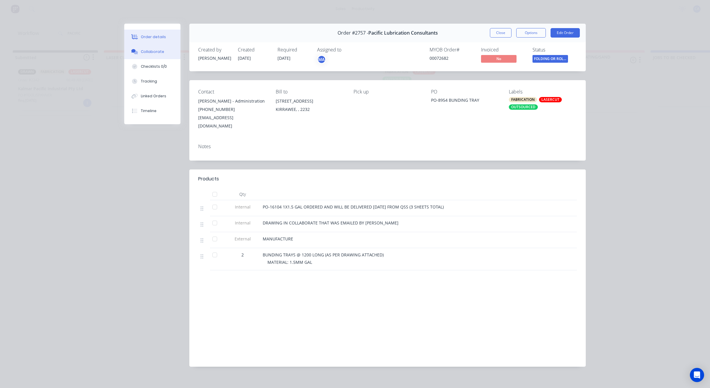
click at [163, 48] on button "Collaborate" at bounding box center [152, 51] width 56 height 15
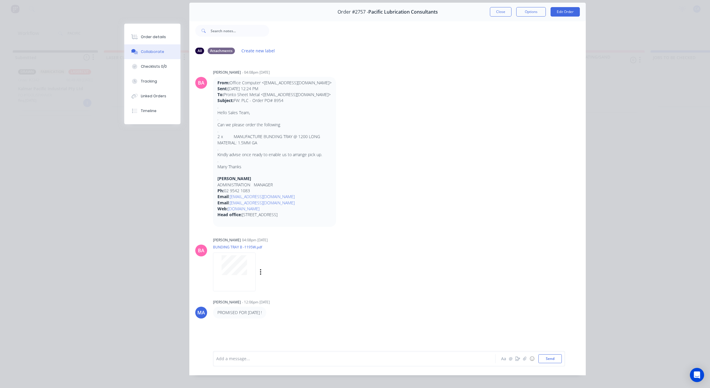
scroll to position [33, 0]
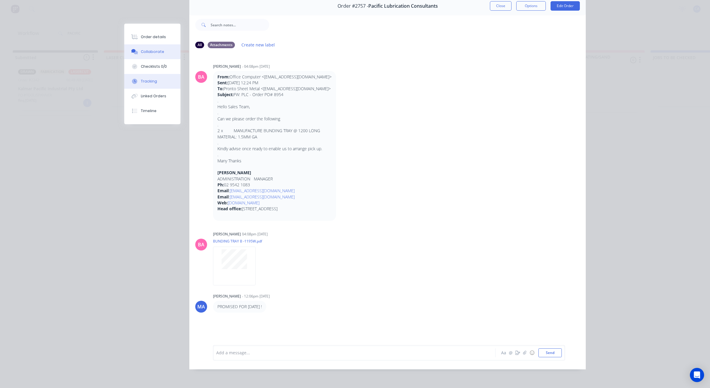
click at [146, 78] on button "Tracking" at bounding box center [152, 81] width 56 height 15
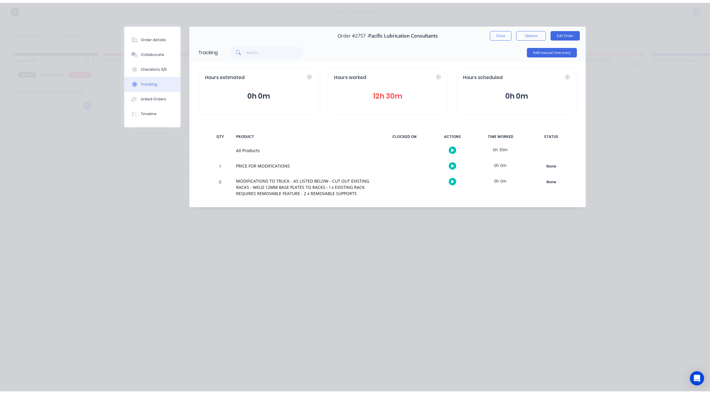
scroll to position [0, 0]
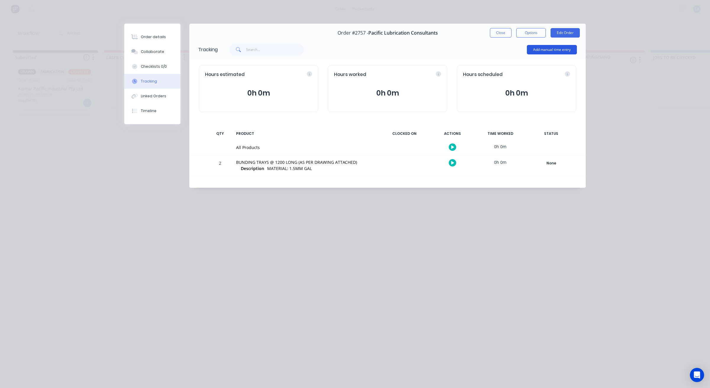
click at [548, 51] on button "Add manual time entry" at bounding box center [552, 49] width 50 height 9
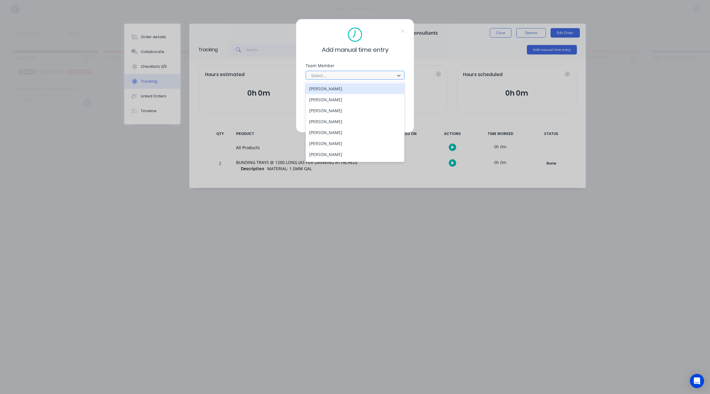
click at [364, 74] on div at bounding box center [350, 75] width 81 height 7
click at [345, 119] on div "[PERSON_NAME]" at bounding box center [354, 121] width 99 height 11
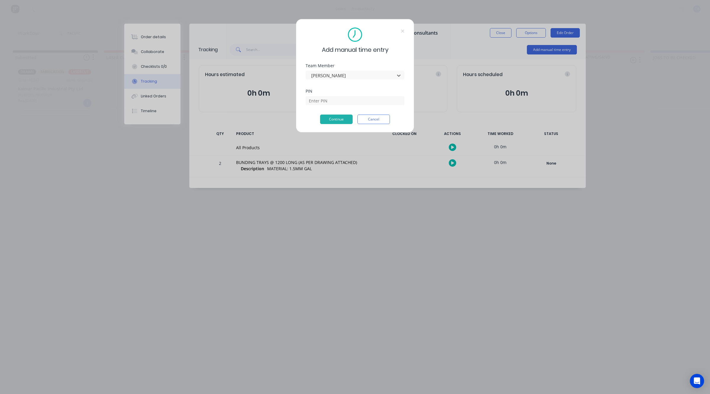
click at [330, 95] on div at bounding box center [354, 100] width 99 height 10
click at [331, 99] on input at bounding box center [354, 100] width 99 height 9
type input "0000"
click at [344, 121] on button "Continue" at bounding box center [336, 118] width 33 height 9
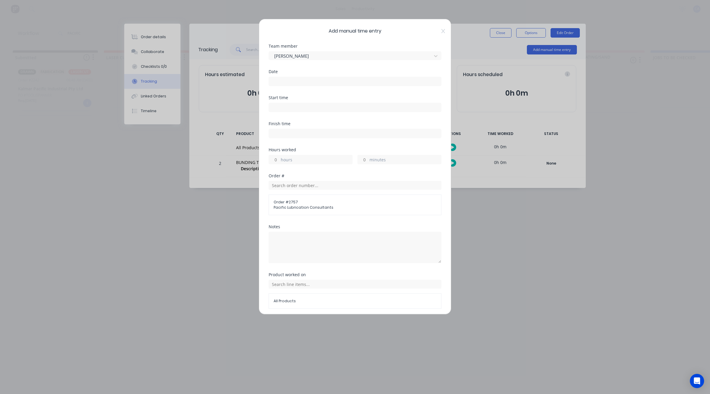
click at [308, 82] on input at bounding box center [355, 81] width 172 height 9
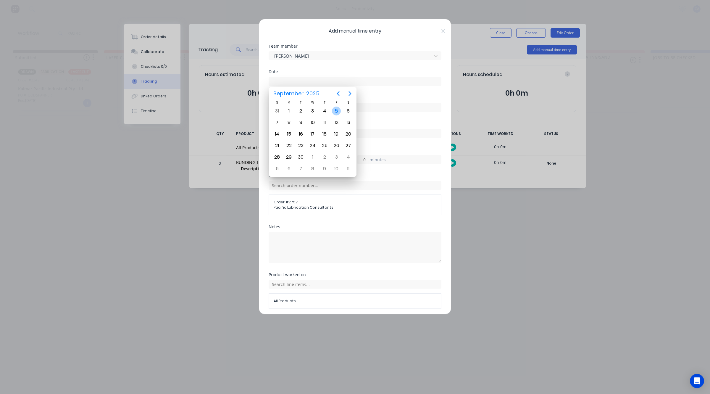
click at [336, 110] on div "5" at bounding box center [336, 110] width 9 height 9
type input "[DATE]"
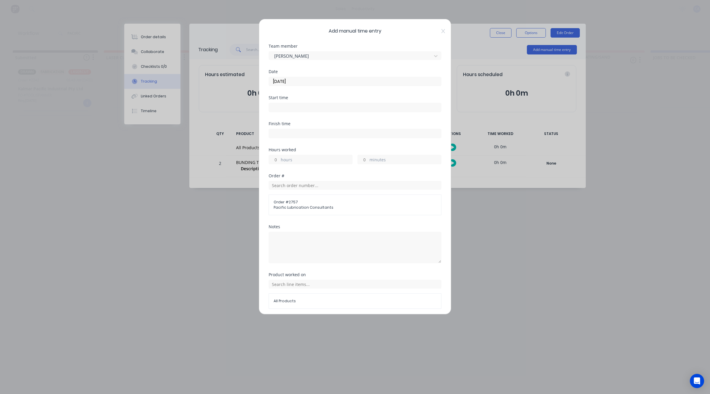
click at [278, 161] on input "hours" at bounding box center [274, 159] width 10 height 9
type input "1"
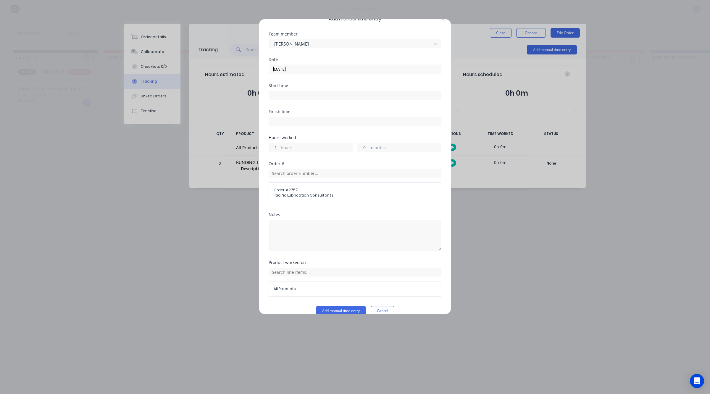
scroll to position [23, 0]
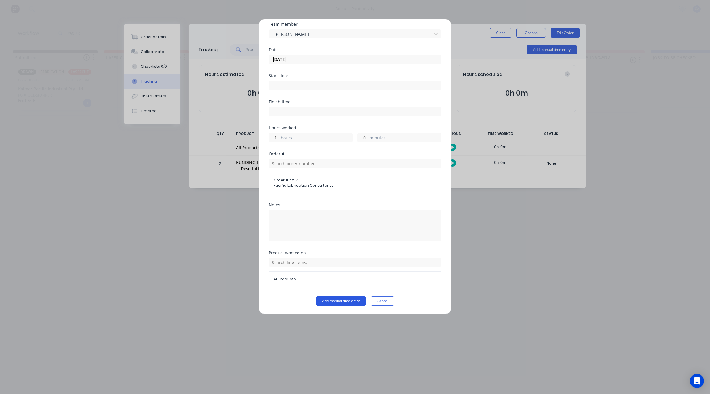
click at [330, 302] on button "Add manual time entry" at bounding box center [341, 300] width 50 height 9
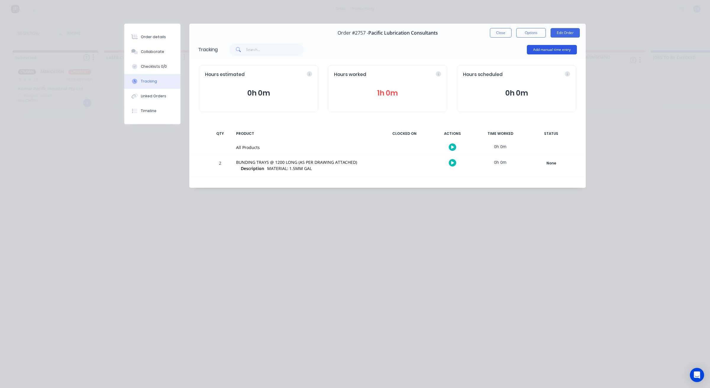
click at [561, 48] on button "Add manual time entry" at bounding box center [552, 49] width 50 height 9
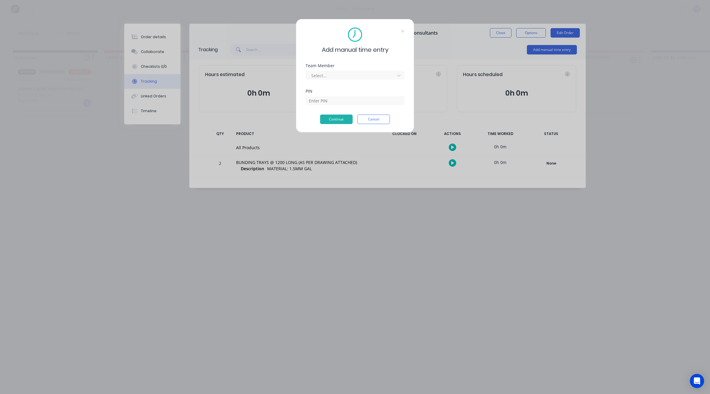
click at [387, 68] on div "Team Member Select..." at bounding box center [354, 72] width 99 height 16
click at [379, 72] on div at bounding box center [350, 75] width 81 height 7
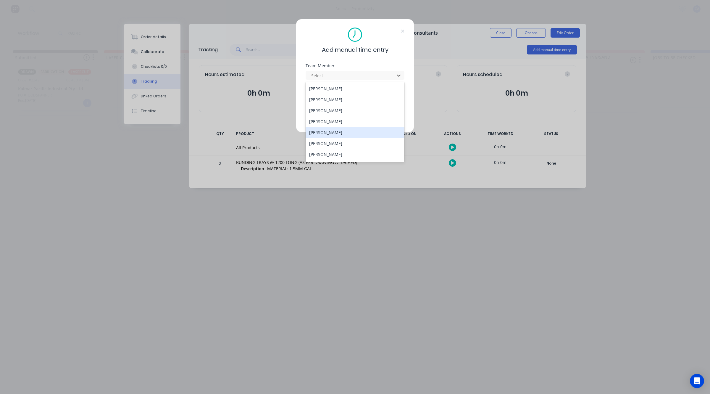
click at [336, 131] on div "[PERSON_NAME]" at bounding box center [354, 132] width 99 height 11
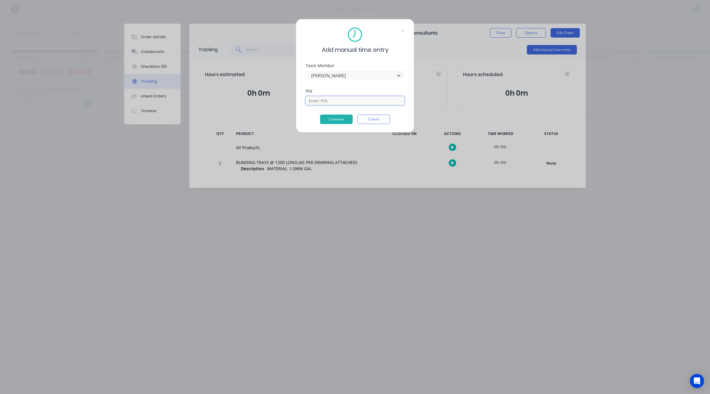
click at [326, 99] on input at bounding box center [354, 100] width 99 height 9
type input "3699"
click at [316, 119] on div "Continue Cancel" at bounding box center [354, 118] width 99 height 9
click at [327, 118] on button "Continue" at bounding box center [336, 118] width 33 height 9
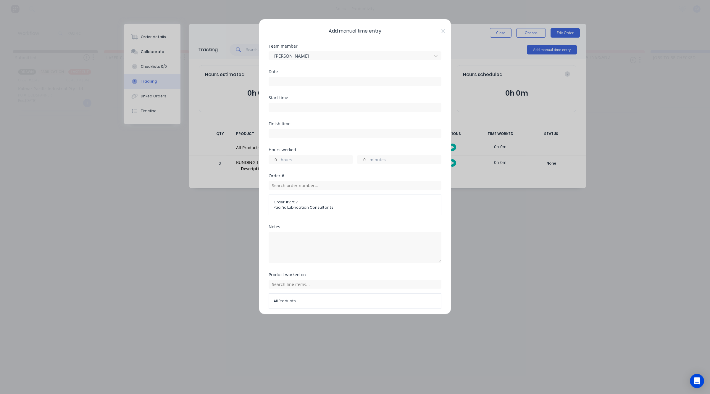
click at [331, 80] on input at bounding box center [355, 81] width 172 height 9
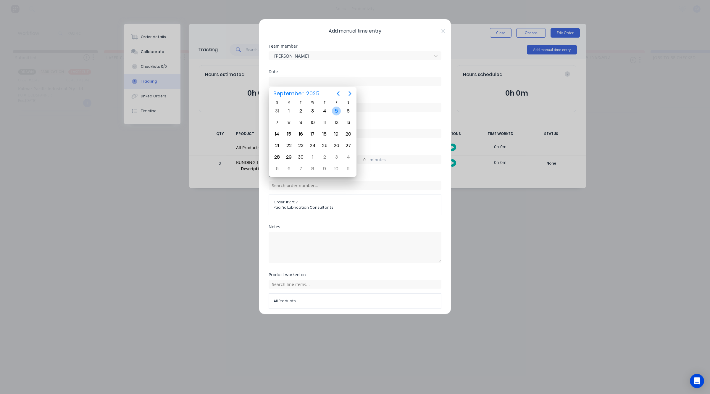
click at [336, 109] on div "5" at bounding box center [336, 110] width 9 height 9
type input "[DATE]"
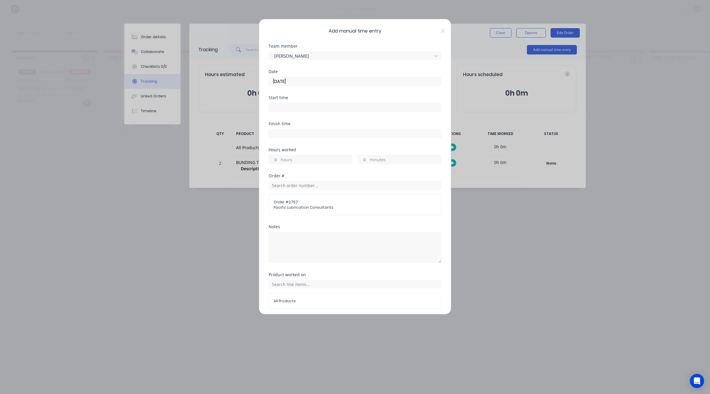
click at [361, 158] on input "minutes" at bounding box center [362, 159] width 10 height 9
type input "15"
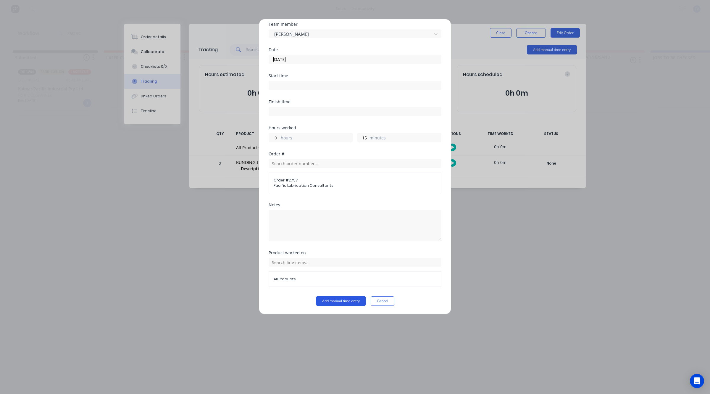
click at [345, 299] on button "Add manual time entry" at bounding box center [341, 300] width 50 height 9
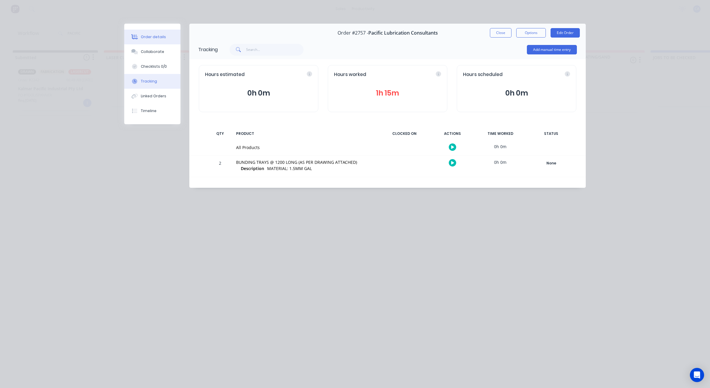
click at [166, 39] on button "Order details" at bounding box center [152, 37] width 56 height 15
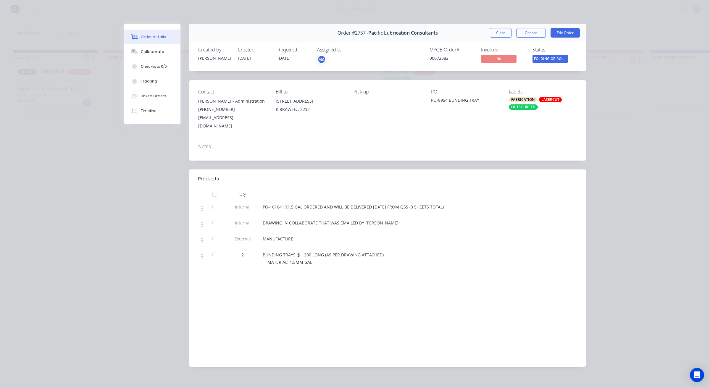
click at [492, 30] on button "Close" at bounding box center [501, 32] width 22 height 9
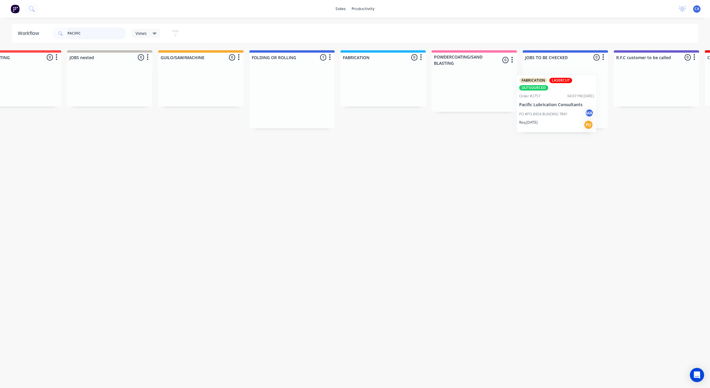
drag, startPoint x: 422, startPoint y: 110, endPoint x: 559, endPoint y: 124, distance: 138.2
click at [560, 118] on div "Submitted 1 Sort By Created date Required date Order number Customer name Most …" at bounding box center [661, 89] width 1586 height 78
drag, startPoint x: 92, startPoint y: 31, endPoint x: 0, endPoint y: 30, distance: 92.0
click at [15, 30] on header "Workflow PACIFIC Views Save new view None (Default) edit Show/Hide statuses Sho…" at bounding box center [355, 33] width 686 height 19
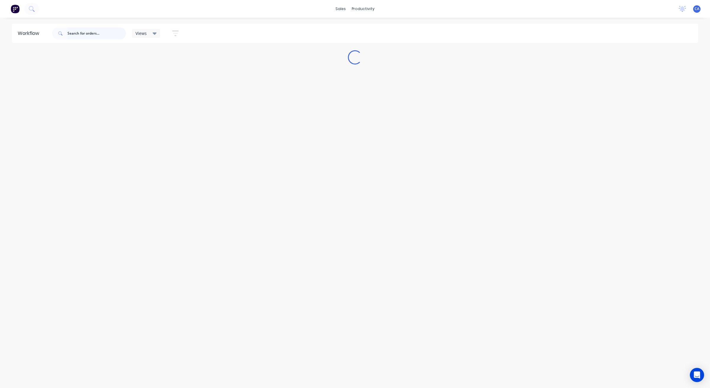
scroll to position [0, 0]
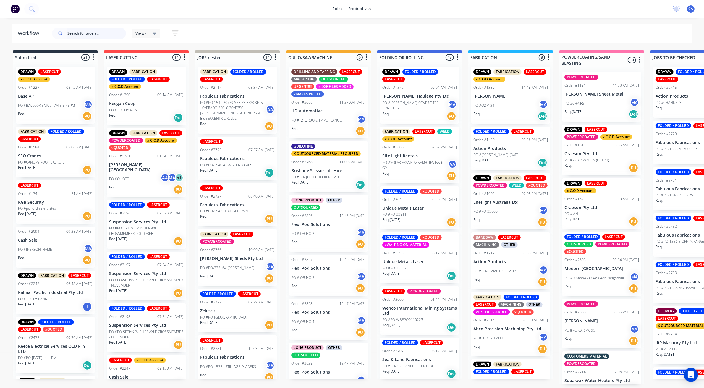
click at [102, 35] on input "text" at bounding box center [96, 33] width 59 height 12
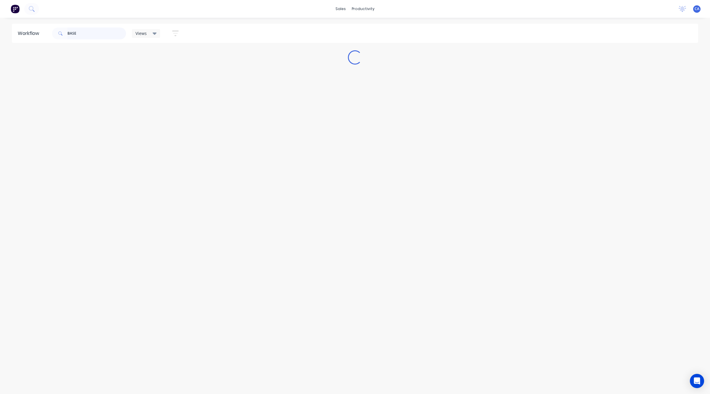
type input "BASE"
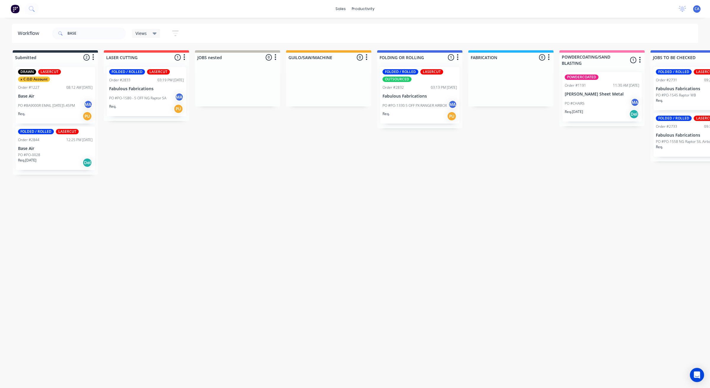
drag, startPoint x: 561, startPoint y: 80, endPoint x: 373, endPoint y: 351, distance: 329.7
click at [373, 351] on div "Workflow BASE Views Save new view None (Default) edit Show/Hide statuses Show l…" at bounding box center [355, 200] width 710 height 352
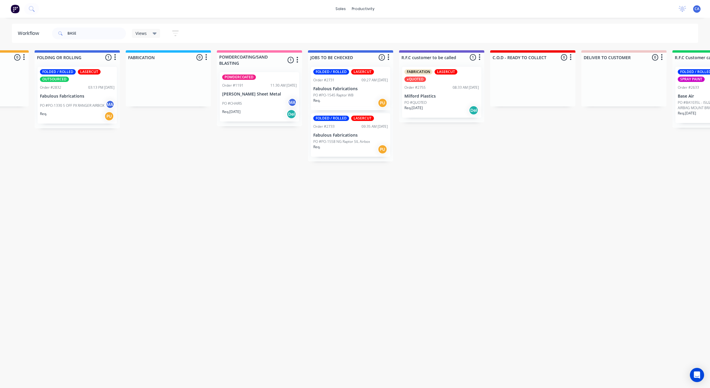
drag, startPoint x: 519, startPoint y: 217, endPoint x: 571, endPoint y: 213, distance: 51.9
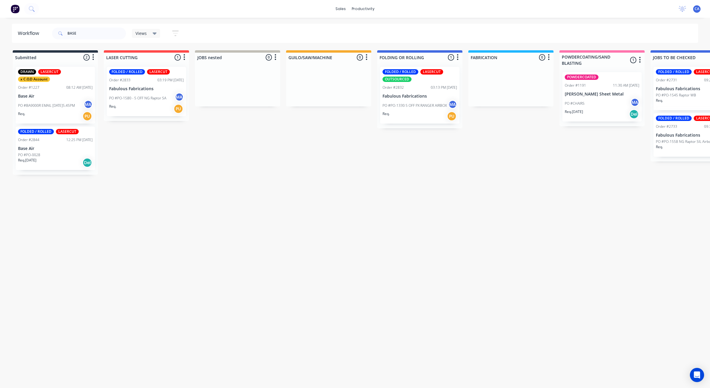
drag, startPoint x: 436, startPoint y: 198, endPoint x: 258, endPoint y: 209, distance: 178.9
click at [42, 111] on div "Req. PU" at bounding box center [55, 116] width 75 height 10
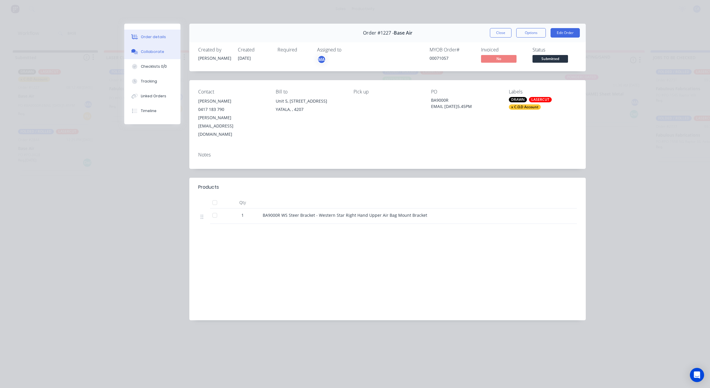
click at [141, 49] on div "Collaborate" at bounding box center [152, 51] width 23 height 5
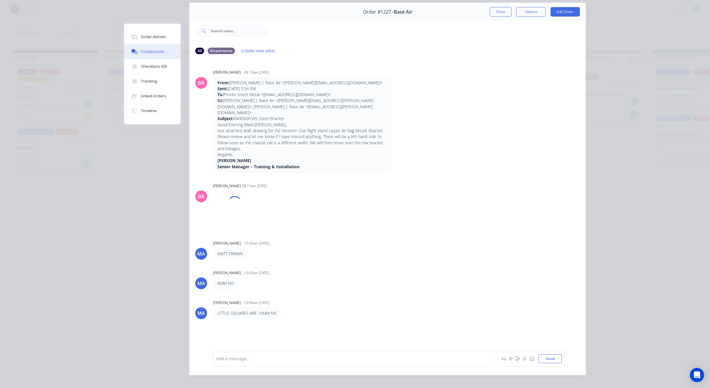
scroll to position [33, 0]
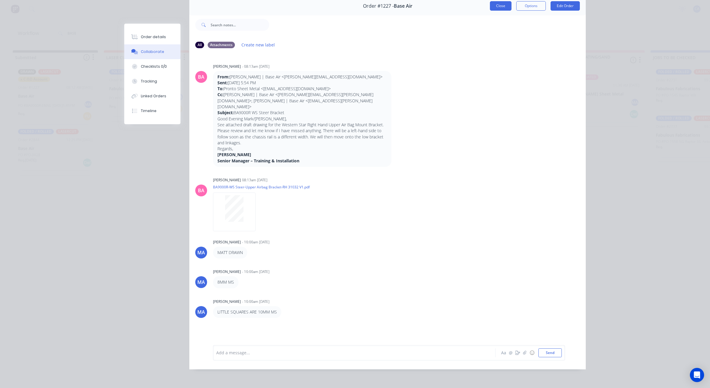
click at [497, 1] on button "Close" at bounding box center [501, 5] width 22 height 9
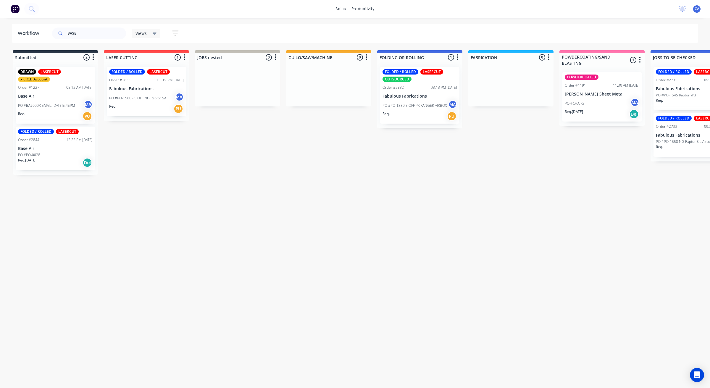
click at [56, 137] on div "Order #2844 12:25 PM 04/09/25" at bounding box center [55, 139] width 75 height 5
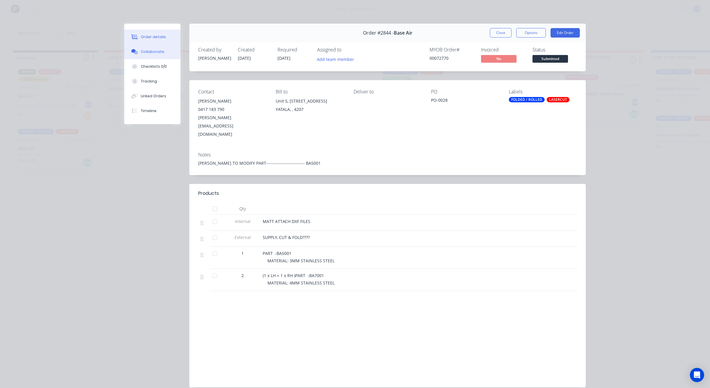
click at [148, 49] on div "Collaborate" at bounding box center [152, 51] width 23 height 5
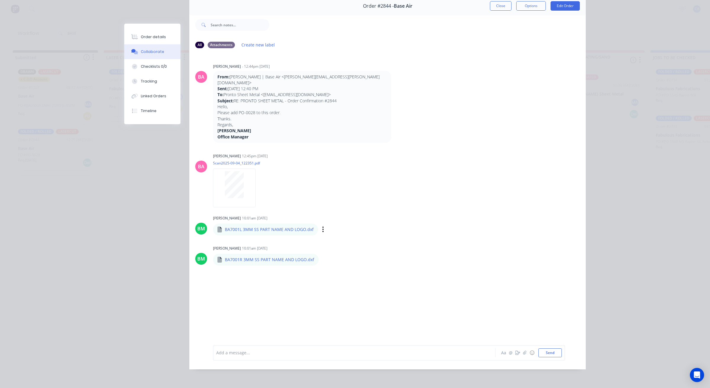
click at [320, 225] on div "Labels Download" at bounding box center [353, 229] width 67 height 9
click at [322, 226] on icon "button" at bounding box center [323, 229] width 2 height 7
click at [340, 238] on button "Download" at bounding box center [362, 244] width 67 height 13
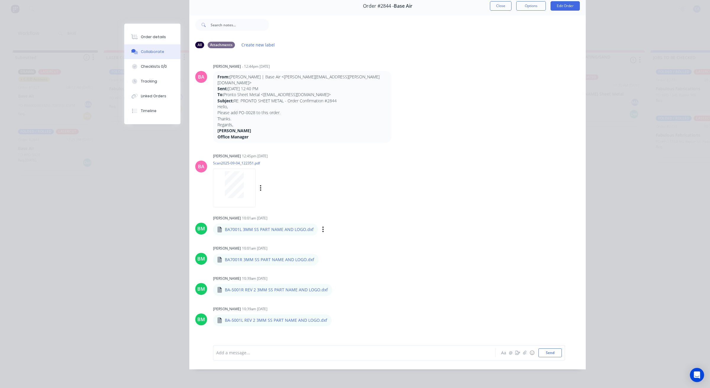
scroll to position [0, 0]
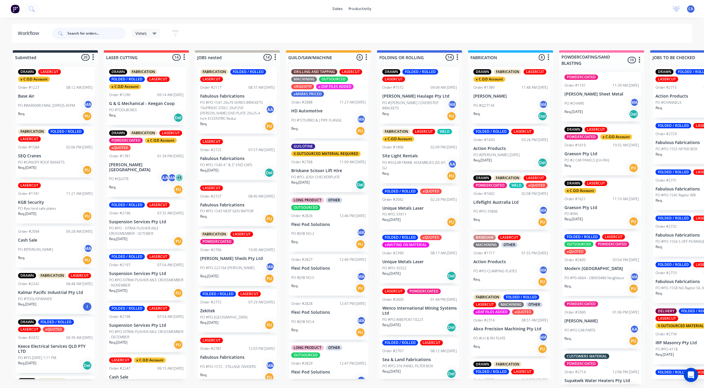
drag, startPoint x: 69, startPoint y: 29, endPoint x: 70, endPoint y: 36, distance: 7.2
click at [69, 30] on input "text" at bounding box center [96, 33] width 59 height 12
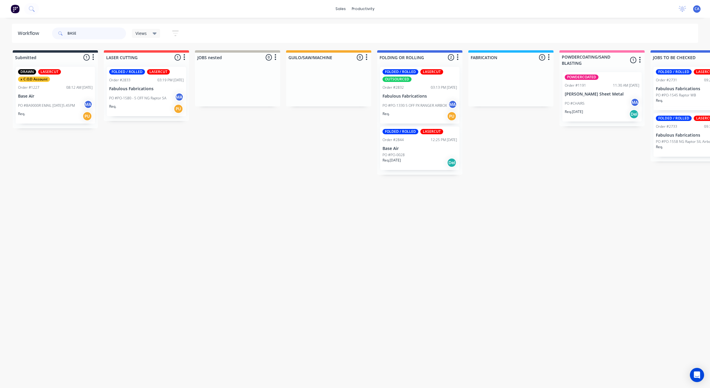
type input "BASE"
click at [426, 147] on p "Base Air" at bounding box center [419, 148] width 75 height 5
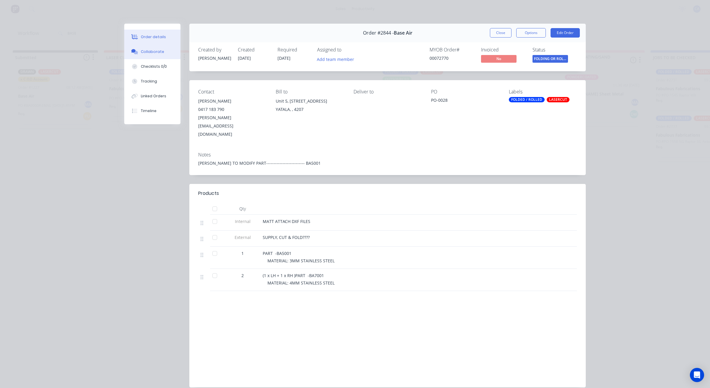
click at [153, 48] on button "Collaborate" at bounding box center [152, 51] width 56 height 15
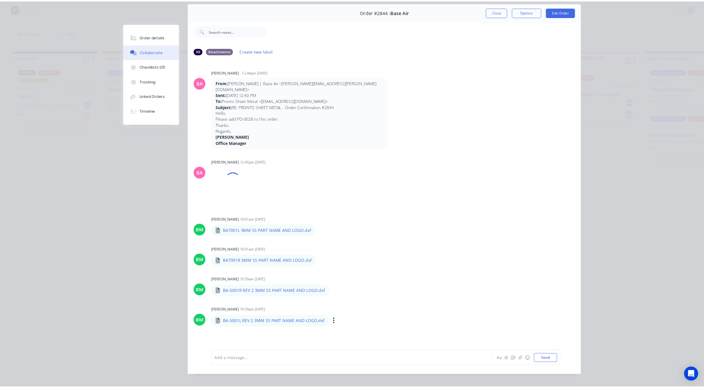
scroll to position [33, 0]
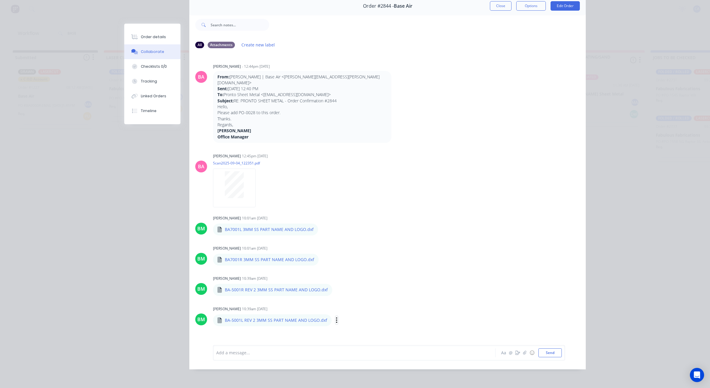
click at [336, 317] on icon "button" at bounding box center [337, 320] width 2 height 7
click at [354, 329] on button "Download" at bounding box center [375, 335] width 67 height 13
click at [501, 3] on button "Close" at bounding box center [501, 5] width 22 height 9
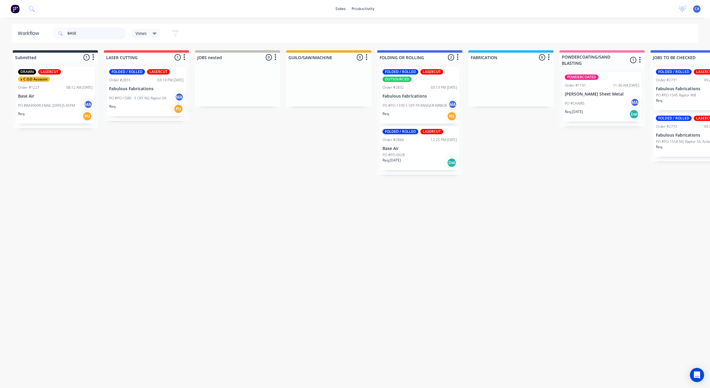
drag, startPoint x: 85, startPoint y: 29, endPoint x: 0, endPoint y: 37, distance: 85.2
click at [0, 38] on div "Workflow BASE Views Save new view None (Default) edit Show/Hide statuses Show l…" at bounding box center [355, 33] width 710 height 19
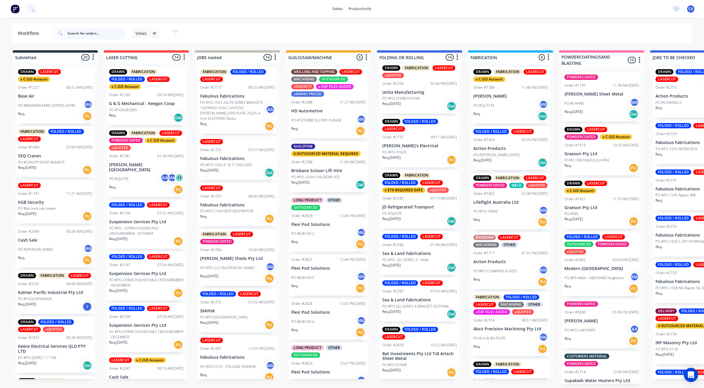
scroll to position [331, 0]
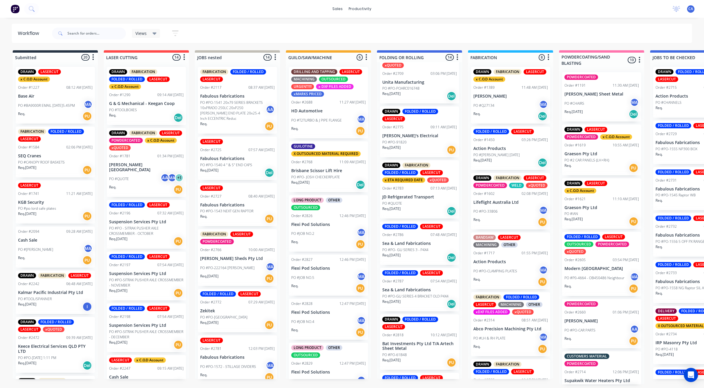
click at [411, 201] on div "PO #QUOTE" at bounding box center [419, 203] width 75 height 5
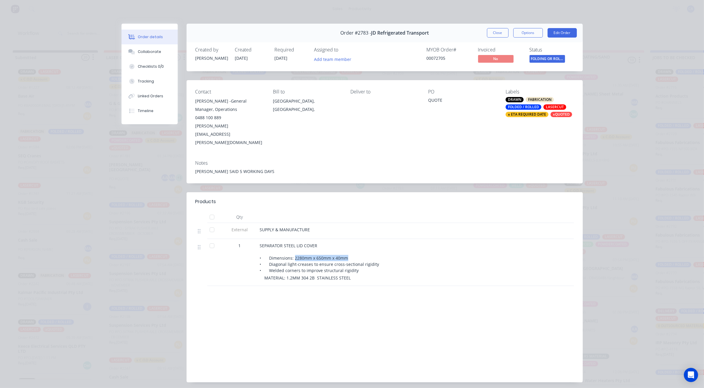
drag, startPoint x: 290, startPoint y: 240, endPoint x: 363, endPoint y: 243, distance: 72.8
click at [363, 243] on div "SEPARATOR STEEL LID COVER • Dimensions: 2280mm x 650mm x 40mm • Diagonal light-…" at bounding box center [376, 257] width 232 height 31
click at [489, 35] on button "Close" at bounding box center [498, 32] width 22 height 9
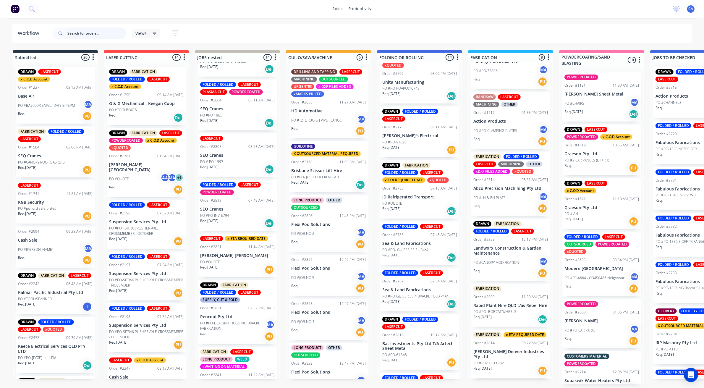
scroll to position [437, 0]
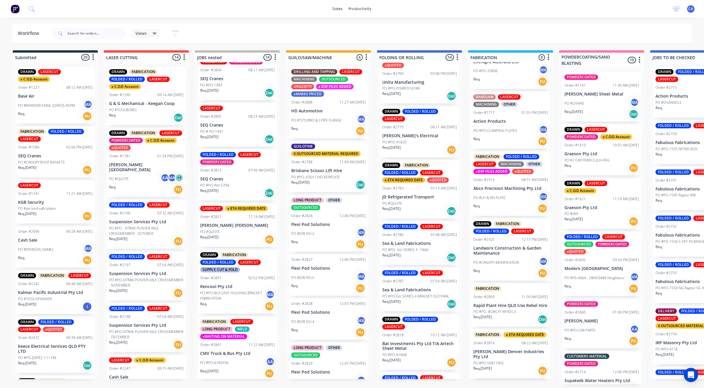
click at [520, 324] on div "Req. 02/09/25 Del" at bounding box center [510, 319] width 75 height 10
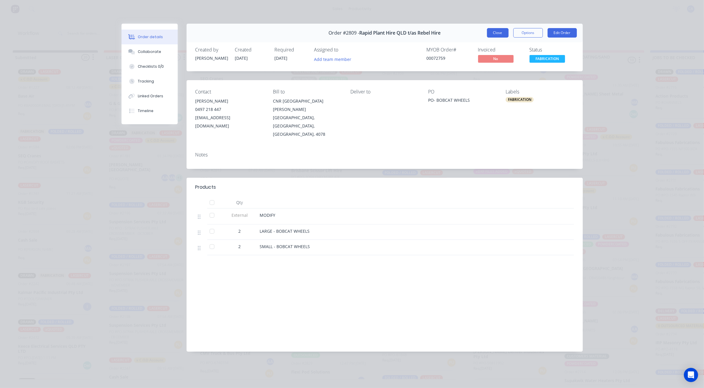
click at [501, 31] on button "Close" at bounding box center [498, 32] width 22 height 9
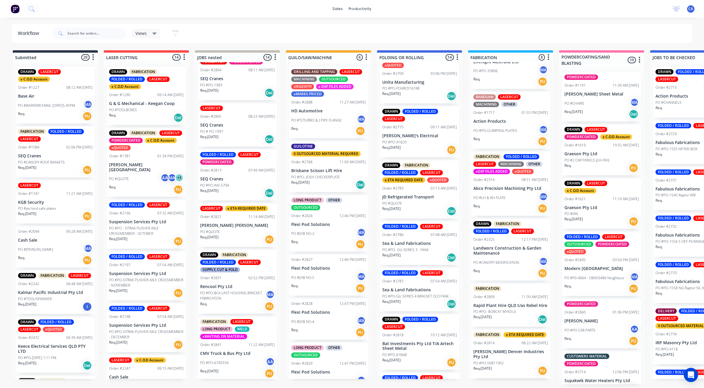
click at [517, 375] on div "Req. [DATE] PU" at bounding box center [510, 371] width 75 height 10
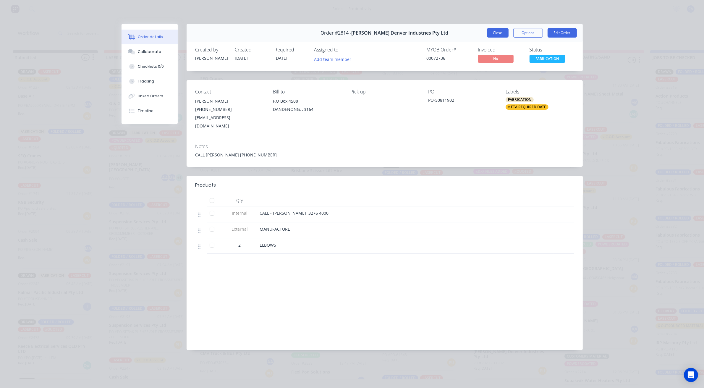
click at [498, 35] on button "Close" at bounding box center [498, 32] width 22 height 9
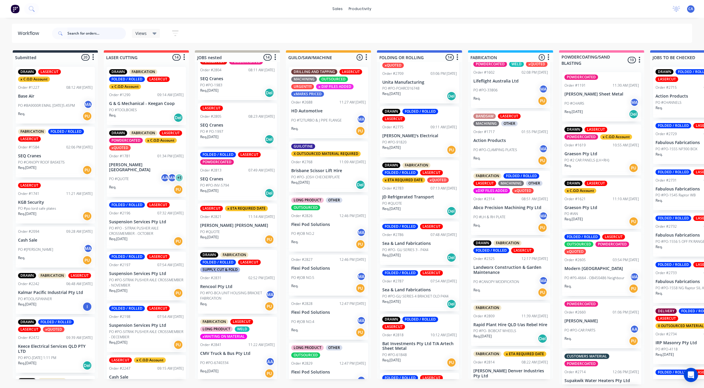
scroll to position [103, 0]
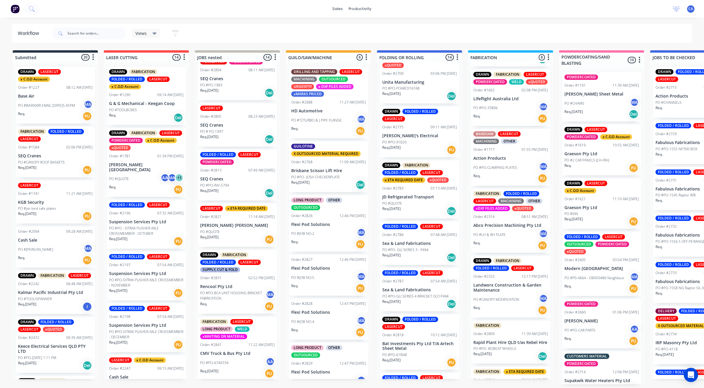
click at [521, 312] on div "Req. PU" at bounding box center [510, 310] width 75 height 10
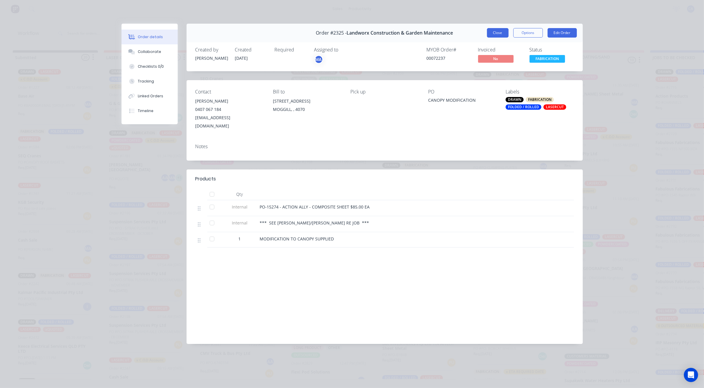
click at [497, 34] on button "Close" at bounding box center [498, 32] width 22 height 9
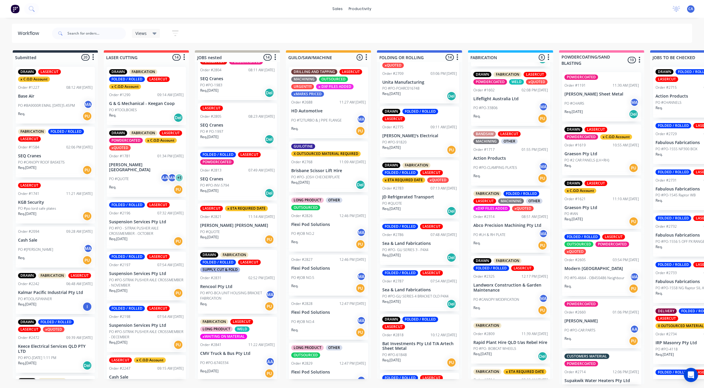
click at [517, 247] on div "Req. PU" at bounding box center [510, 245] width 75 height 10
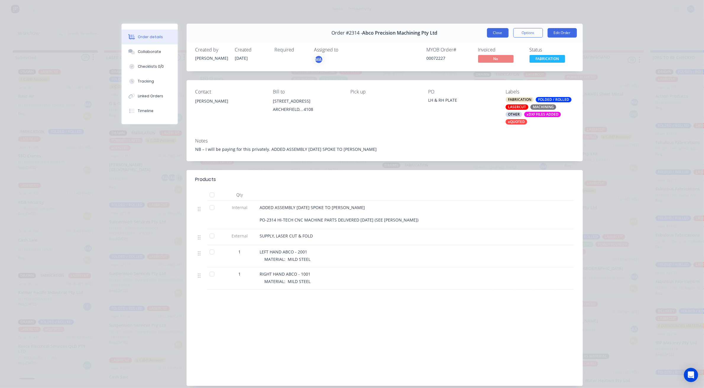
click at [496, 35] on button "Close" at bounding box center [498, 32] width 22 height 9
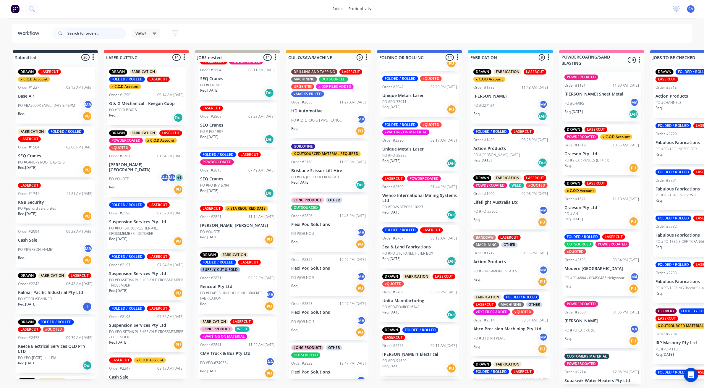
scroll to position [109, 0]
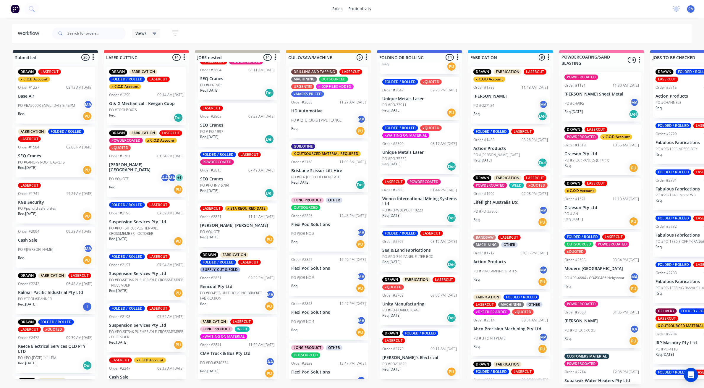
click at [429, 213] on div "Req. 12/08/25 Del" at bounding box center [419, 218] width 75 height 10
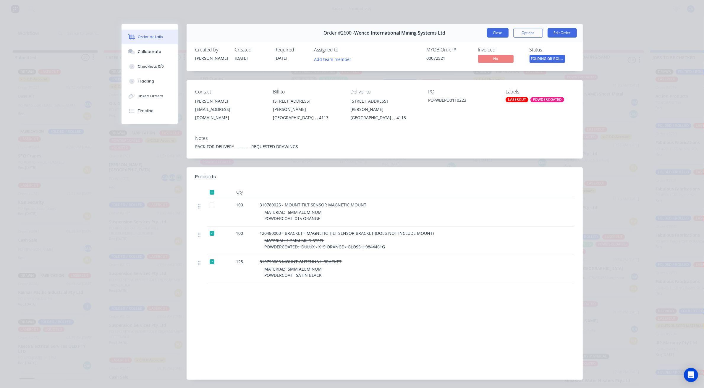
click at [496, 33] on button "Close" at bounding box center [498, 32] width 22 height 9
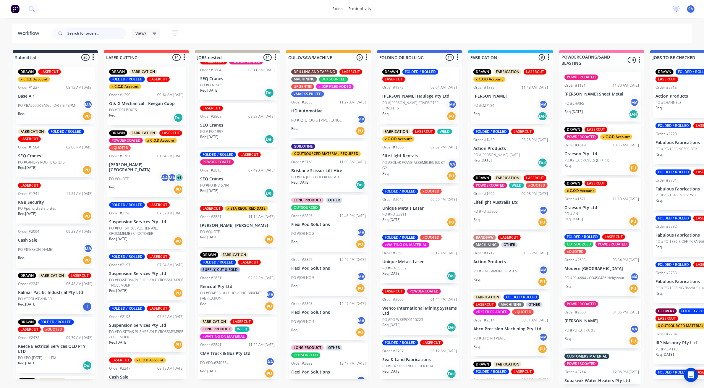
scroll to position [0, 0]
